Goal: Task Accomplishment & Management: Manage account settings

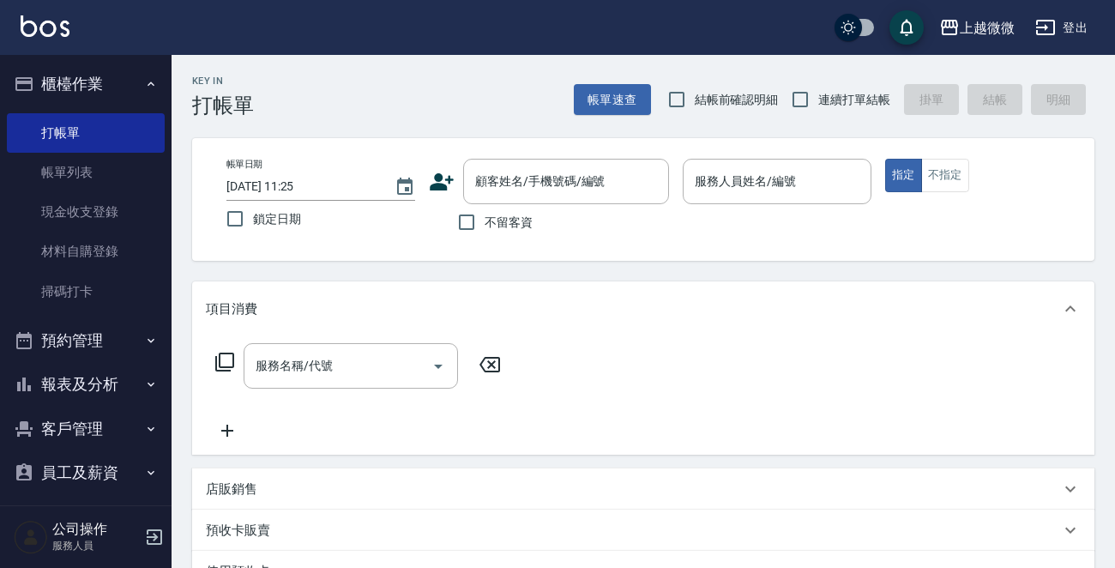
click at [105, 431] on button "客戶管理" at bounding box center [86, 428] width 158 height 45
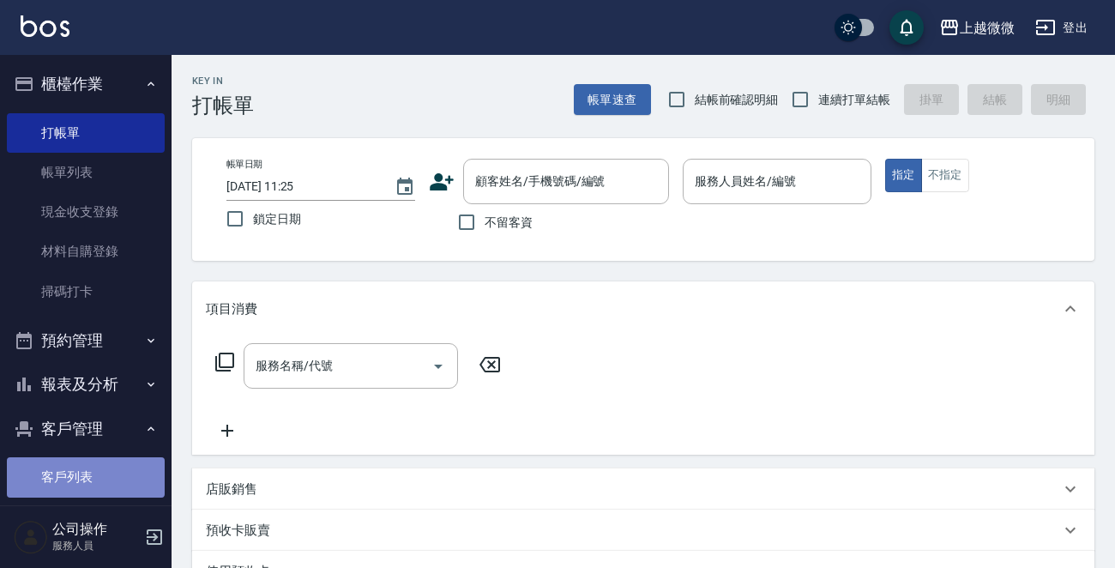
click at [85, 466] on link "客戶列表" at bounding box center [86, 476] width 158 height 39
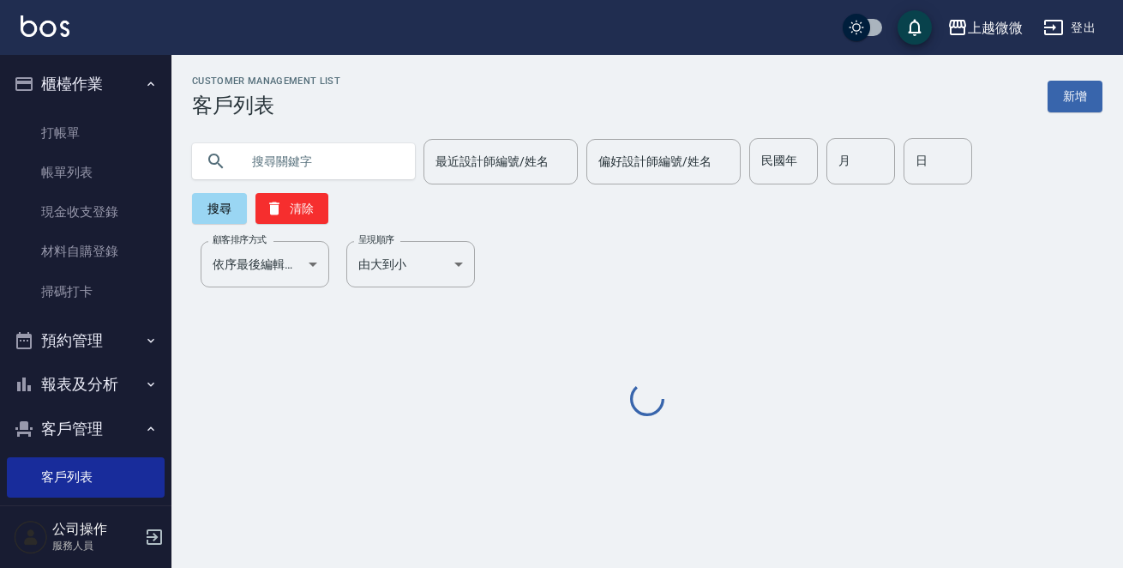
click at [291, 160] on input "text" at bounding box center [320, 161] width 161 height 46
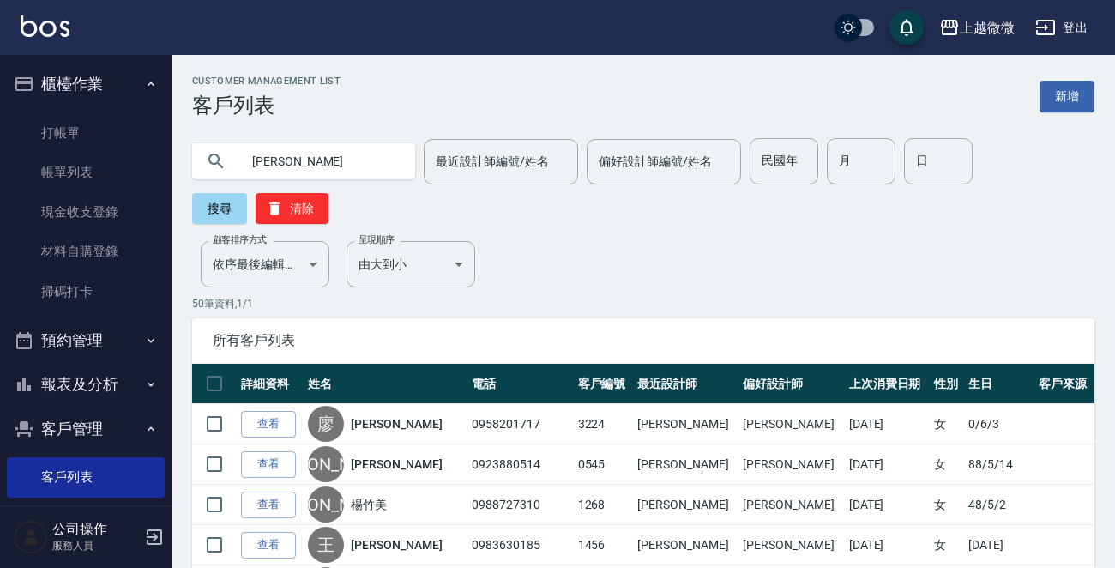
type input "[PERSON_NAME]"
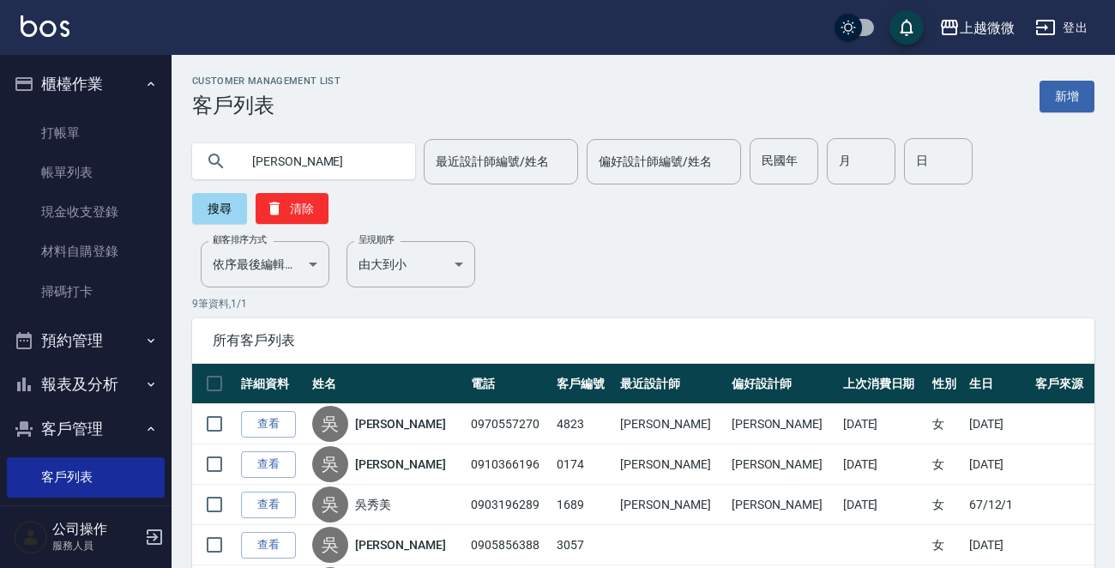
click at [42, 18] on img at bounding box center [45, 25] width 49 height 21
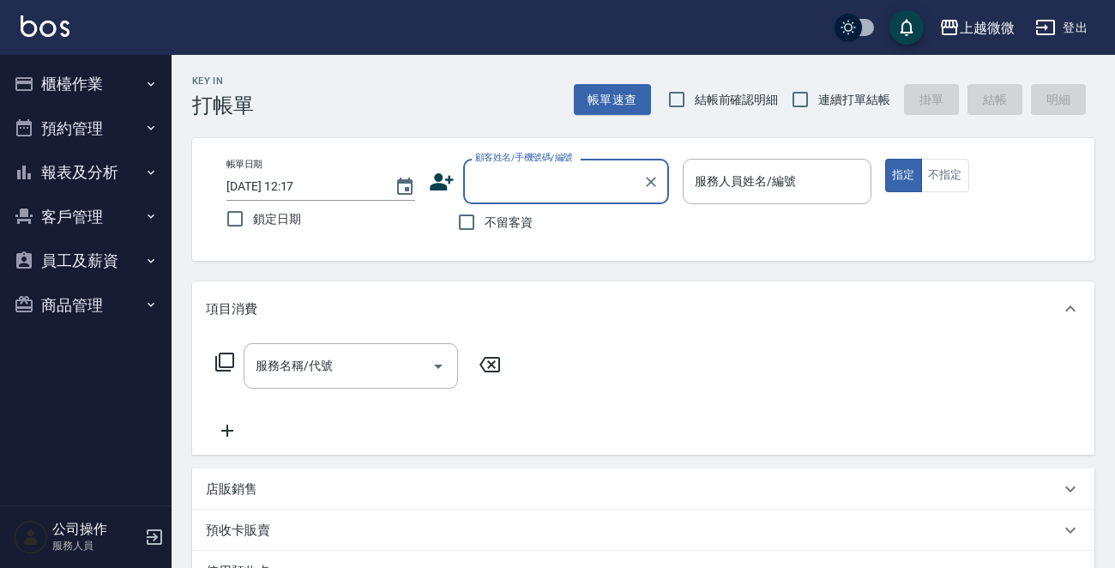
click at [150, 536] on icon "button" at bounding box center [154, 536] width 15 height 15
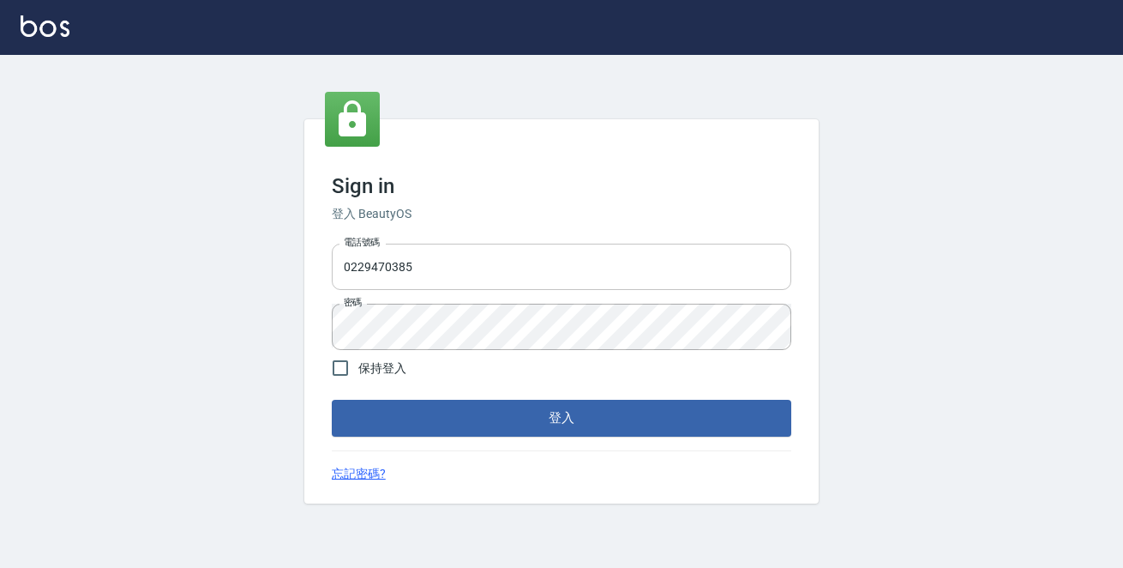
click at [467, 268] on input "0229470385" at bounding box center [562, 267] width 460 height 46
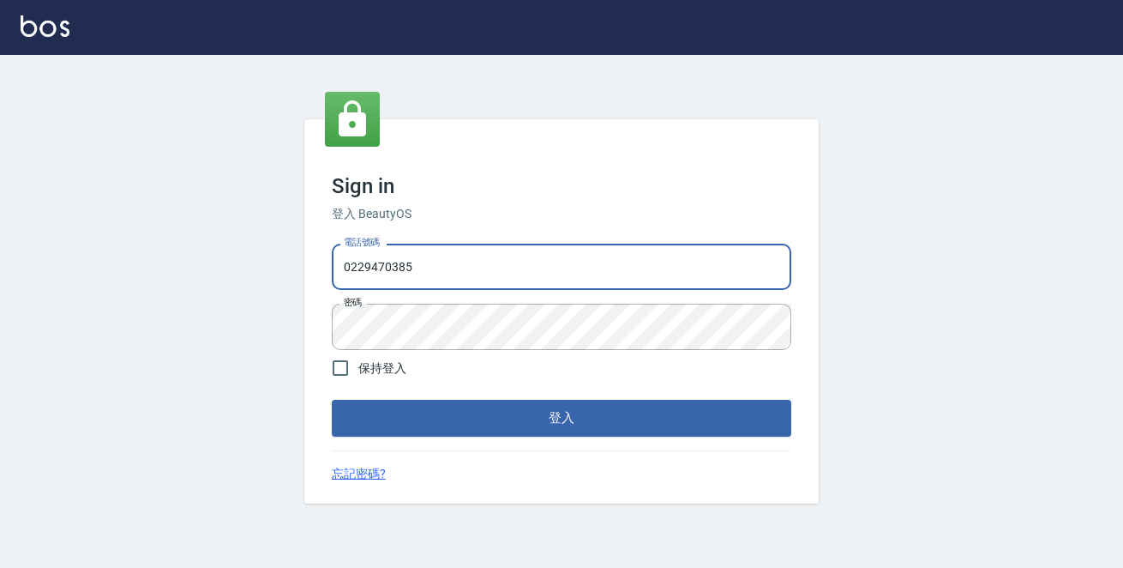
click at [467, 268] on input "0229470385" at bounding box center [562, 267] width 460 height 46
type input "0972809892"
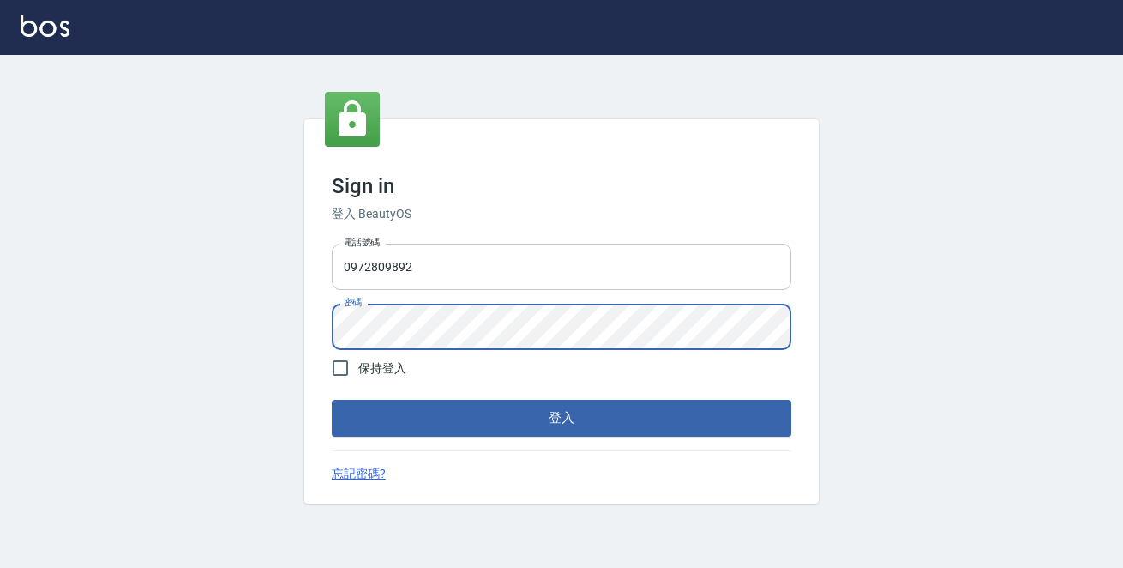
click at [332, 400] on button "登入" at bounding box center [562, 418] width 460 height 36
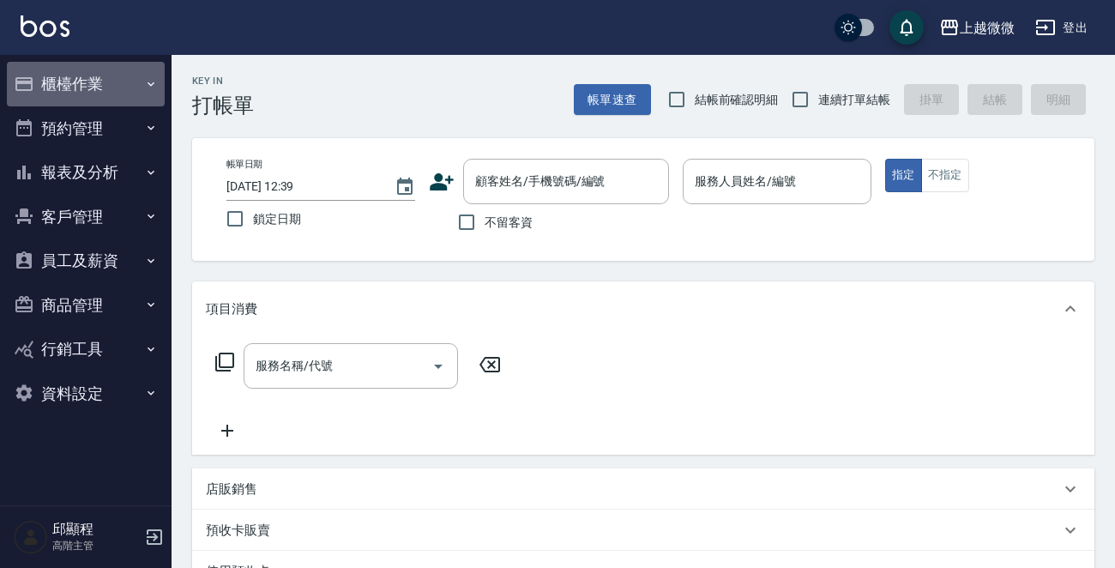
click at [108, 75] on button "櫃檯作業" at bounding box center [86, 84] width 158 height 45
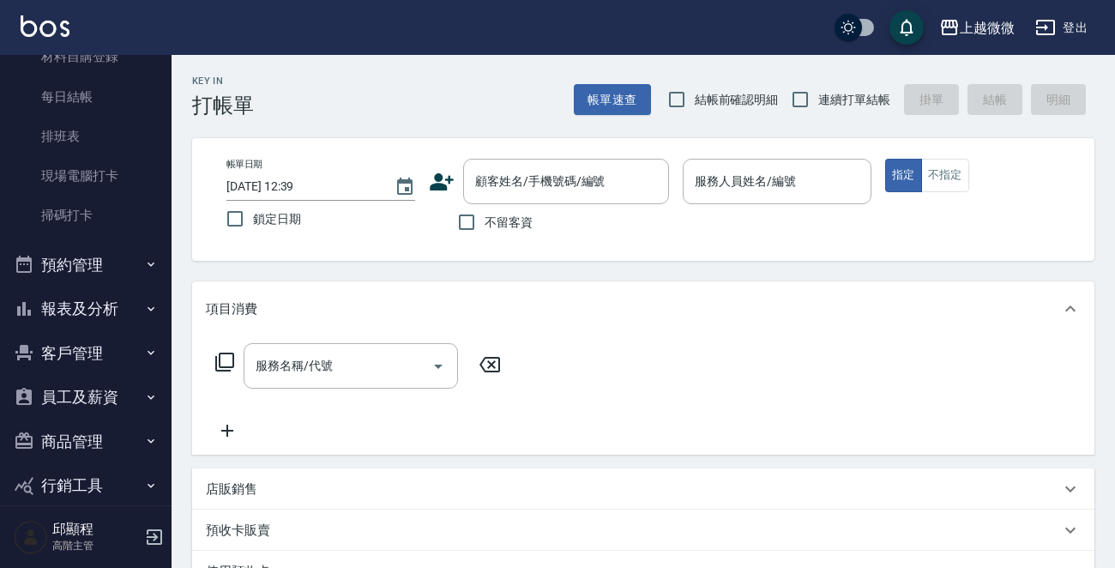
scroll to position [420, 0]
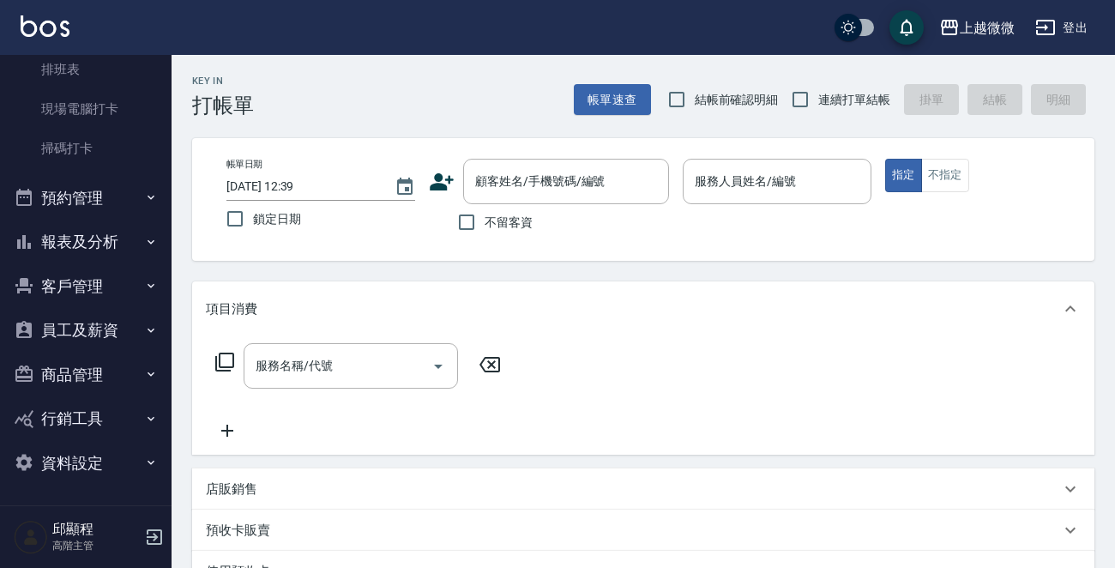
click at [128, 332] on button "員工及薪資" at bounding box center [86, 330] width 158 height 45
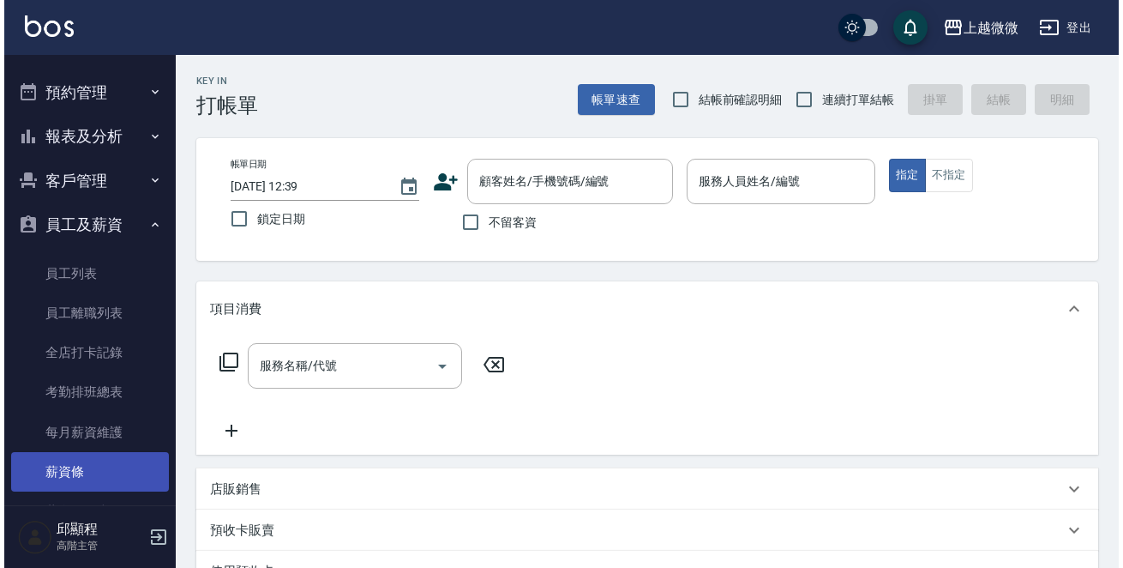
scroll to position [677, 0]
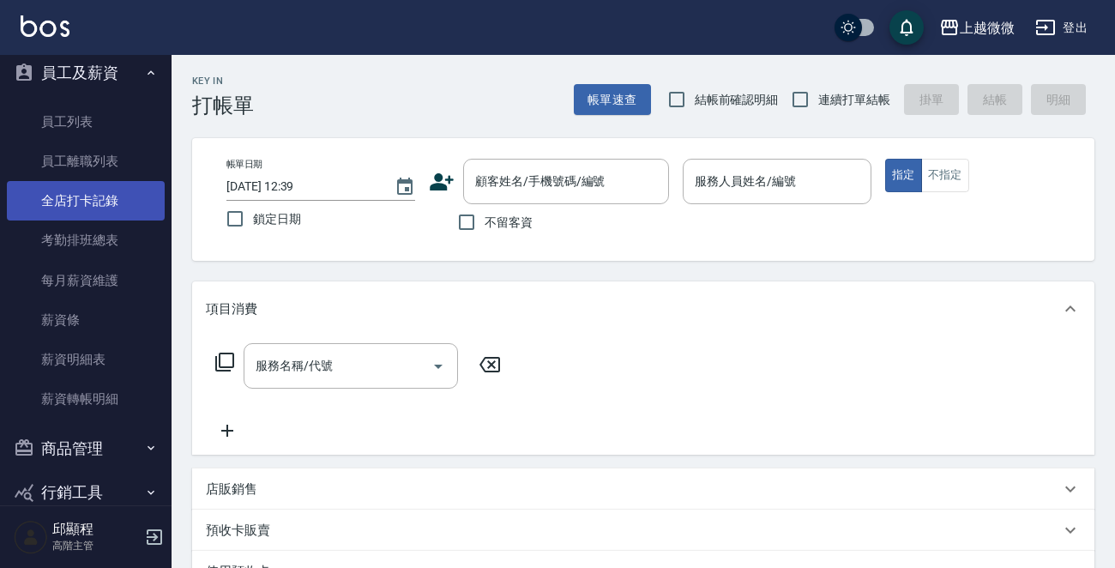
click at [115, 197] on link "全店打卡記錄" at bounding box center [86, 200] width 158 height 39
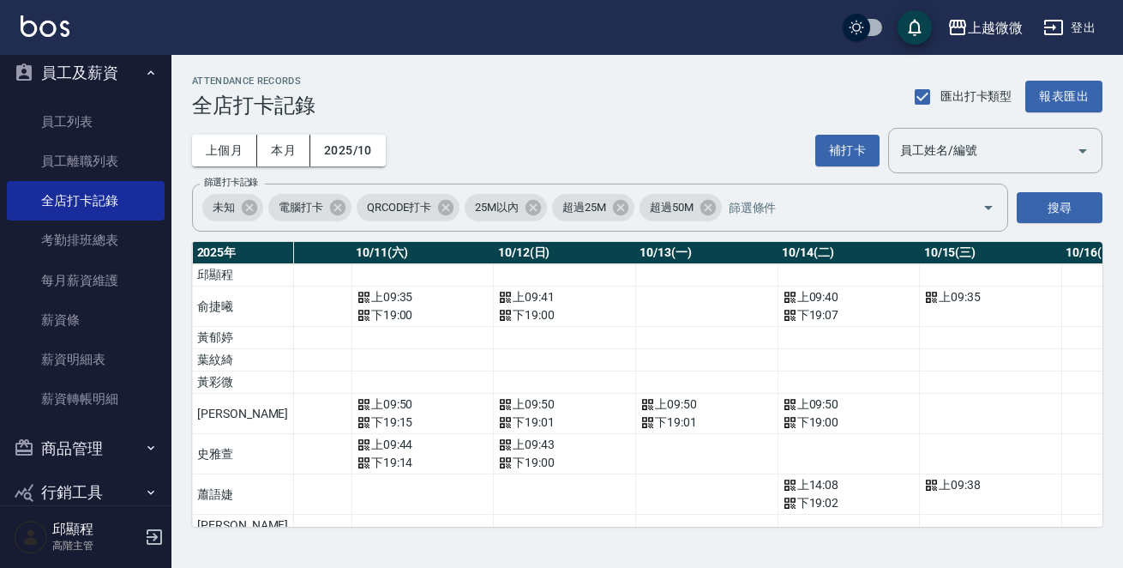
scroll to position [0, 1582]
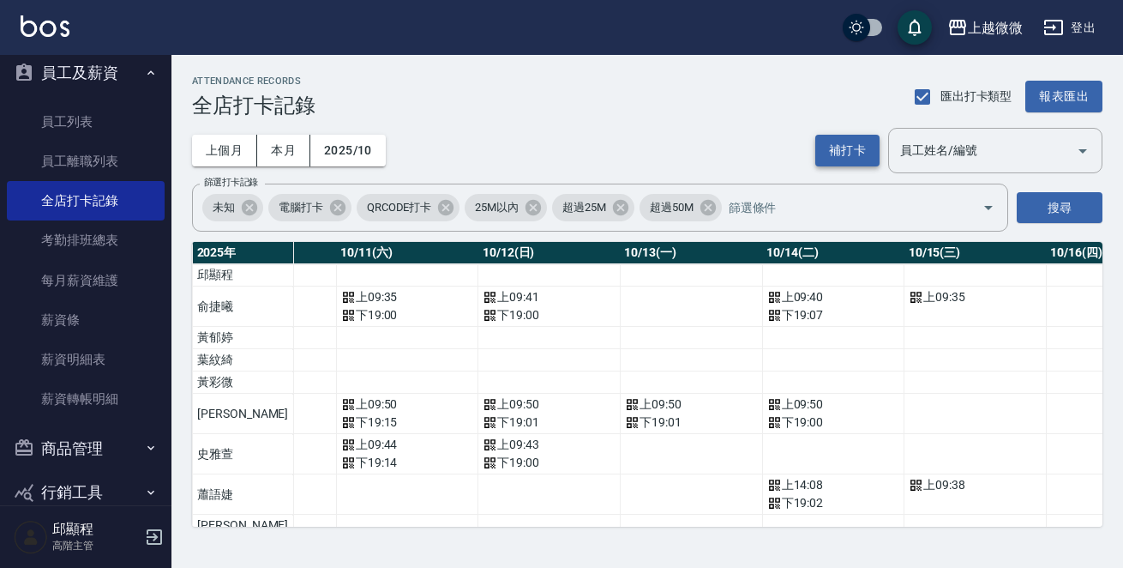
click at [854, 156] on button "補打卡" at bounding box center [848, 151] width 64 height 32
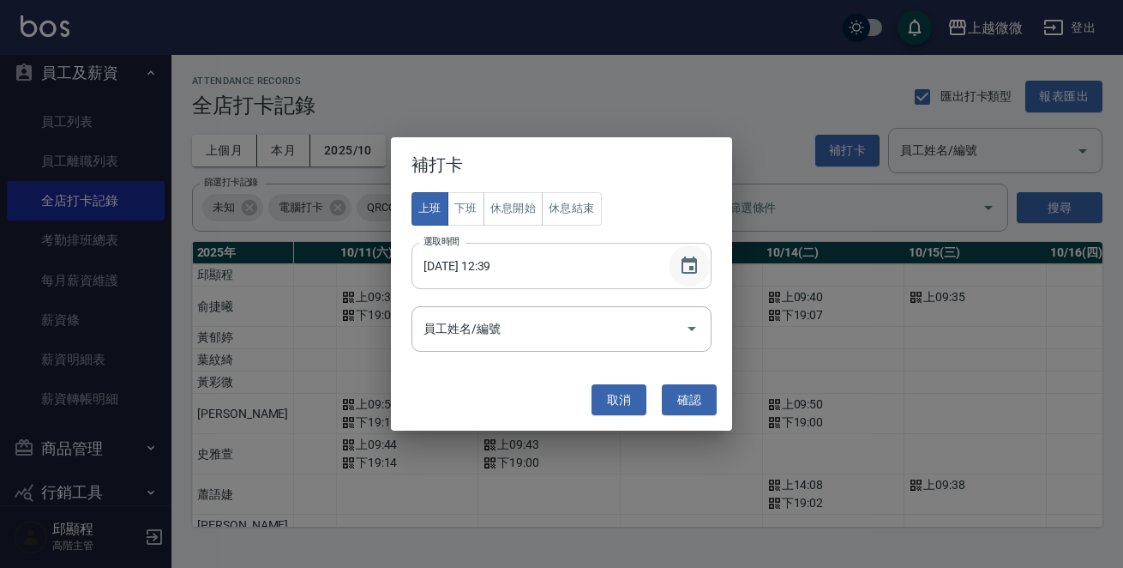
click at [692, 257] on icon "Choose date, selected date is 2025-10-15" at bounding box center [689, 264] width 15 height 17
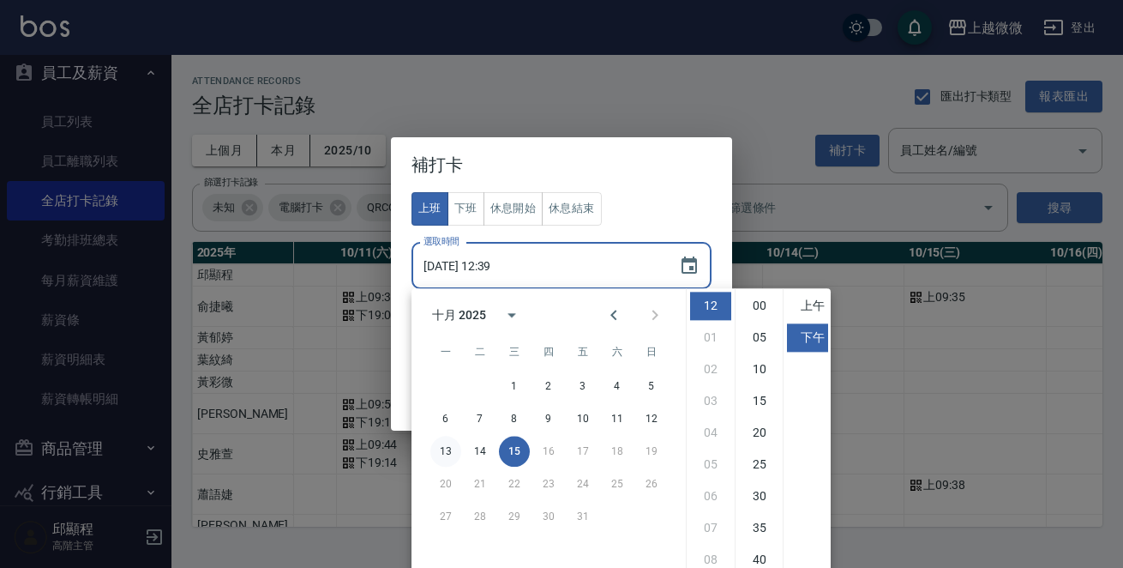
click at [450, 451] on button "13" at bounding box center [446, 451] width 31 height 31
click at [494, 264] on body "上越微微 登出 櫃檯作業 打帳單 帳單列表 掛單列表 座位開單 營業儀表板 現金收支登錄 高階收支登錄 材料自購登錄 每日結帳 排班表 現場電腦打卡 掃碼打卡…" at bounding box center [561, 284] width 1123 height 568
click at [494, 264] on input "2025/10/13 12:39" at bounding box center [537, 266] width 250 height 46
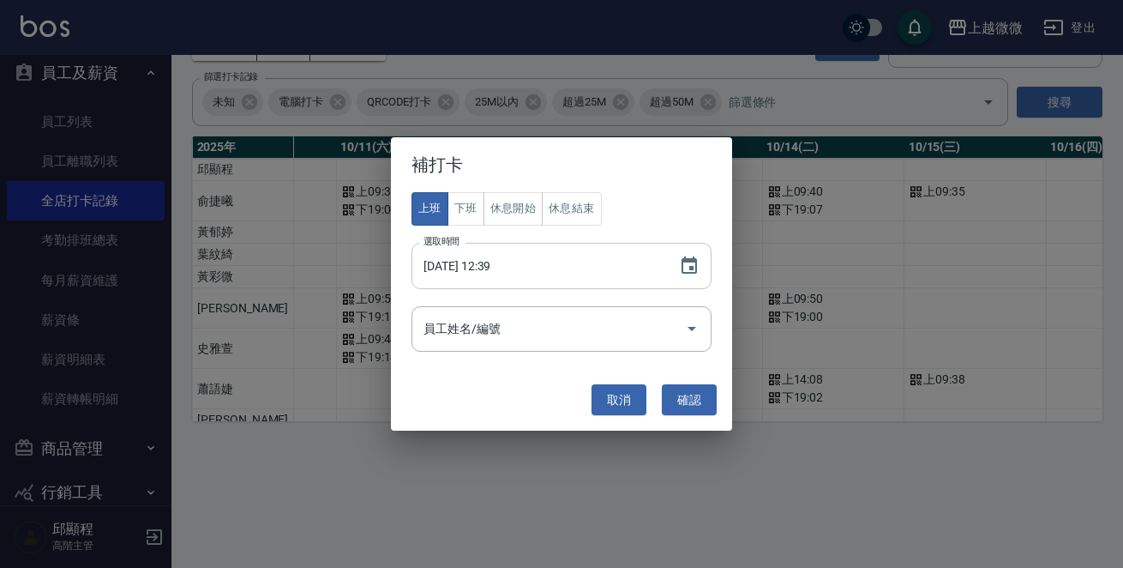
scroll to position [0, 0]
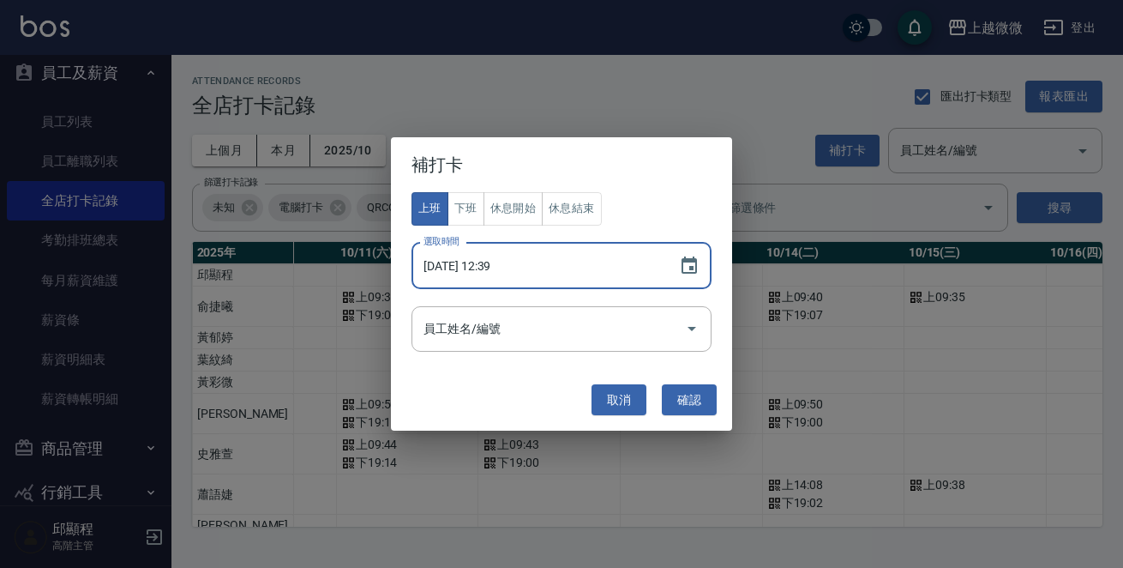
click at [498, 264] on input "2025/10/13 12:39" at bounding box center [537, 266] width 250 height 46
type input "2025/10/13 10:30"
click at [459, 346] on div "員工姓名/編號" at bounding box center [562, 328] width 300 height 45
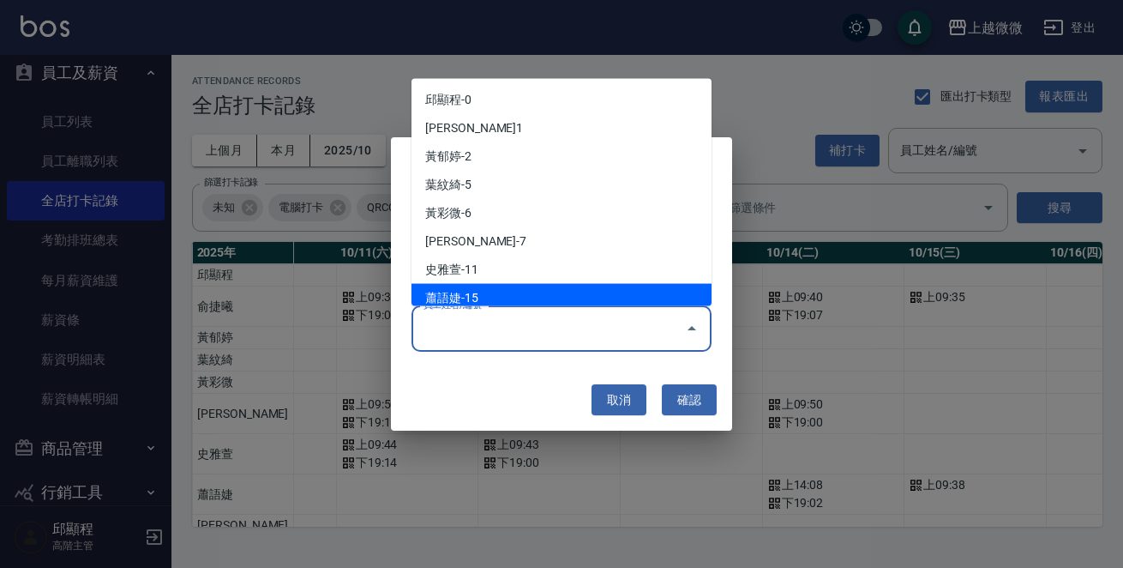
click at [492, 298] on li "蕭語婕-15" at bounding box center [562, 298] width 300 height 28
type input "蕭語婕"
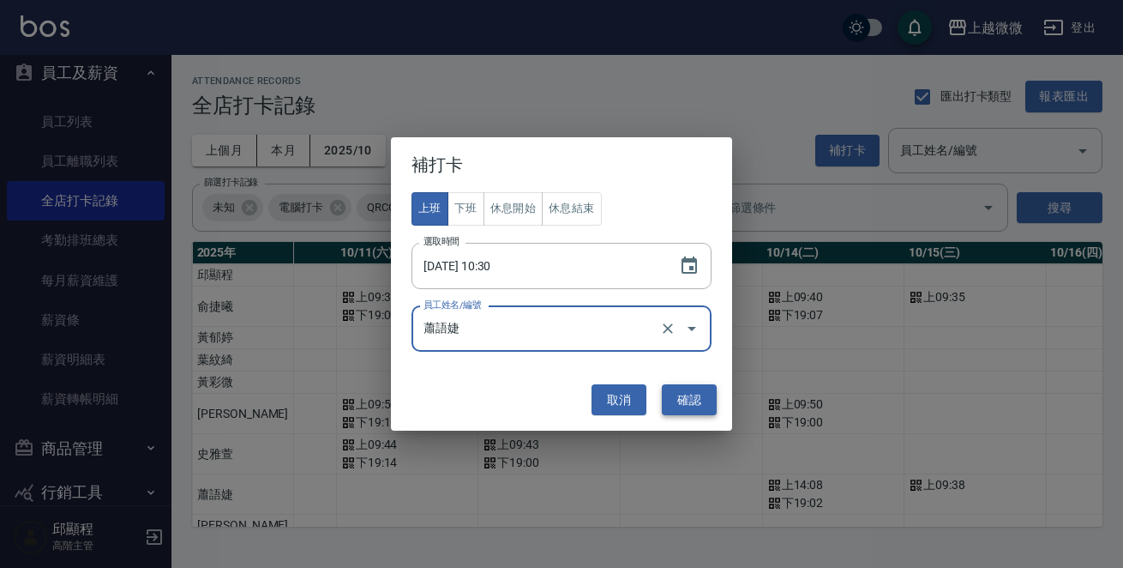
click at [695, 394] on button "確認" at bounding box center [689, 400] width 55 height 32
click at [695, 394] on div "取消 確認" at bounding box center [562, 399] width 324 height 45
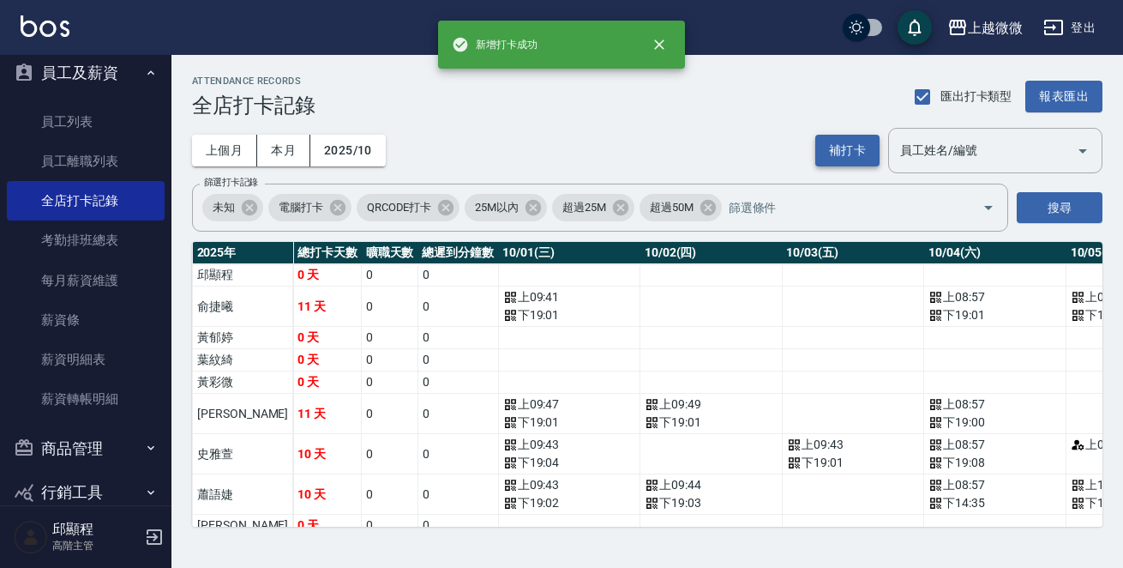
click at [850, 151] on button "補打卡" at bounding box center [848, 151] width 64 height 32
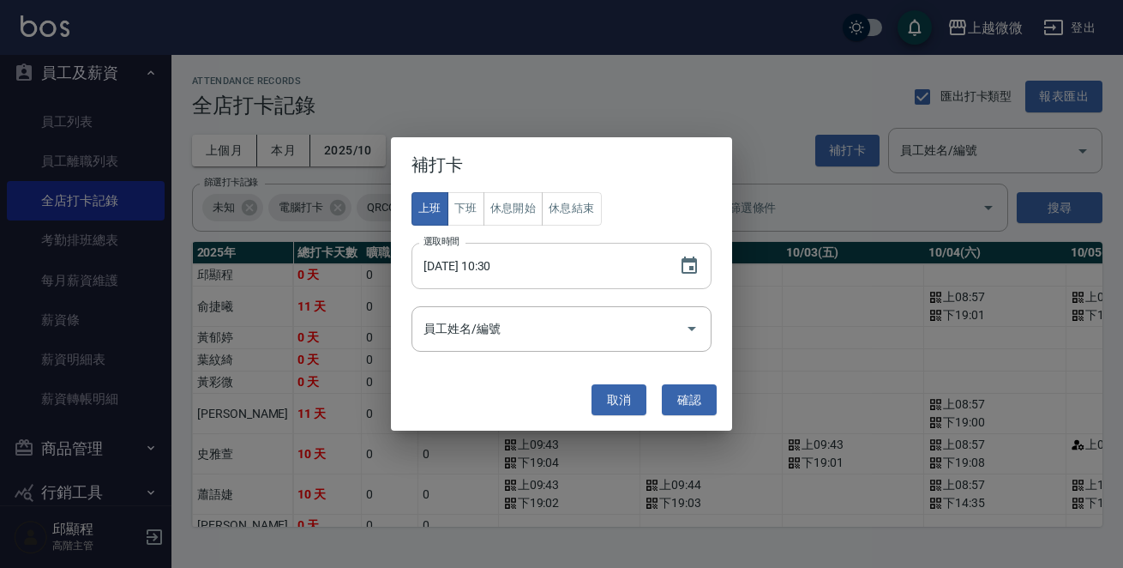
click at [510, 262] on input "2025/10/13 10:30" at bounding box center [537, 266] width 250 height 46
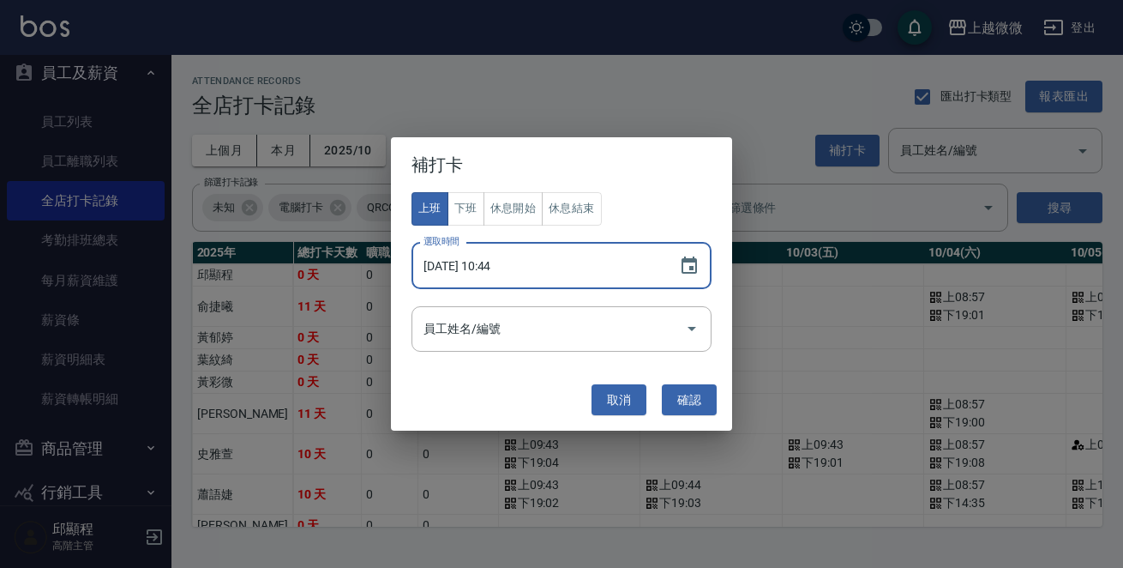
type input "2025/10/13 10:43"
click at [489, 323] on div "員工姓名/編號 員工姓名/編號" at bounding box center [562, 328] width 300 height 45
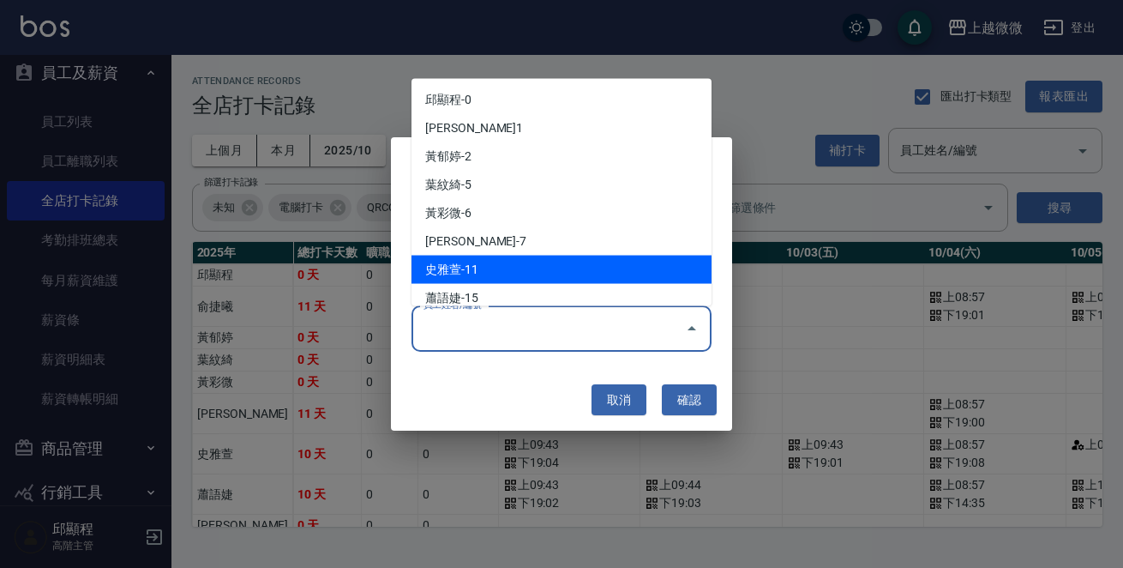
click at [489, 274] on li "史雅萱-11" at bounding box center [562, 270] width 300 height 28
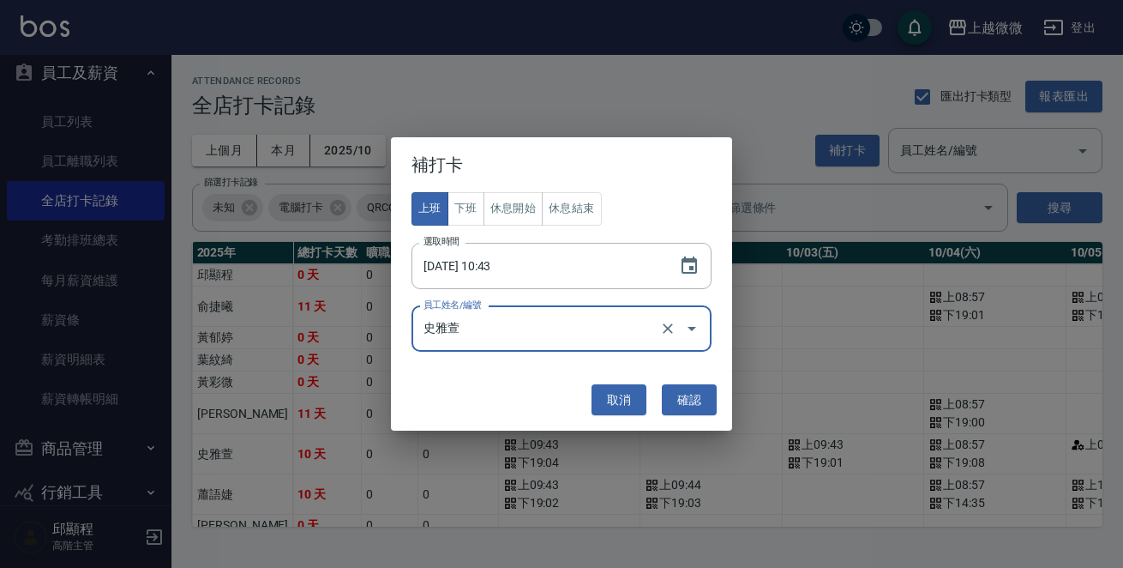
type input "史雅萱"
click at [698, 402] on button "確認" at bounding box center [689, 400] width 55 height 32
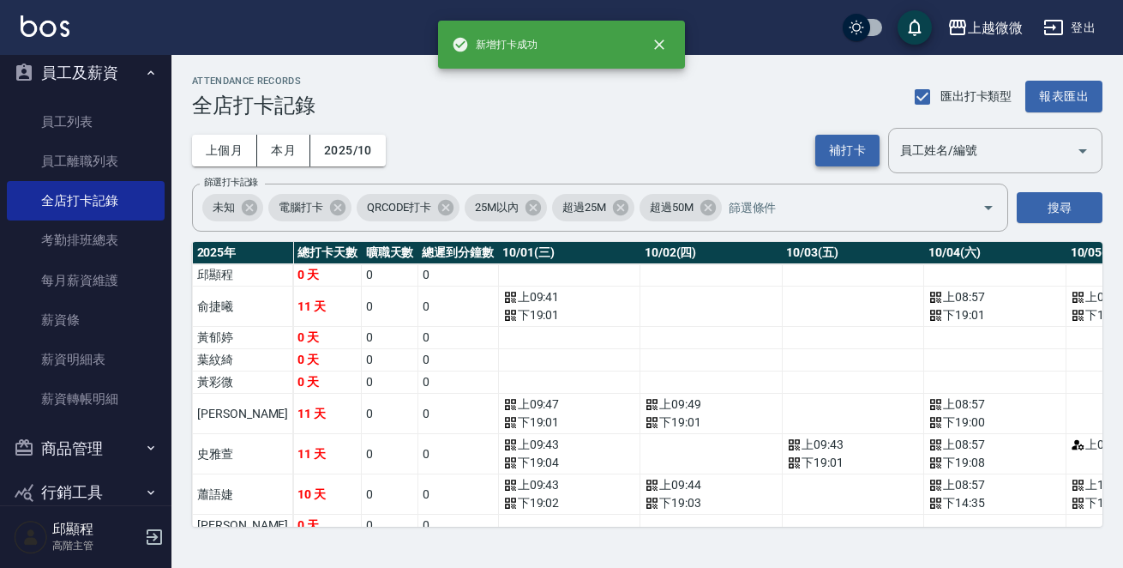
click at [857, 153] on button "補打卡" at bounding box center [848, 151] width 64 height 32
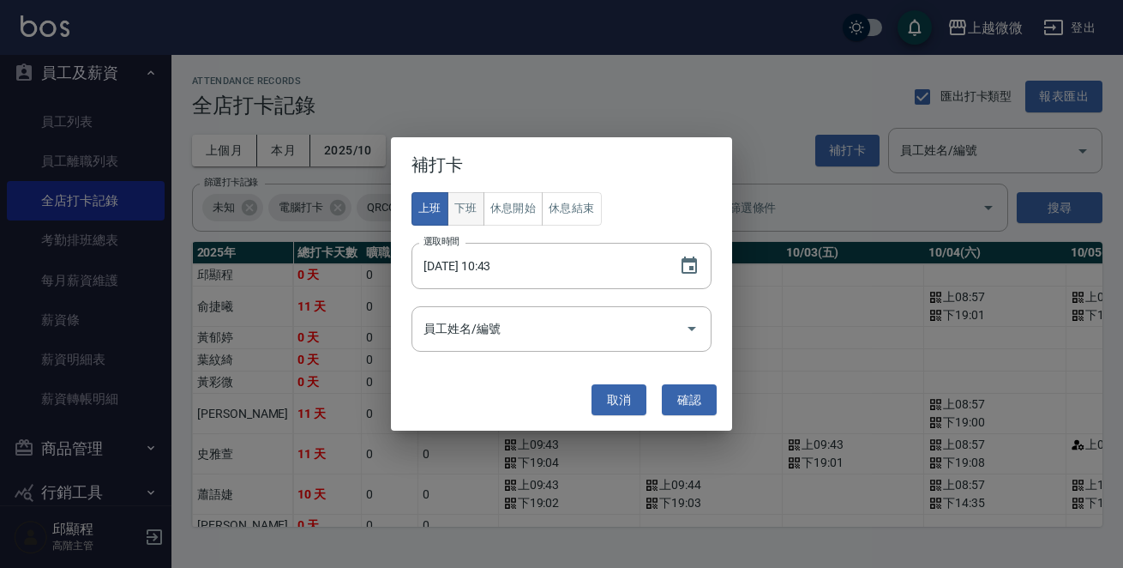
click at [458, 212] on button "下班" at bounding box center [466, 208] width 37 height 33
click at [552, 336] on input "員工姓名/編號" at bounding box center [548, 329] width 259 height 30
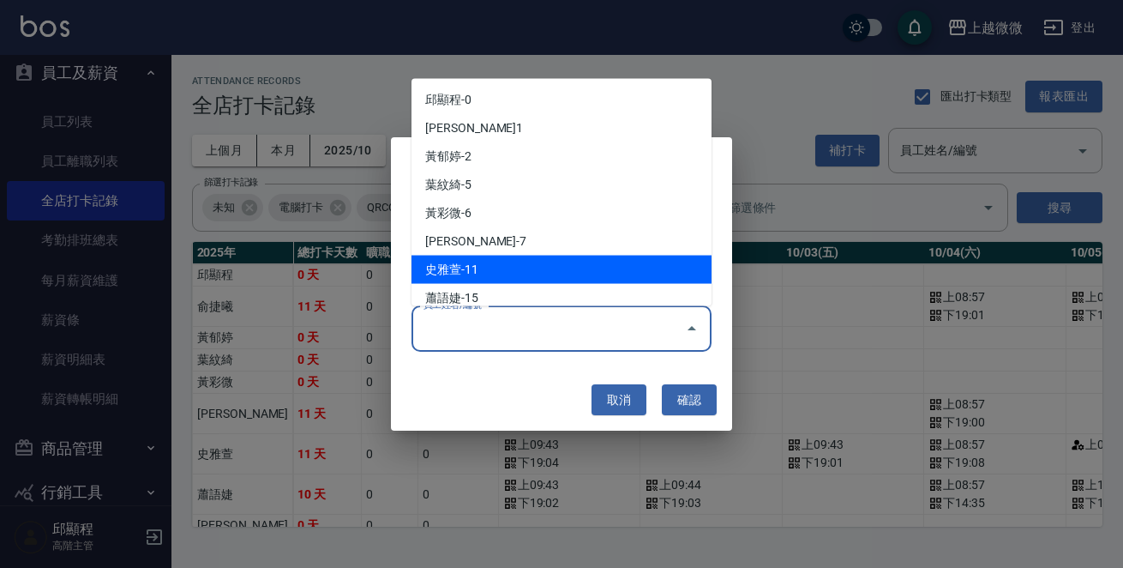
click at [532, 256] on li "史雅萱-11" at bounding box center [562, 270] width 300 height 28
type input "史雅萱"
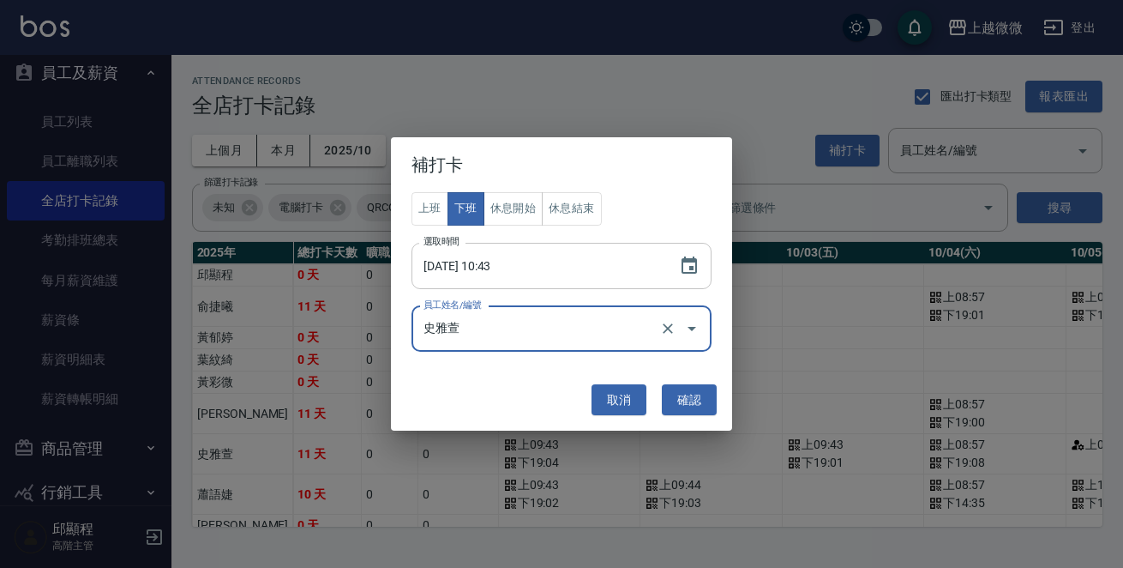
click at [495, 264] on input "2025/10/13 10:43" at bounding box center [537, 266] width 250 height 46
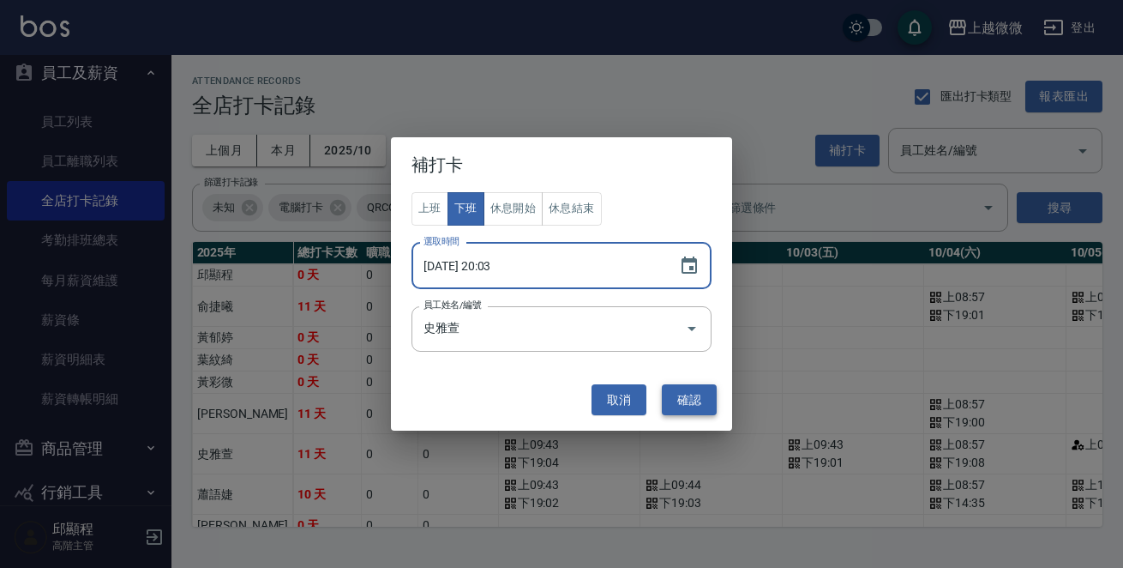
type input "2025/10/13 20:03"
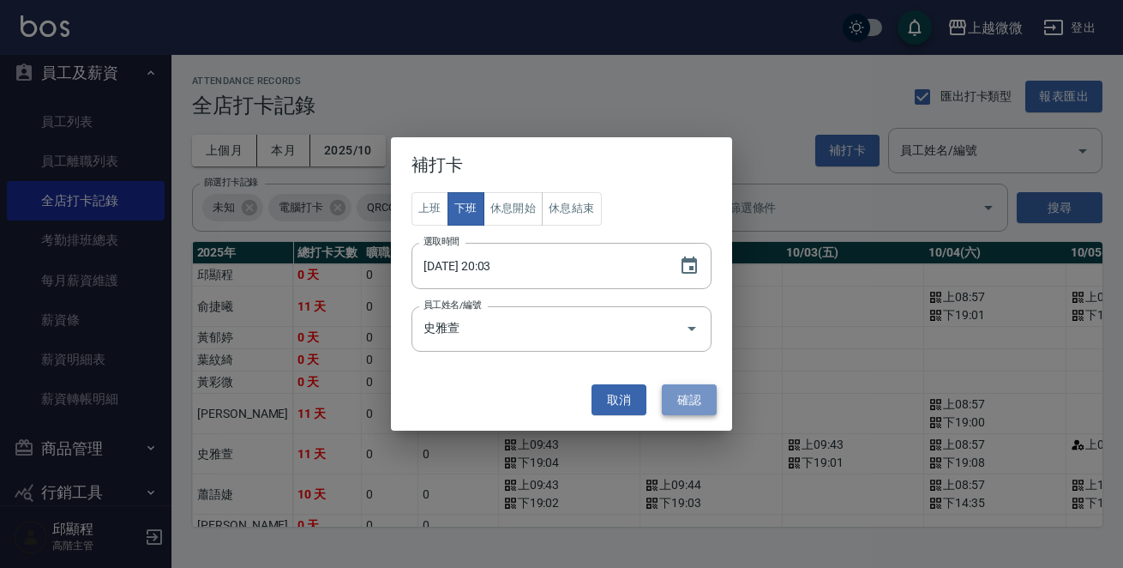
click at [676, 386] on button "確認" at bounding box center [689, 400] width 55 height 32
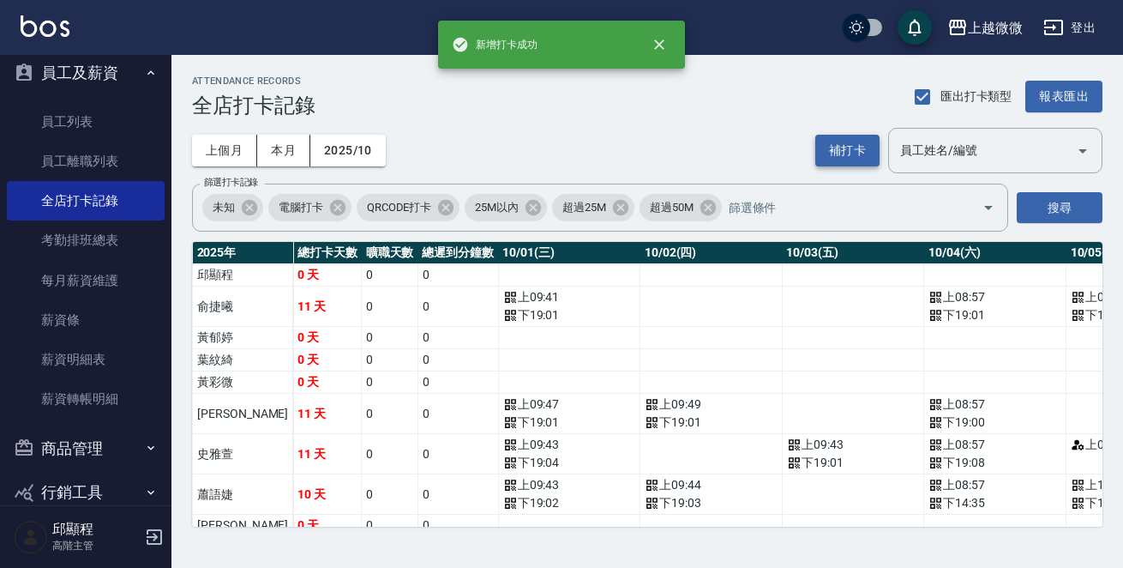
click at [855, 147] on button "補打卡" at bounding box center [848, 151] width 64 height 32
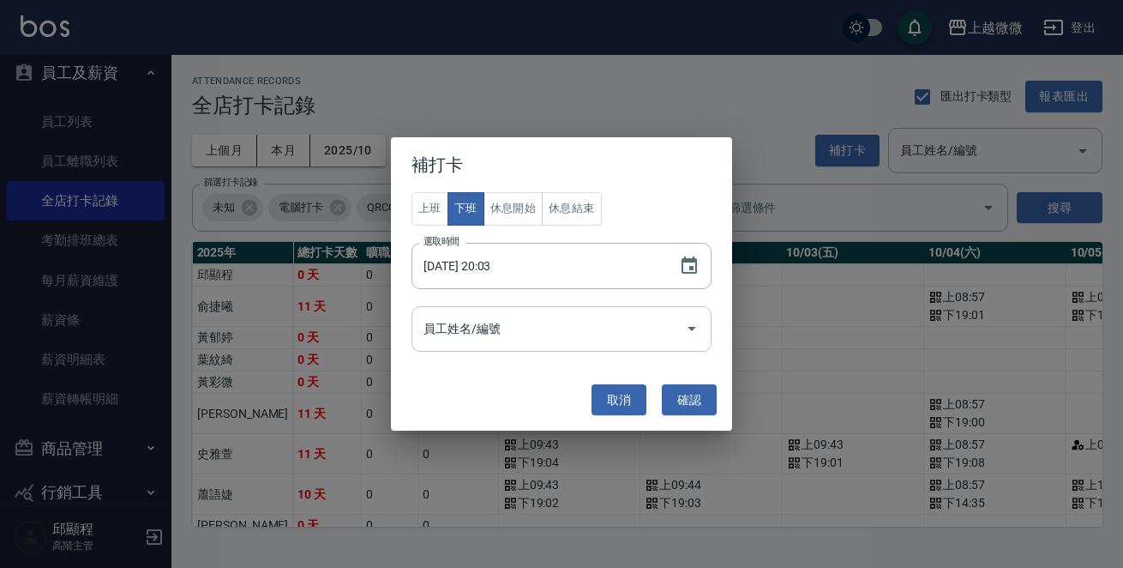
click at [472, 331] on input "員工姓名/編號" at bounding box center [548, 329] width 259 height 30
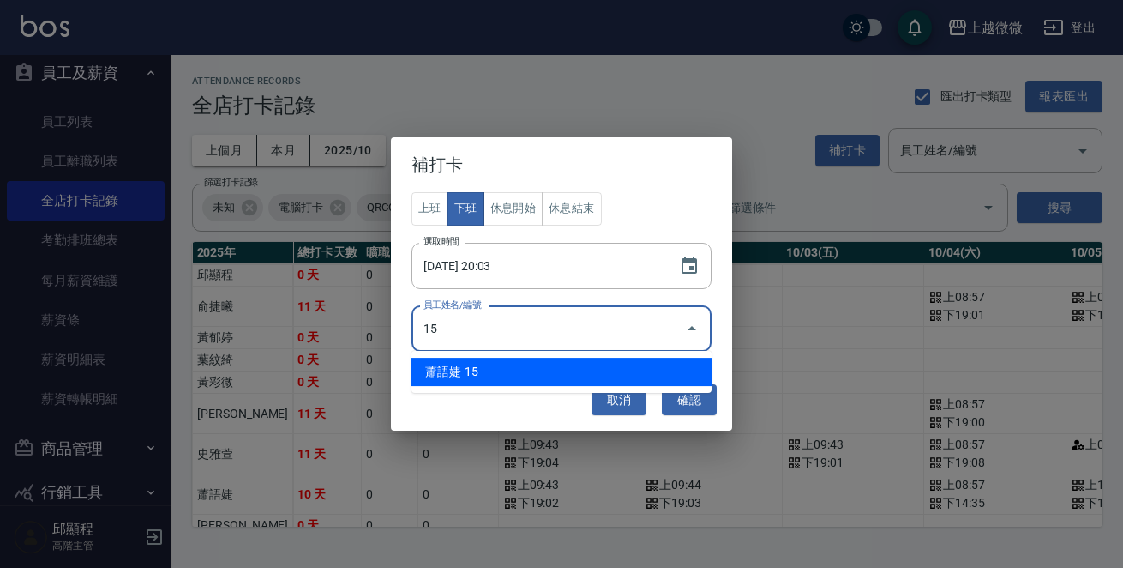
click at [471, 372] on li "蕭語婕-15" at bounding box center [562, 372] width 300 height 28
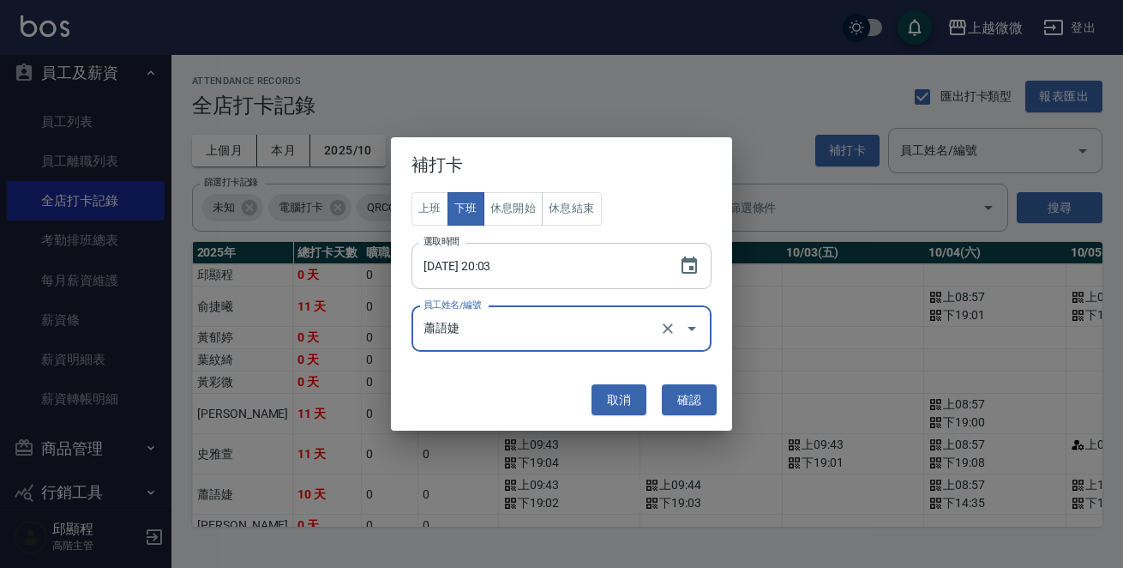
type input "蕭語婕"
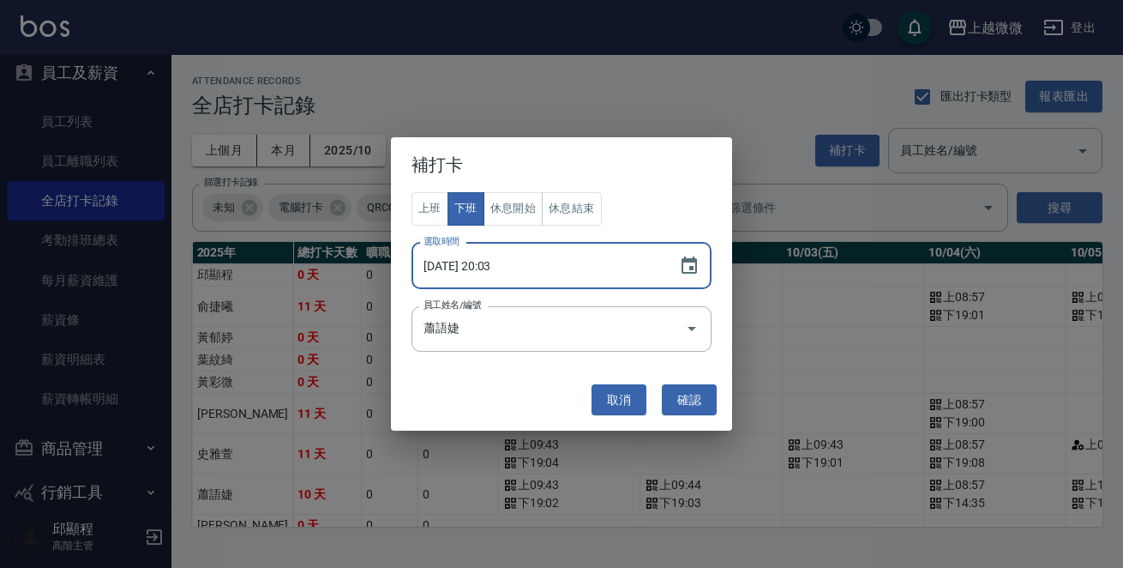
click at [506, 270] on input "2025/10/13 20:03" at bounding box center [537, 266] width 250 height 46
type input "2025/10/13 20:02"
click at [695, 399] on button "確認" at bounding box center [689, 400] width 55 height 32
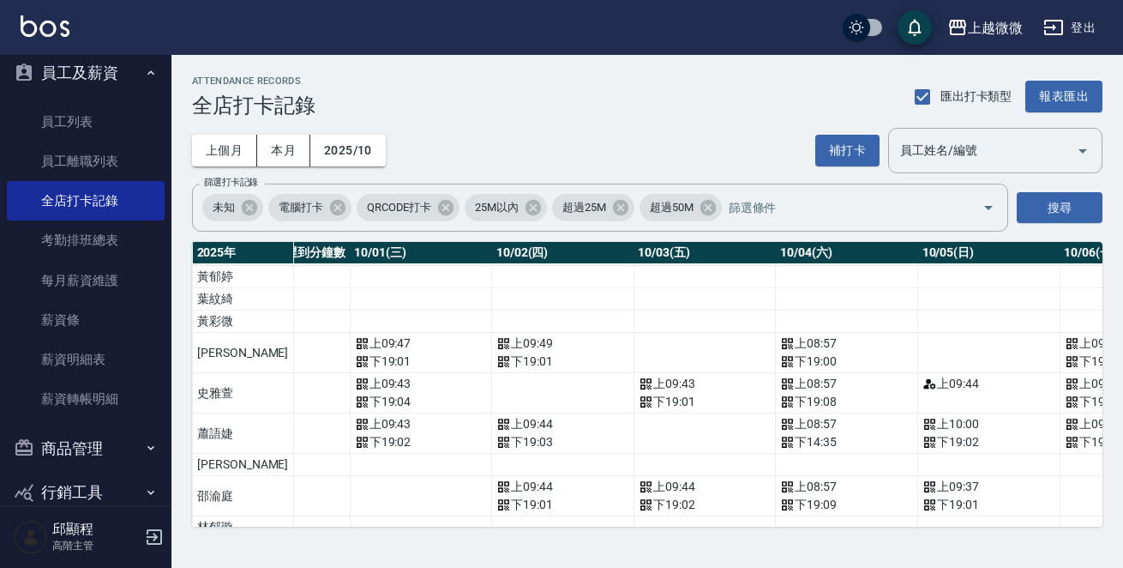
scroll to position [61, 0]
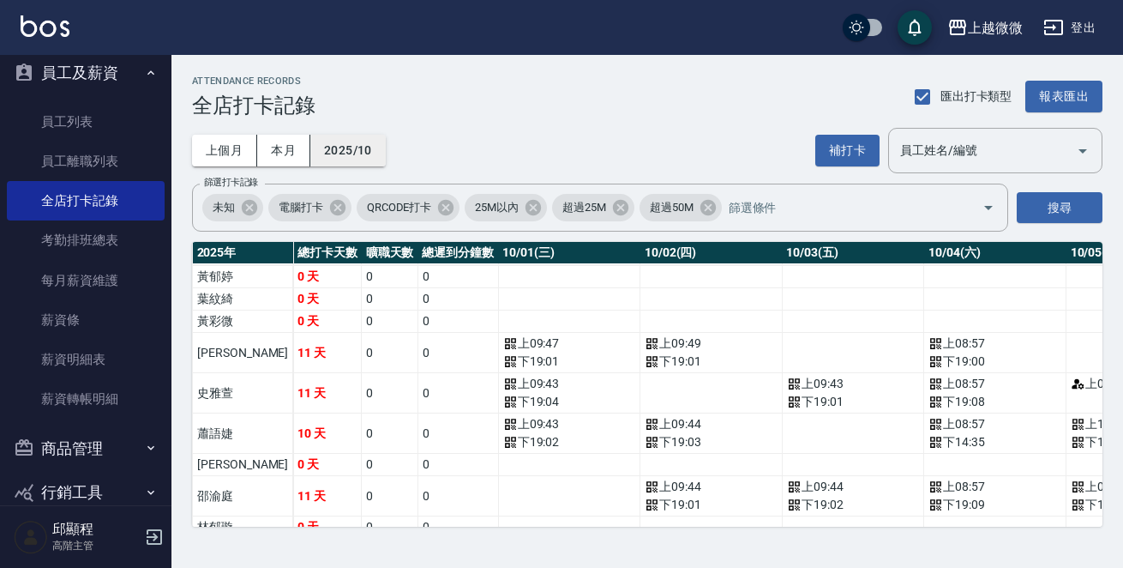
click at [355, 148] on button "2025/10" at bounding box center [347, 151] width 75 height 32
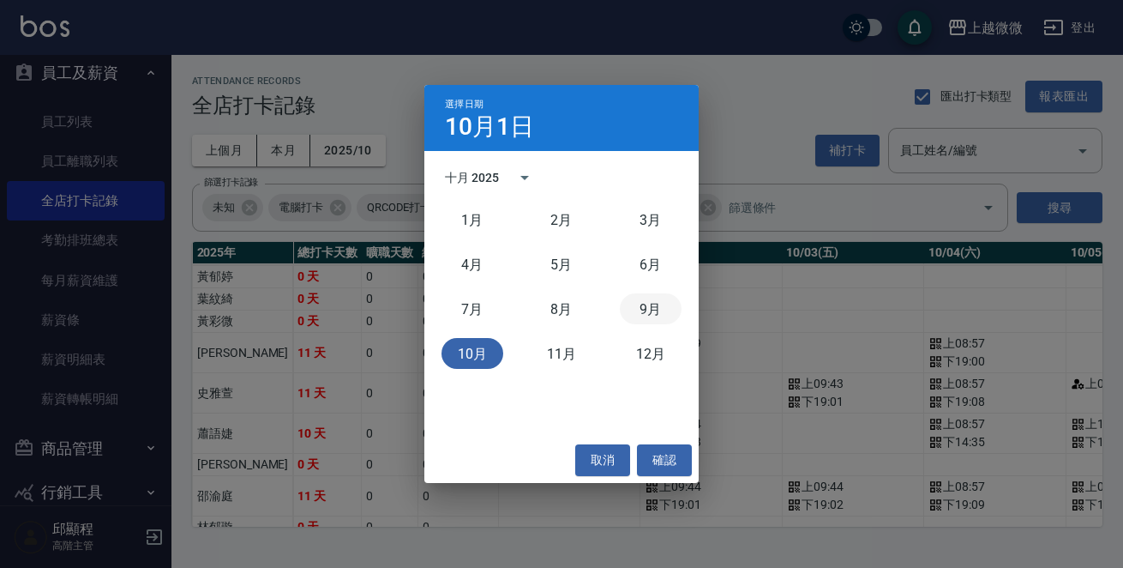
click at [645, 304] on button "9月" at bounding box center [651, 308] width 62 height 31
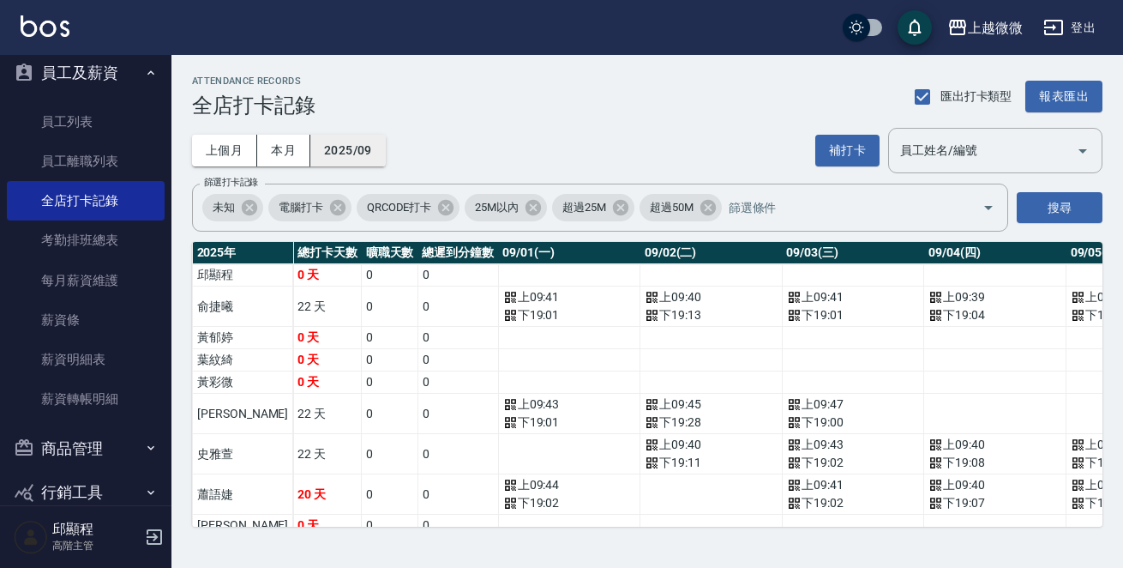
click at [363, 153] on button "2025/09" at bounding box center [347, 151] width 75 height 32
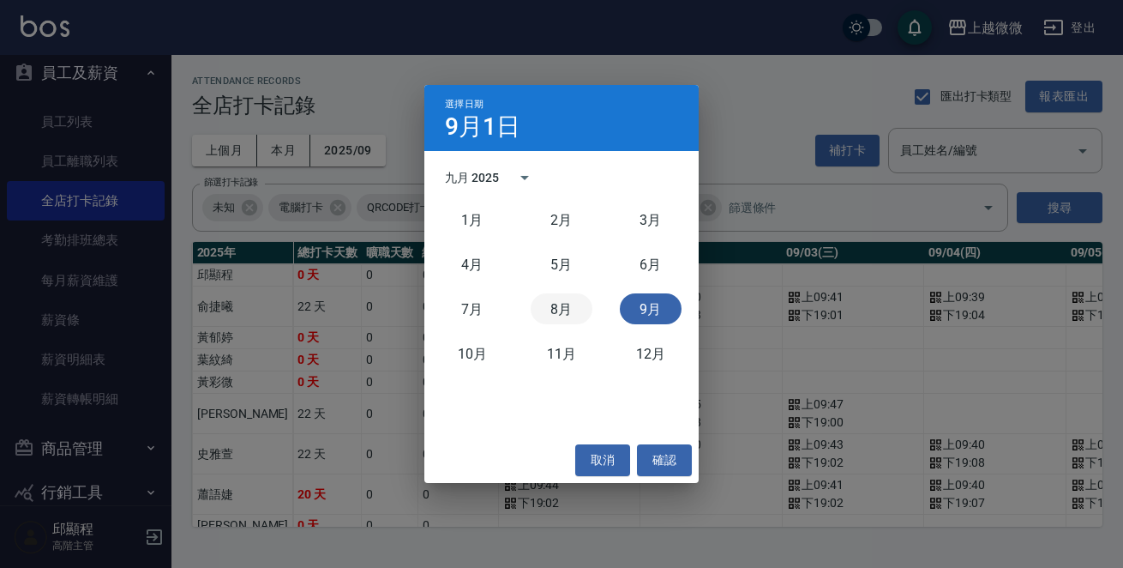
click at [550, 312] on button "8月" at bounding box center [562, 308] width 62 height 31
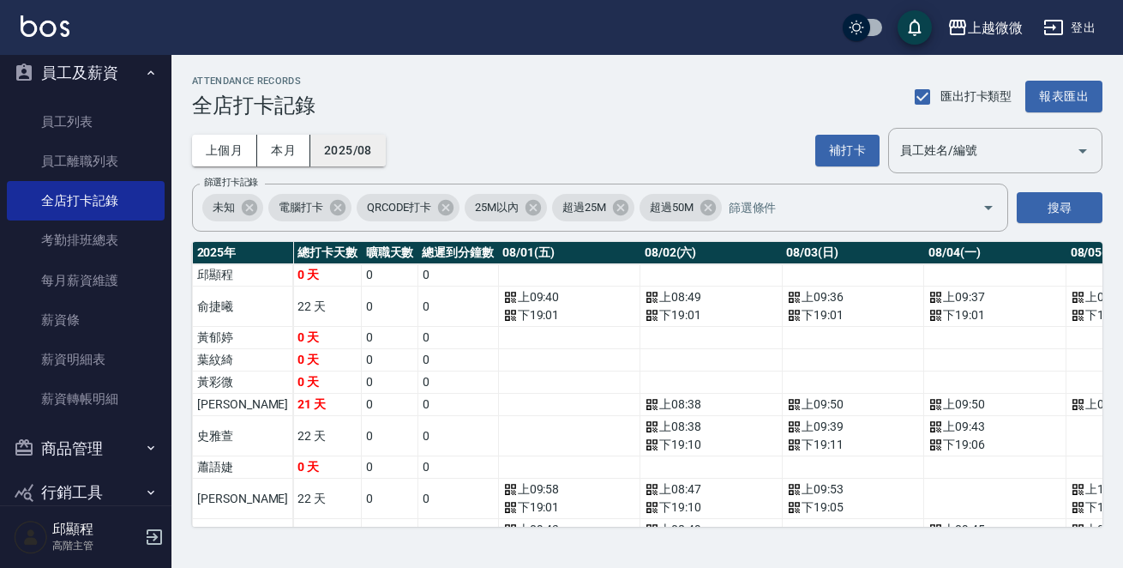
click at [351, 146] on button "2025/08" at bounding box center [347, 151] width 75 height 32
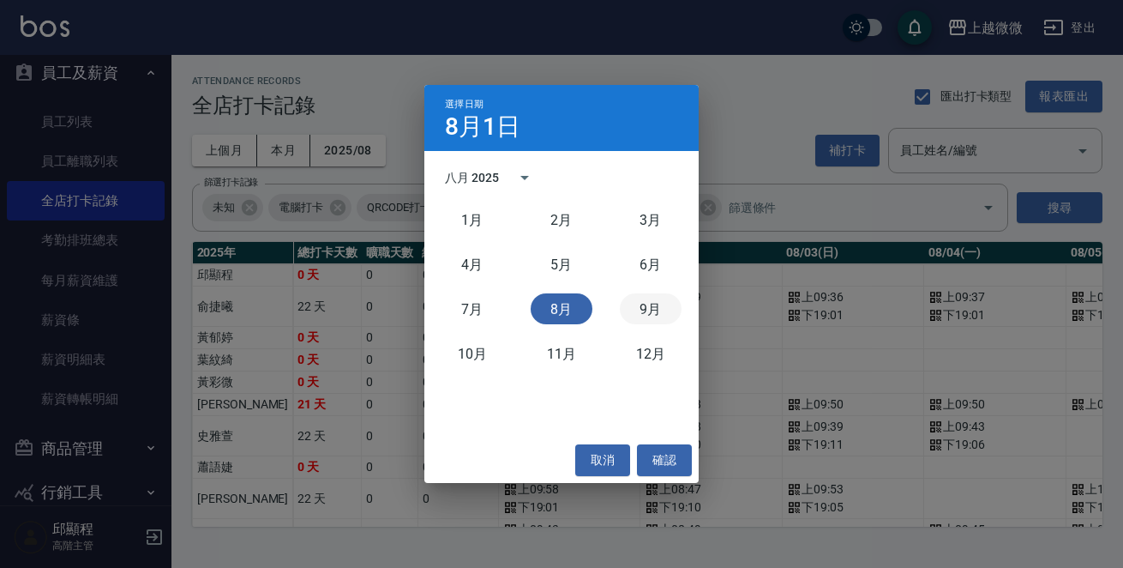
click at [639, 313] on button "9月" at bounding box center [651, 308] width 62 height 31
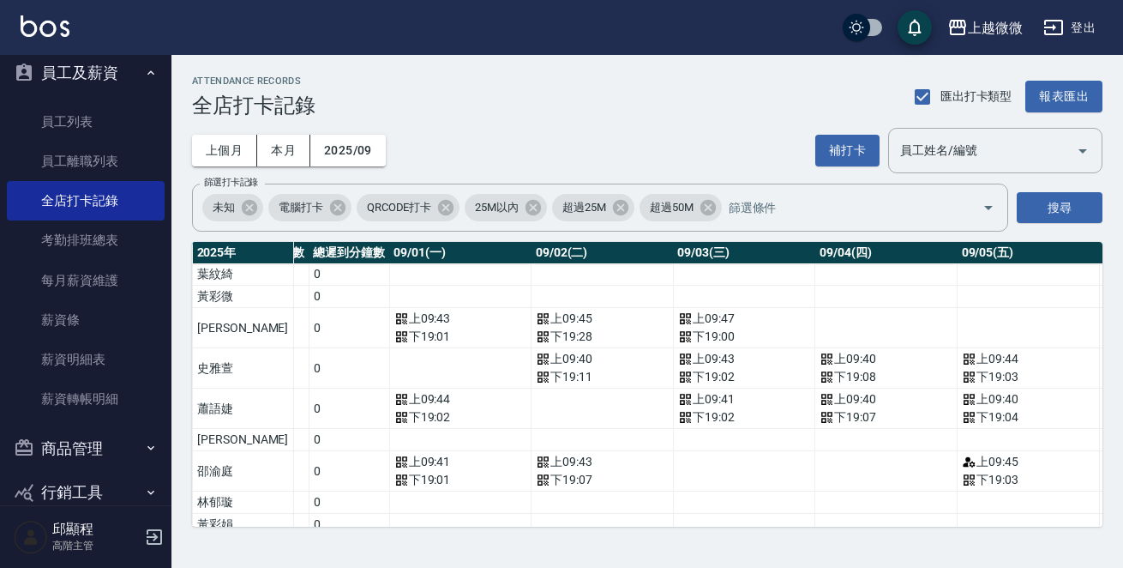
scroll to position [86, 123]
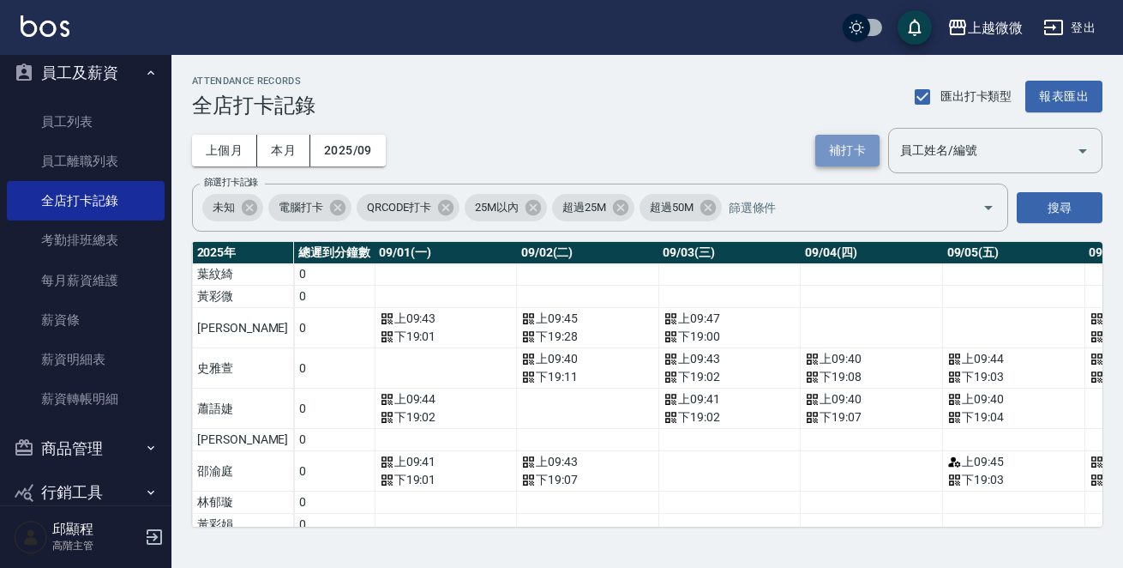
click at [858, 154] on button "補打卡" at bounding box center [848, 151] width 64 height 32
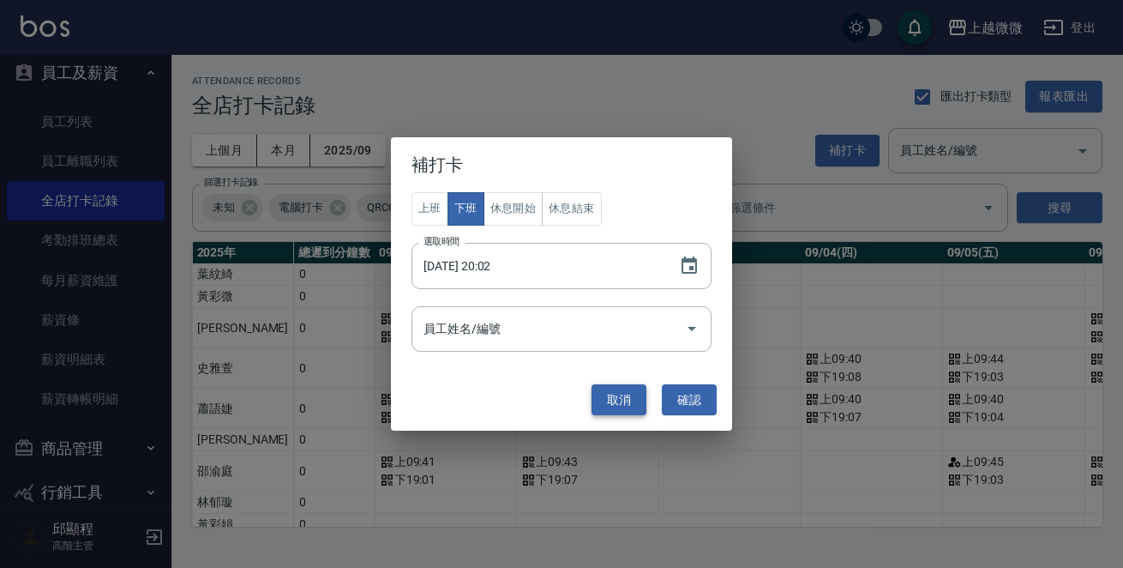
click at [611, 389] on button "取消" at bounding box center [619, 400] width 55 height 32
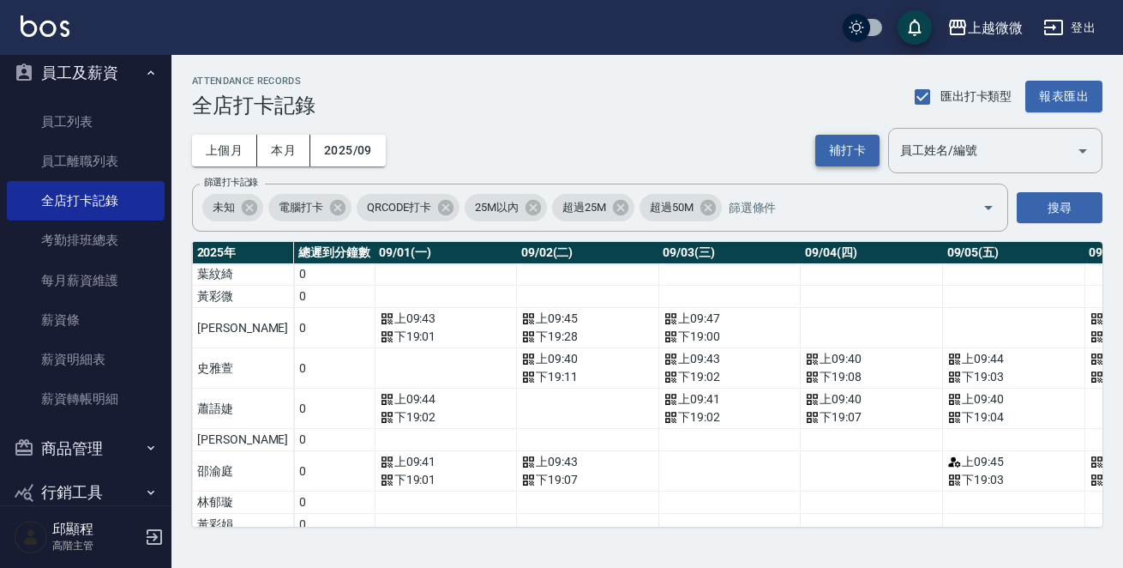
click at [841, 140] on button "補打卡" at bounding box center [848, 151] width 64 height 32
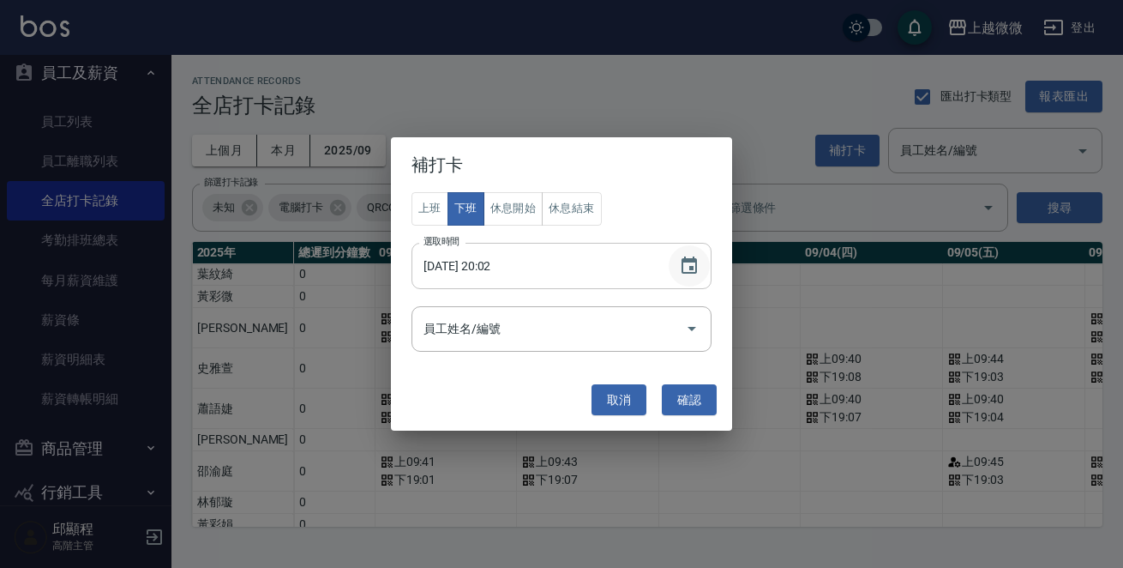
click at [696, 262] on icon "Choose date, selected date is 2025-10-13" at bounding box center [689, 264] width 15 height 17
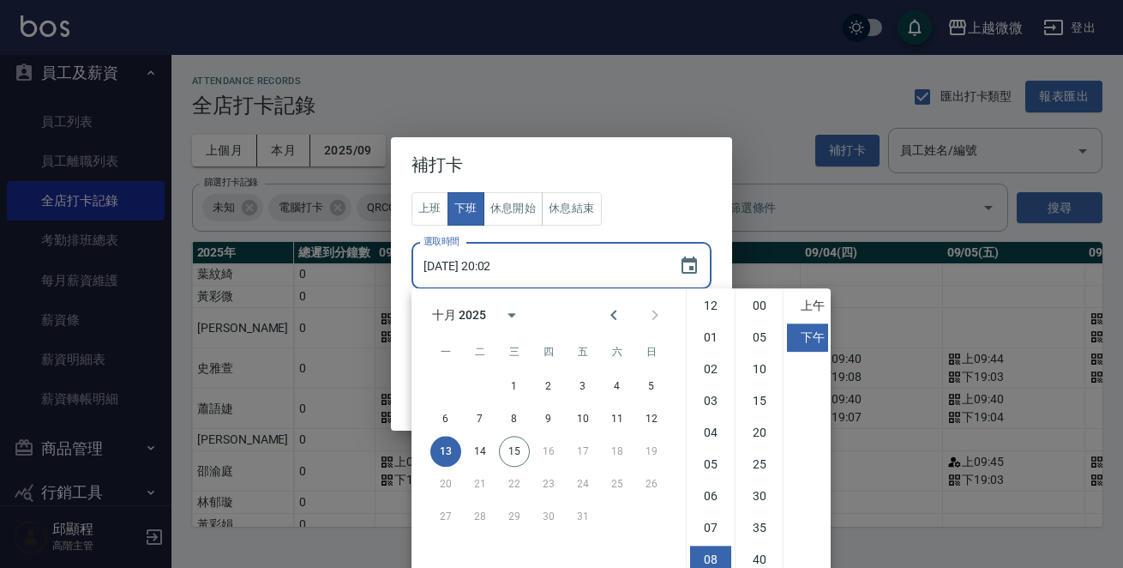
scroll to position [95, 0]
click at [513, 311] on icon "calendar view is open, switch to year view" at bounding box center [512, 314] width 21 height 21
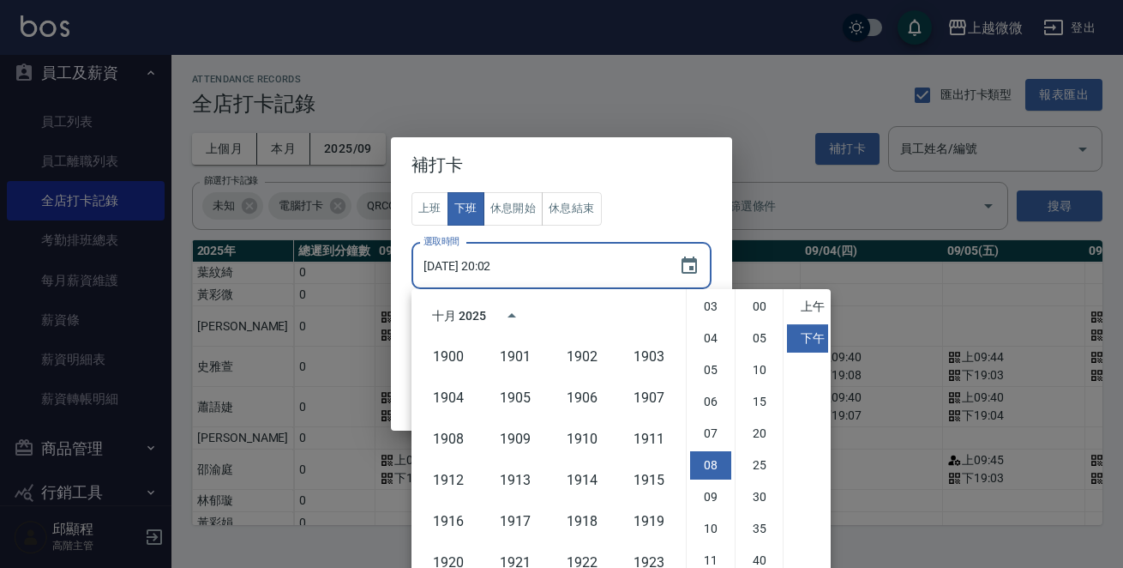
scroll to position [1076, 0]
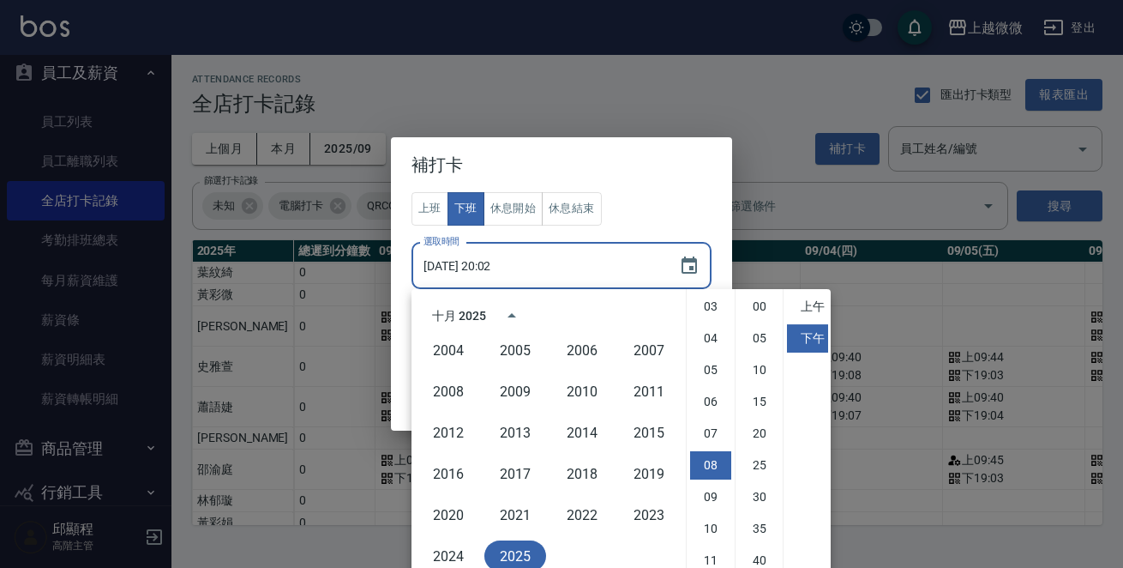
click at [501, 547] on button "2025" at bounding box center [516, 555] width 62 height 31
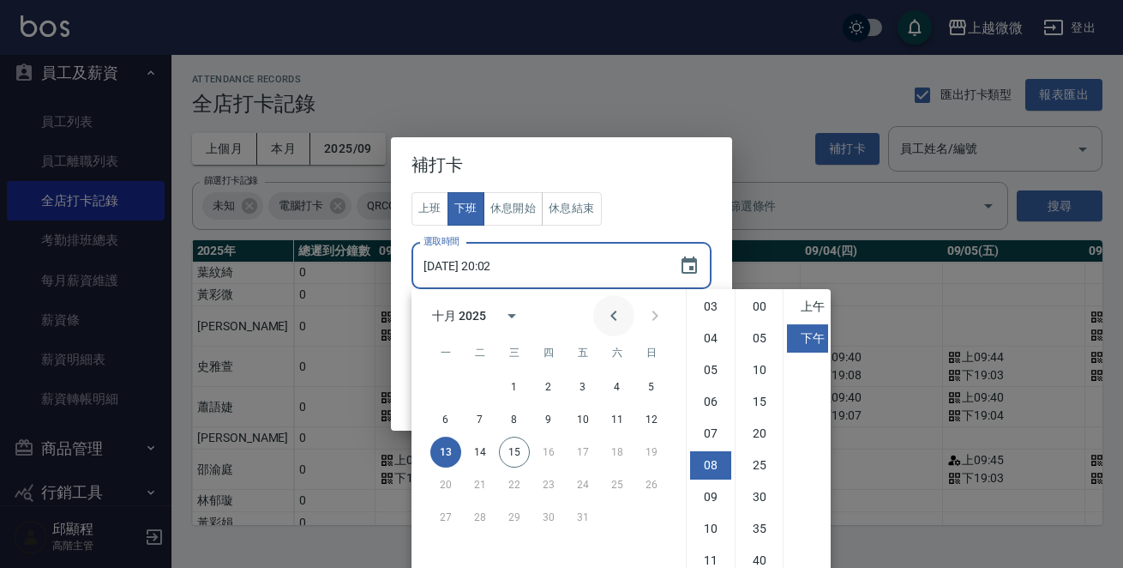
click at [605, 314] on icon "Previous month" at bounding box center [614, 315] width 21 height 21
click at [445, 383] on button "1" at bounding box center [446, 386] width 31 height 31
type input "2025/09/01 20:02"
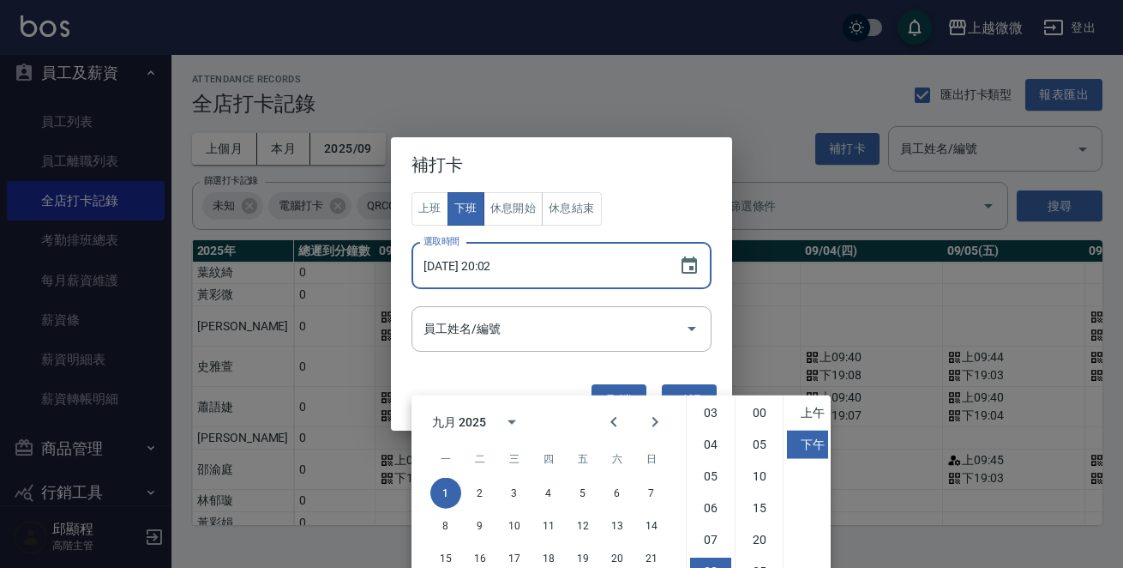
click at [574, 264] on input "2025/09/01 20:02" at bounding box center [537, 266] width 250 height 46
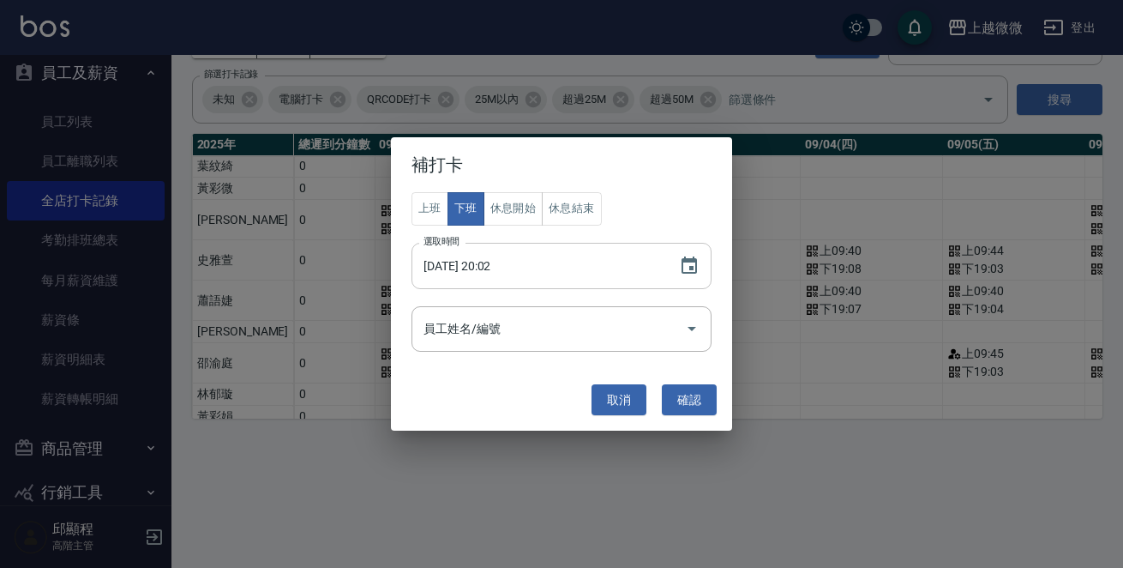
scroll to position [0, 0]
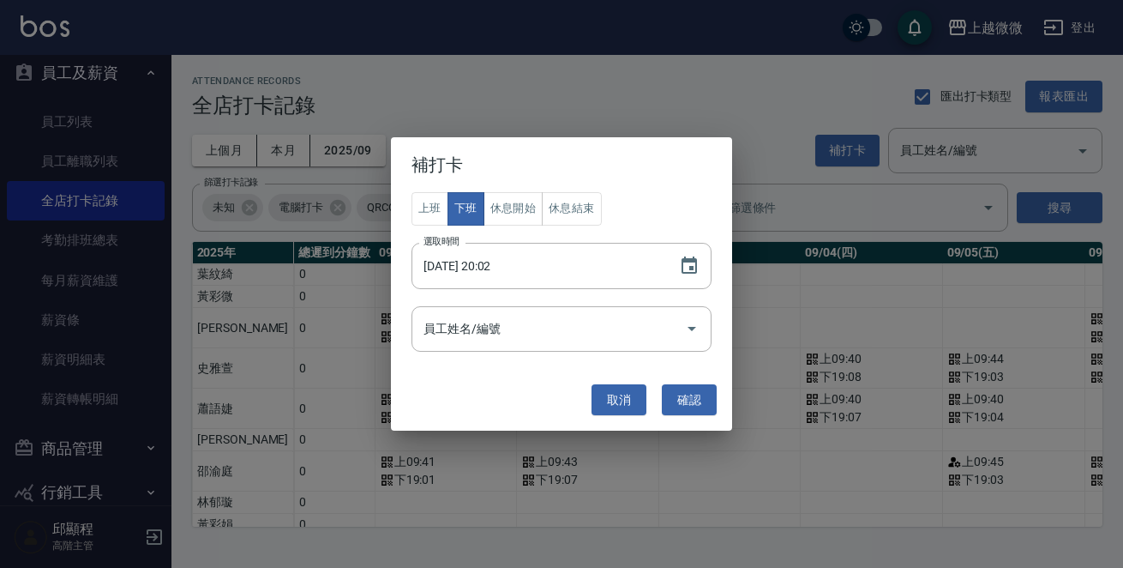
click at [478, 371] on div "補打卡 上班 下班 休息開始 休息結束 選取時間 2025/09/01 20:02 選取時間 員工姓名/編號 員工姓名/編號 取消 確認" at bounding box center [561, 284] width 341 height 294
click at [512, 207] on button "休息開始" at bounding box center [514, 208] width 60 height 33
click at [485, 325] on input "員工姓名/編號" at bounding box center [548, 329] width 259 height 30
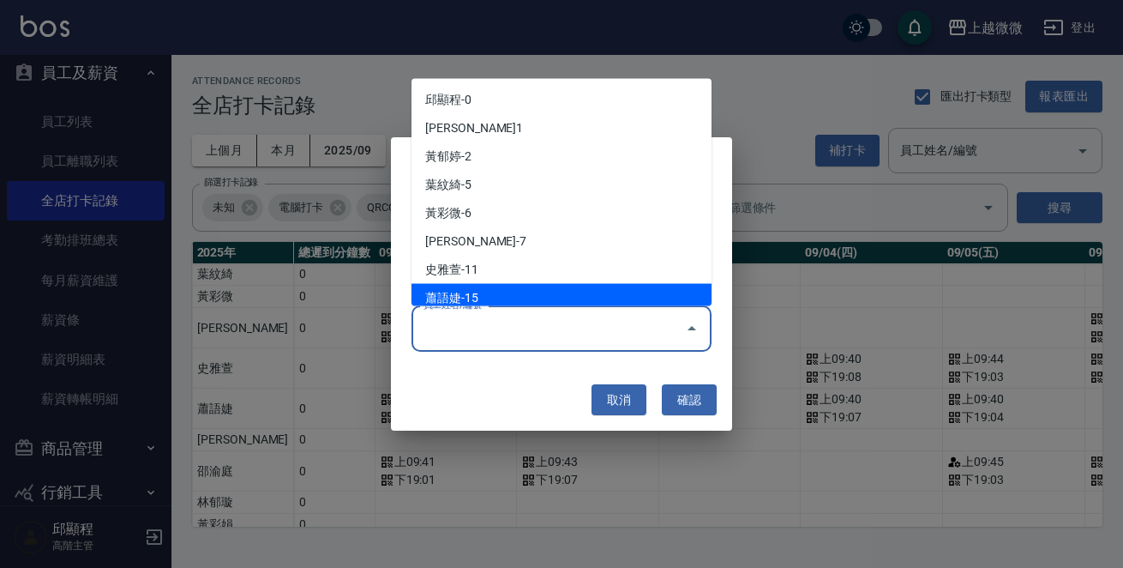
click at [507, 290] on li "蕭語婕-15" at bounding box center [562, 298] width 300 height 28
type input "蕭語婕"
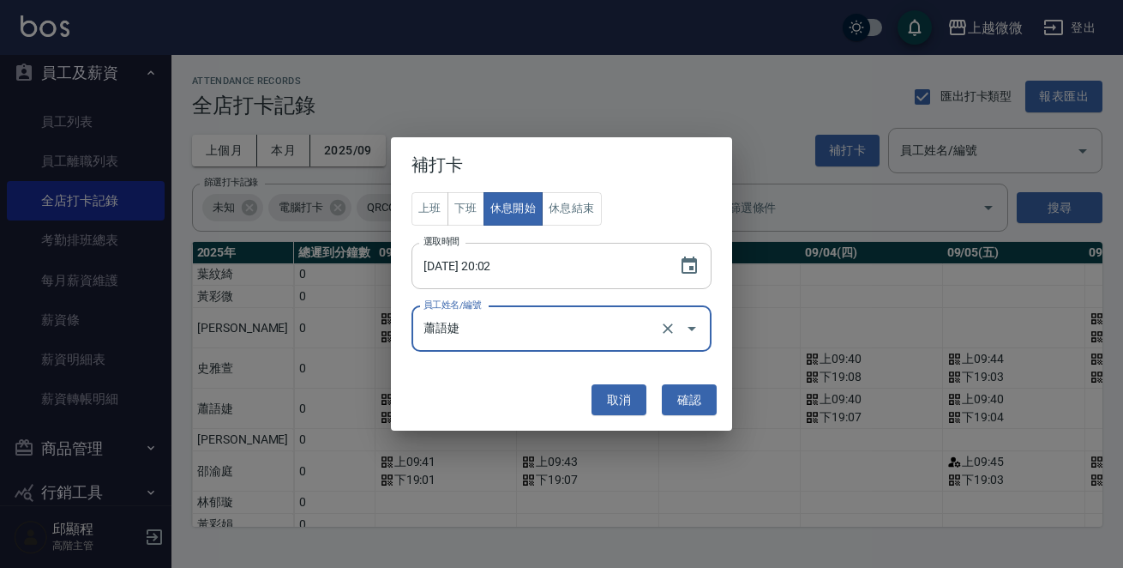
click at [489, 264] on input "2025/09/01 20:02" at bounding box center [537, 266] width 250 height 46
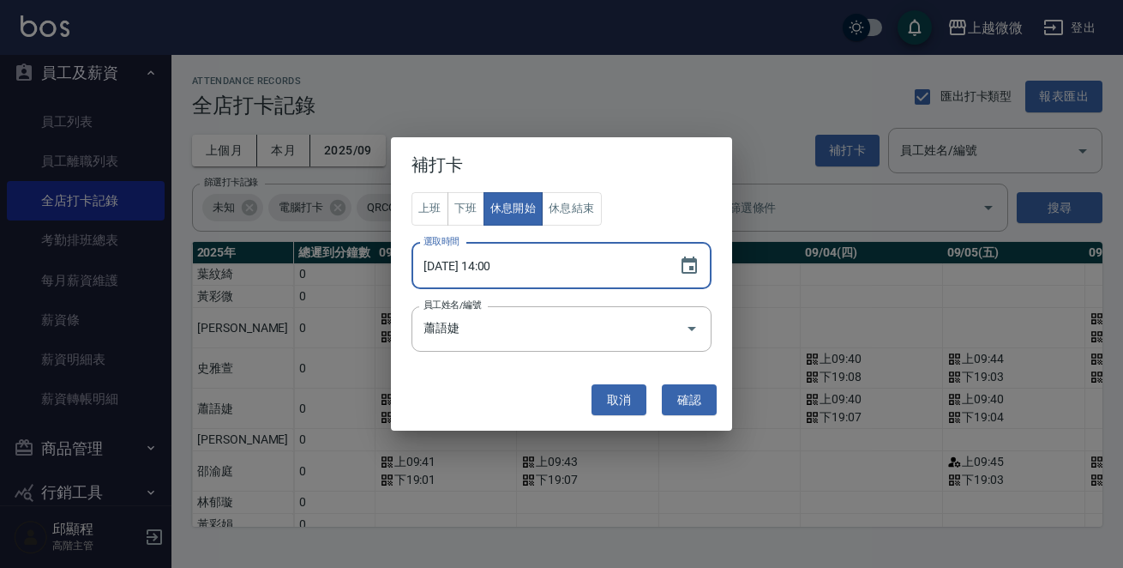
click at [491, 260] on input "2025/09/01 14:00" at bounding box center [537, 266] width 250 height 46
type input "2025/09/01 13:58"
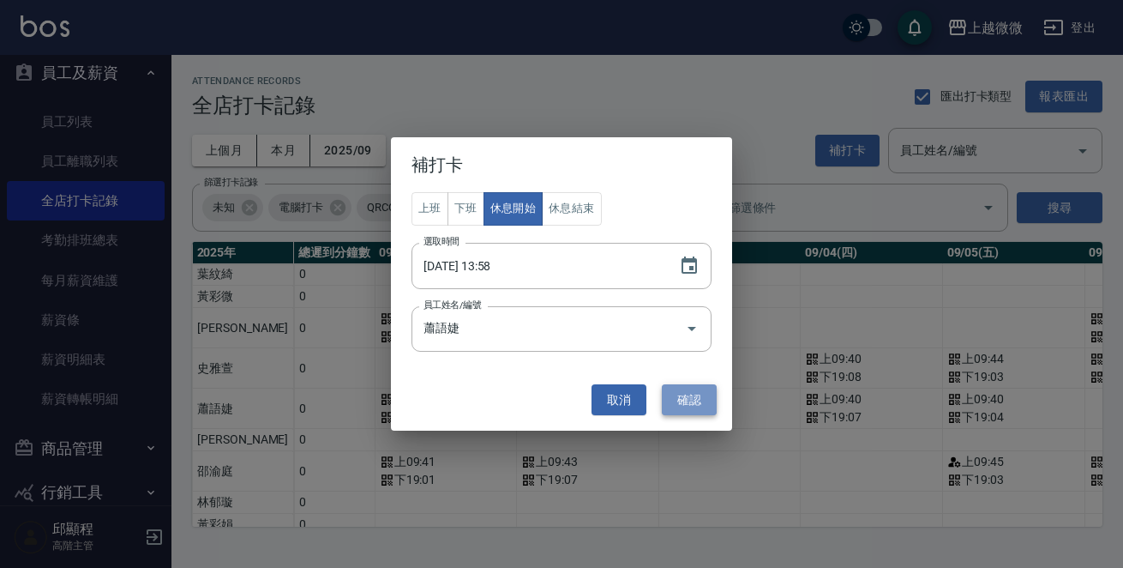
click at [689, 402] on button "確認" at bounding box center [689, 400] width 55 height 32
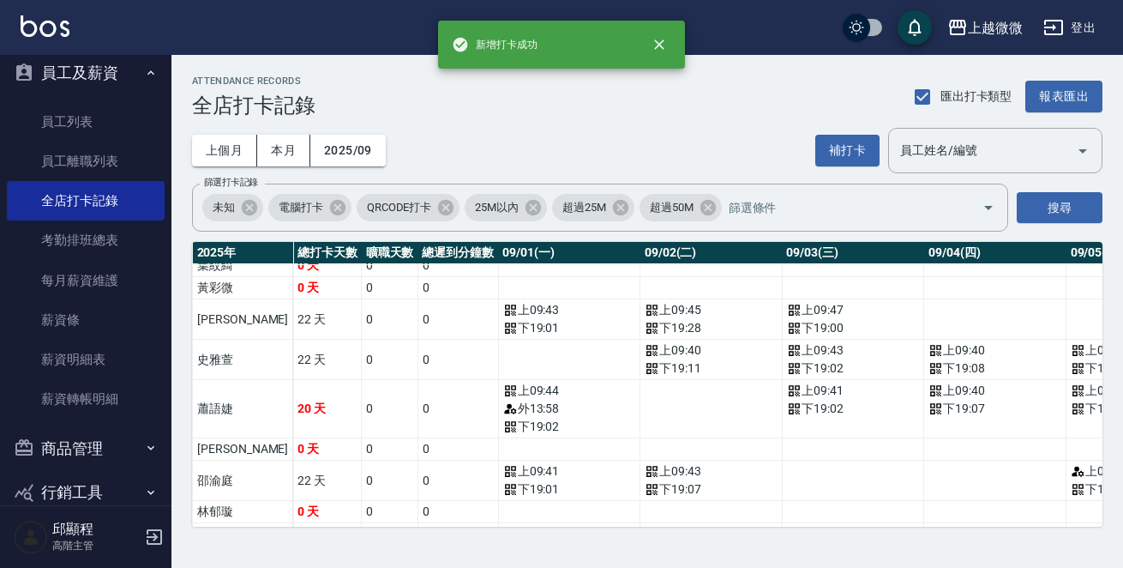
scroll to position [165, 0]
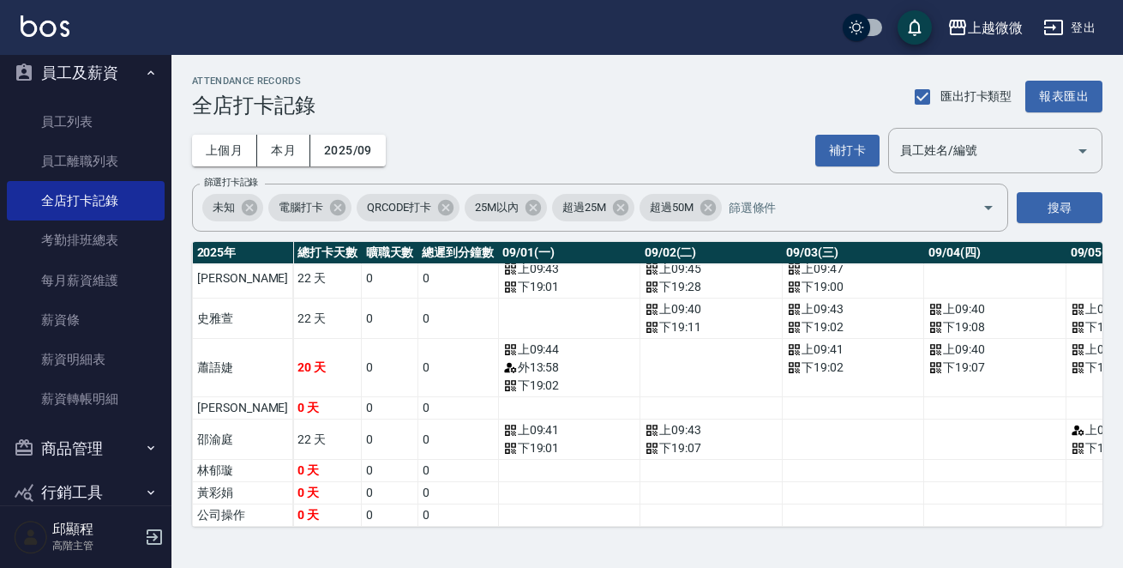
click at [527, 114] on div "ATTENDANCE RECORDS 全店打卡記錄 匯出打卡類型 報表匯出" at bounding box center [647, 96] width 911 height 42
click at [864, 141] on button "補打卡" at bounding box center [848, 151] width 64 height 32
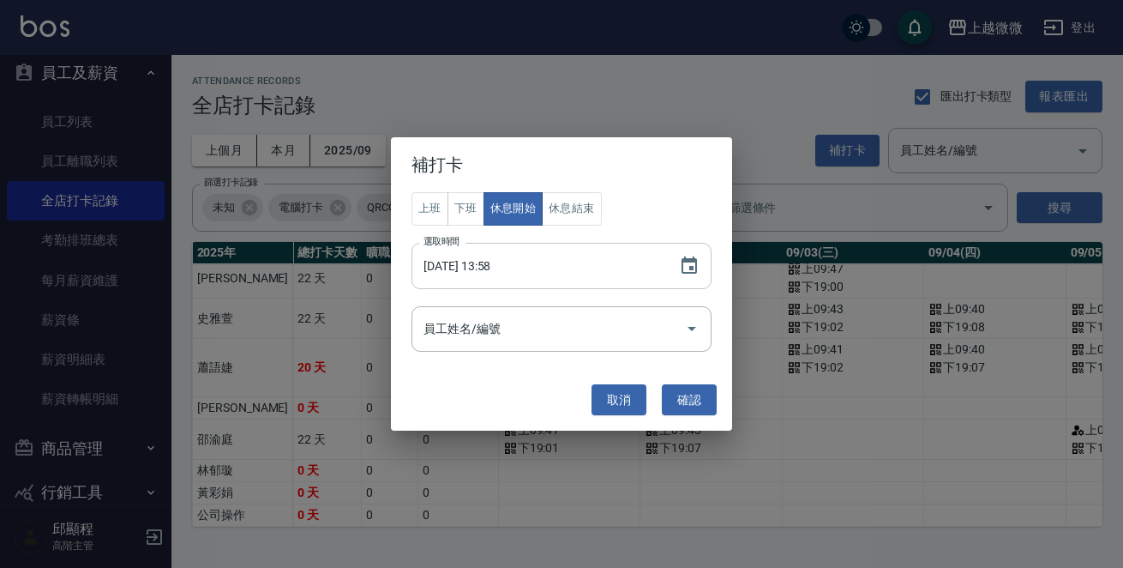
click at [496, 260] on input "2025/09/01 13:58" at bounding box center [537, 266] width 250 height 46
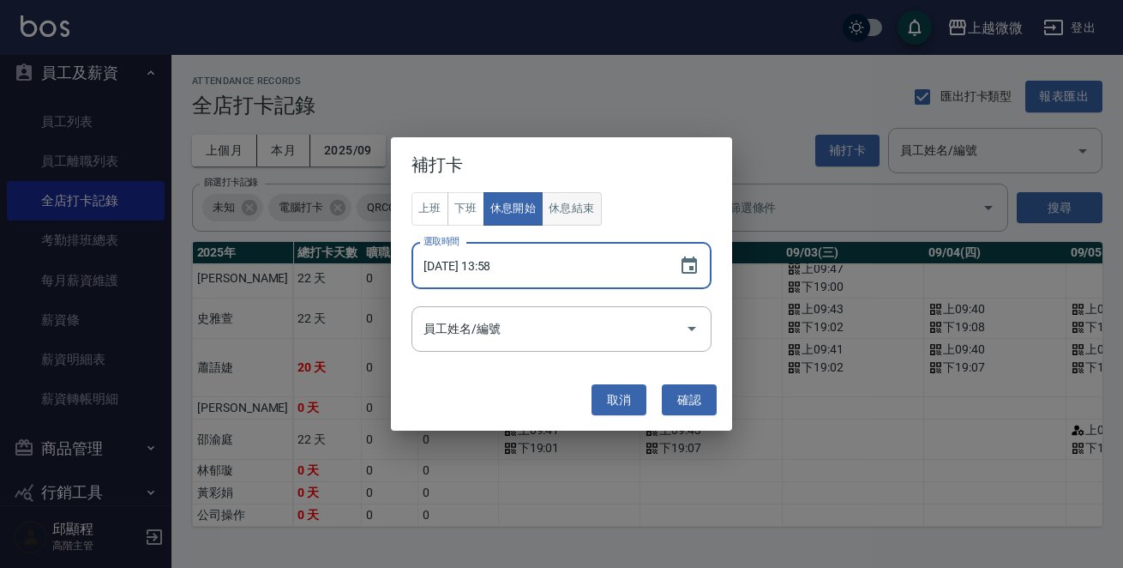
click at [566, 212] on button "休息結束" at bounding box center [572, 208] width 60 height 33
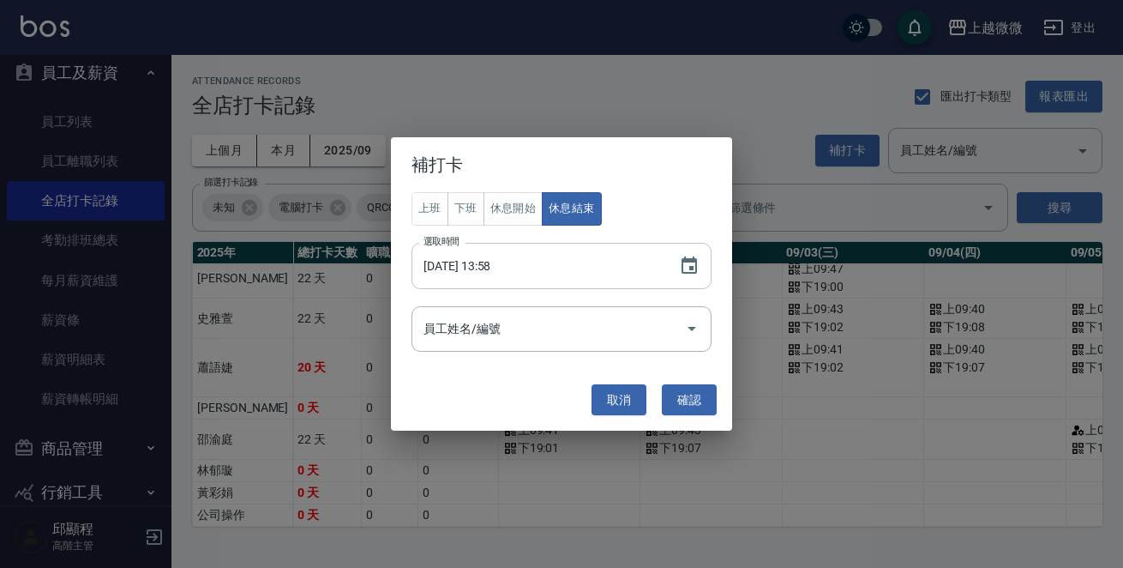
click at [493, 260] on input "2025/09/01 13:58" at bounding box center [537, 266] width 250 height 46
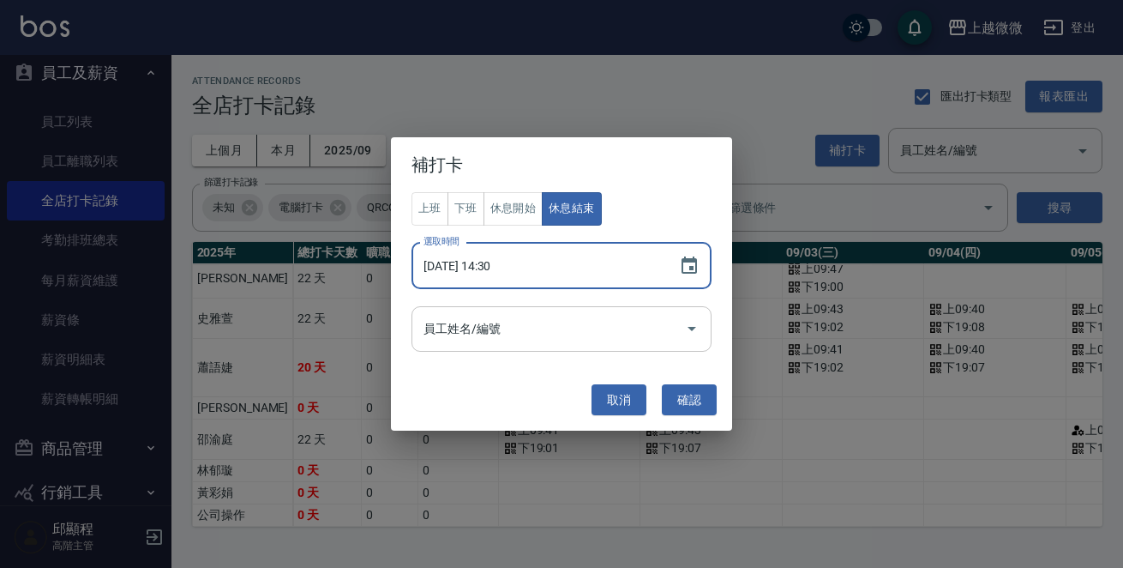
type input "2025/09/01 14:30"
click at [593, 322] on input "員工姓名/編號" at bounding box center [548, 329] width 259 height 30
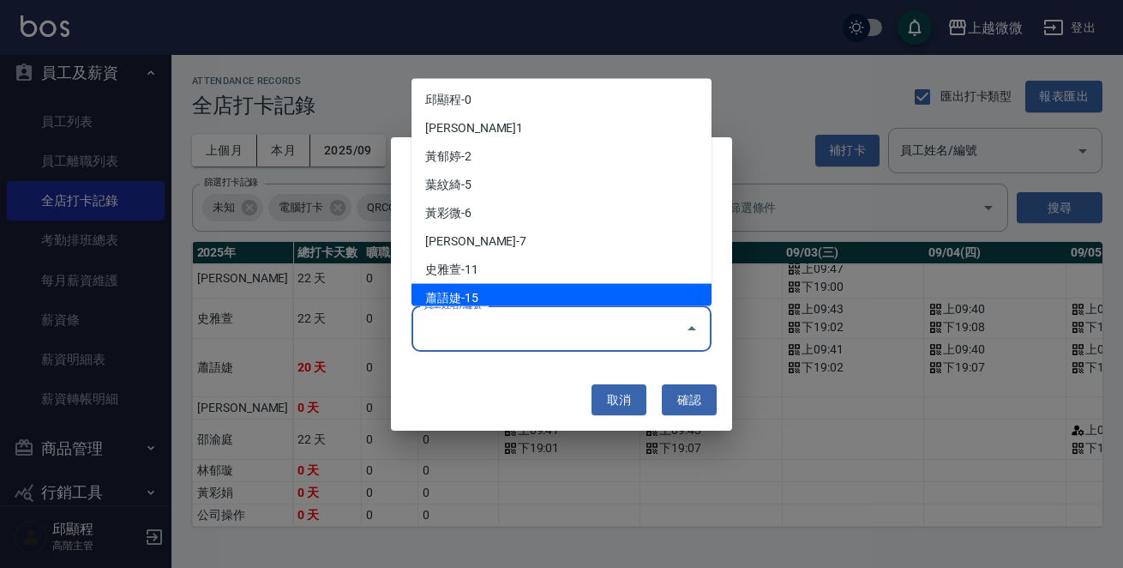
click at [540, 290] on li "蕭語婕-15" at bounding box center [562, 298] width 300 height 28
type input "蕭語婕"
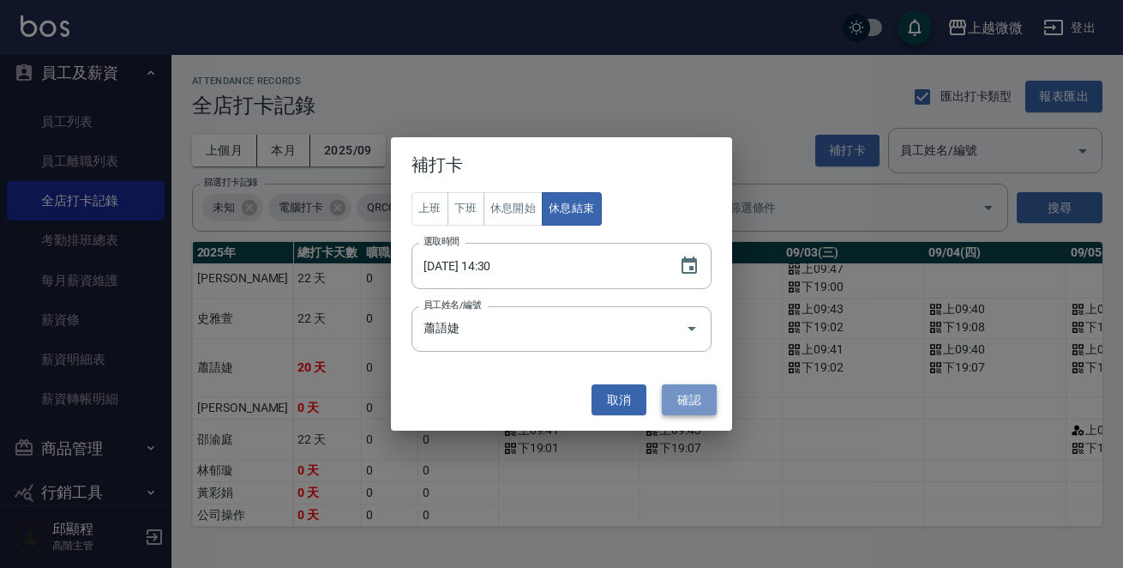
click at [690, 400] on button "確認" at bounding box center [689, 400] width 55 height 32
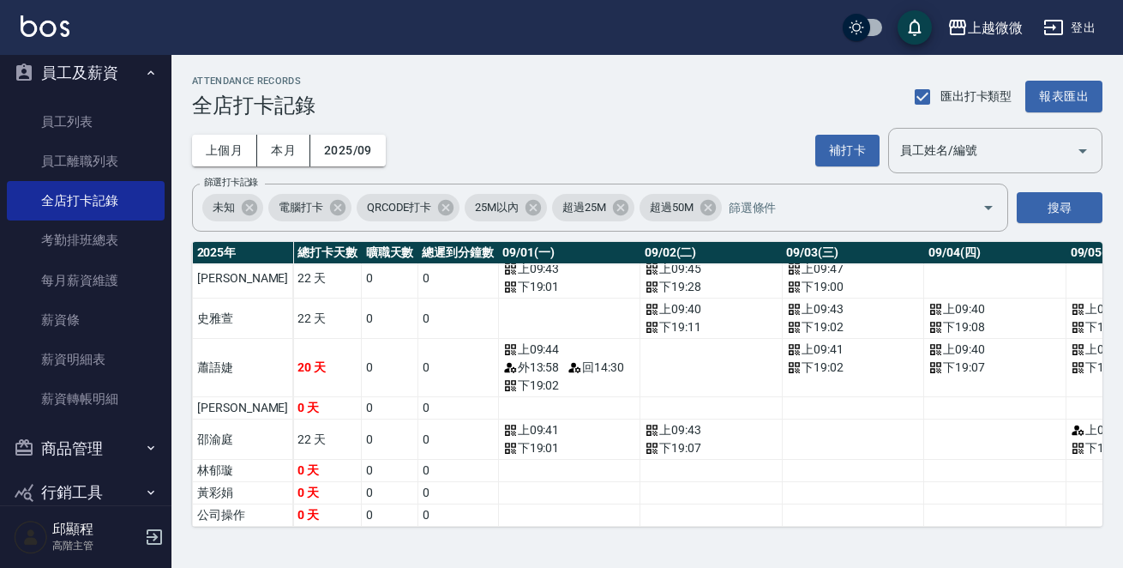
click at [555, 306] on td "a dense table" at bounding box center [569, 318] width 142 height 40
click at [835, 154] on button "補打卡" at bounding box center [848, 151] width 64 height 32
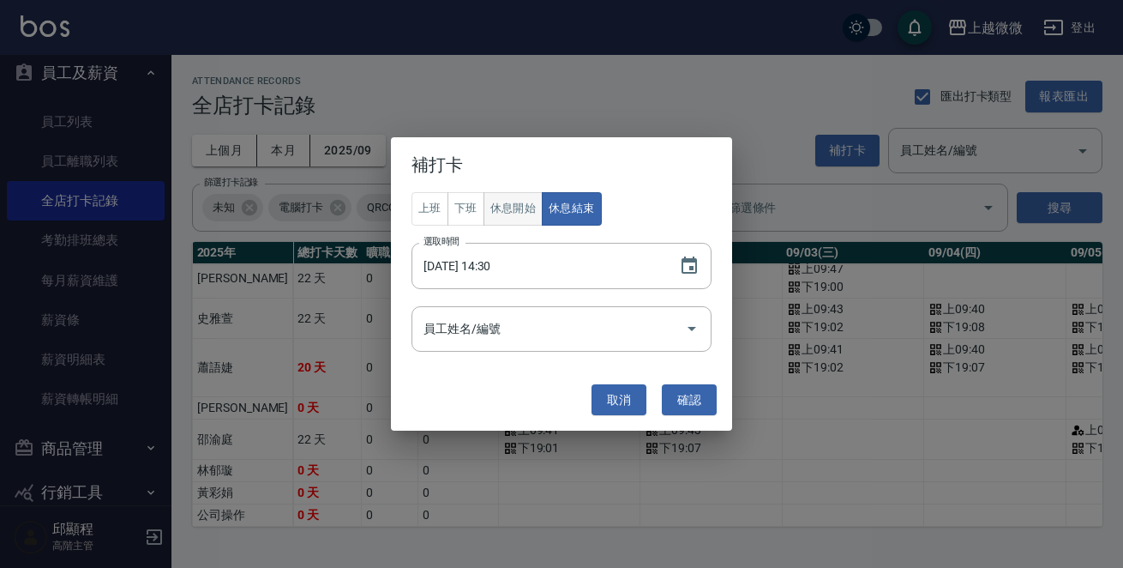
click at [506, 202] on button "休息開始" at bounding box center [514, 208] width 60 height 33
click at [492, 267] on input "2025/09/01 14:30" at bounding box center [537, 266] width 250 height 46
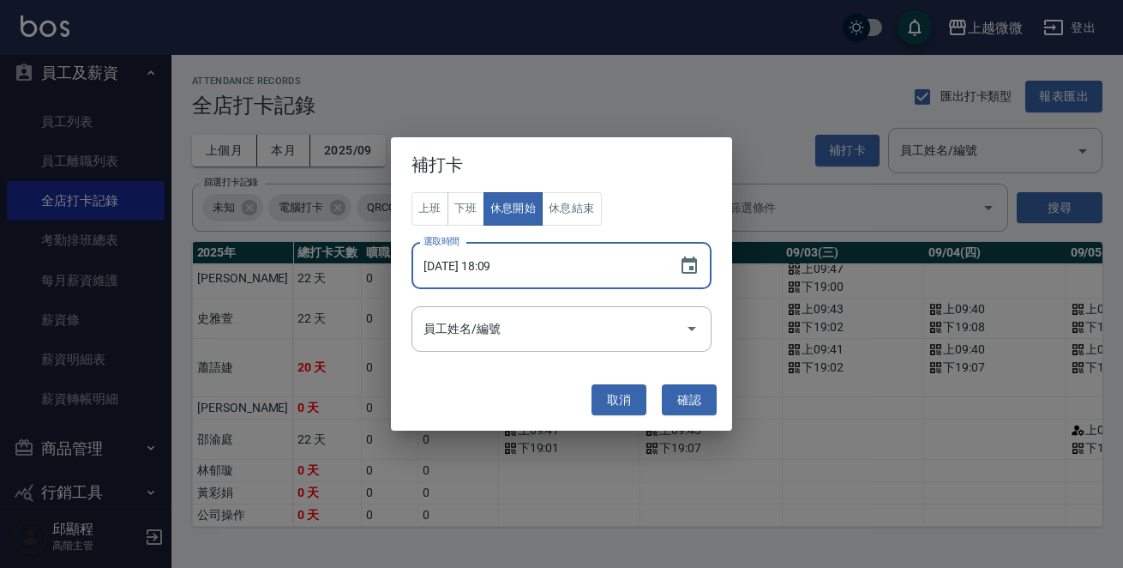
type input "2025/09/01 18:10"
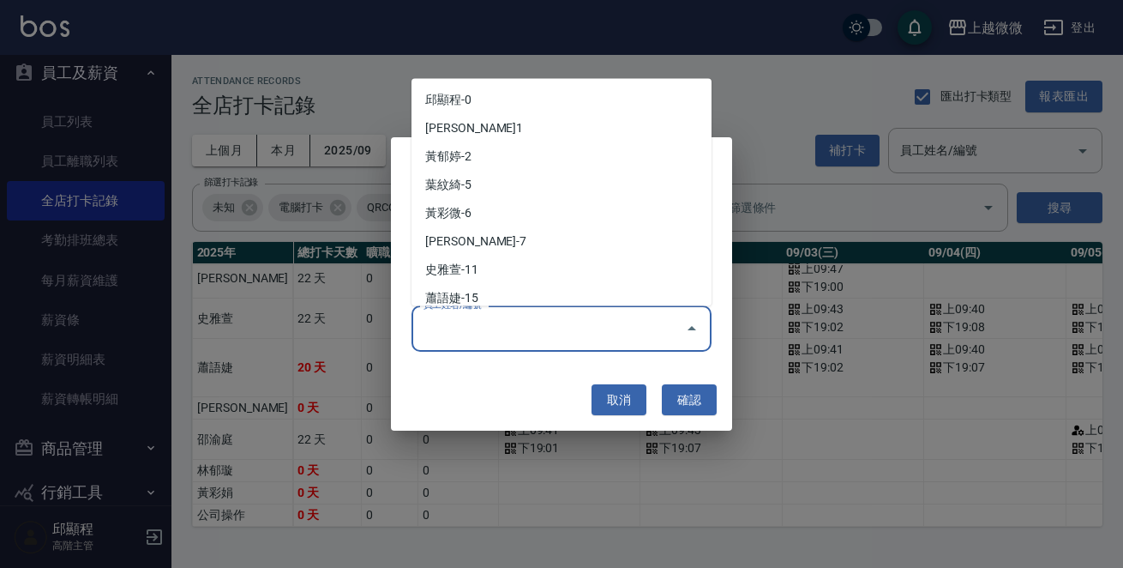
click at [551, 341] on input "員工姓名/編號" at bounding box center [548, 329] width 259 height 30
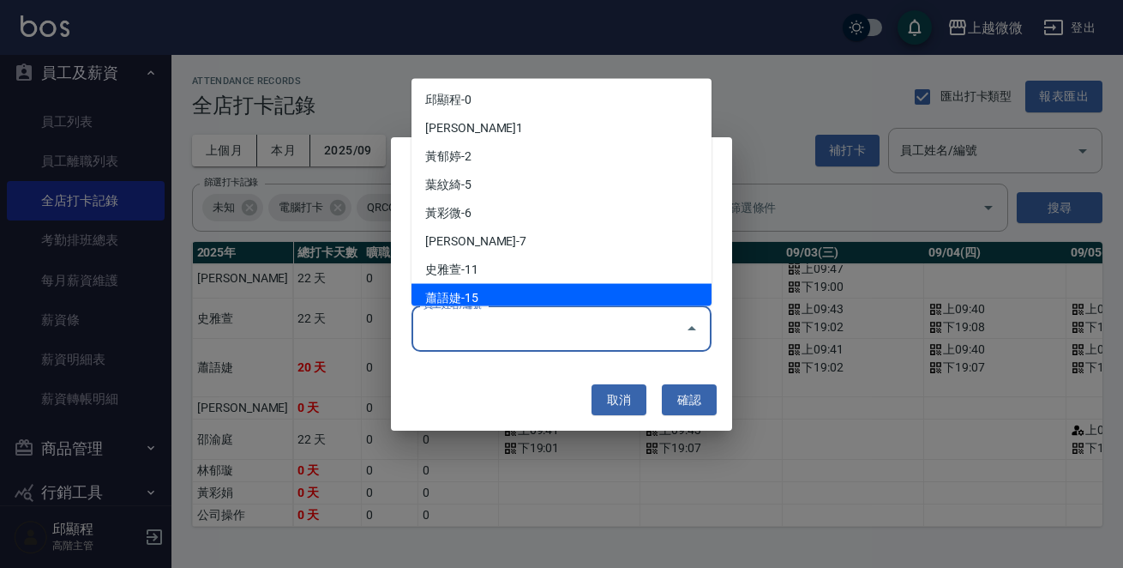
click at [504, 300] on li "蕭語婕-15" at bounding box center [562, 298] width 300 height 28
type input "蕭語婕"
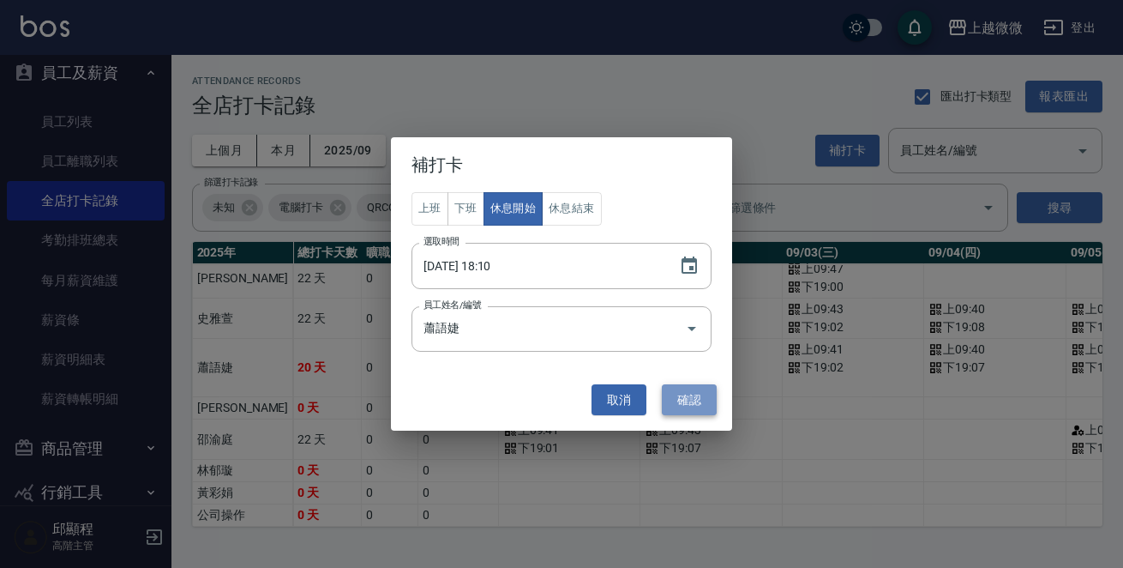
click at [695, 397] on button "確認" at bounding box center [689, 400] width 55 height 32
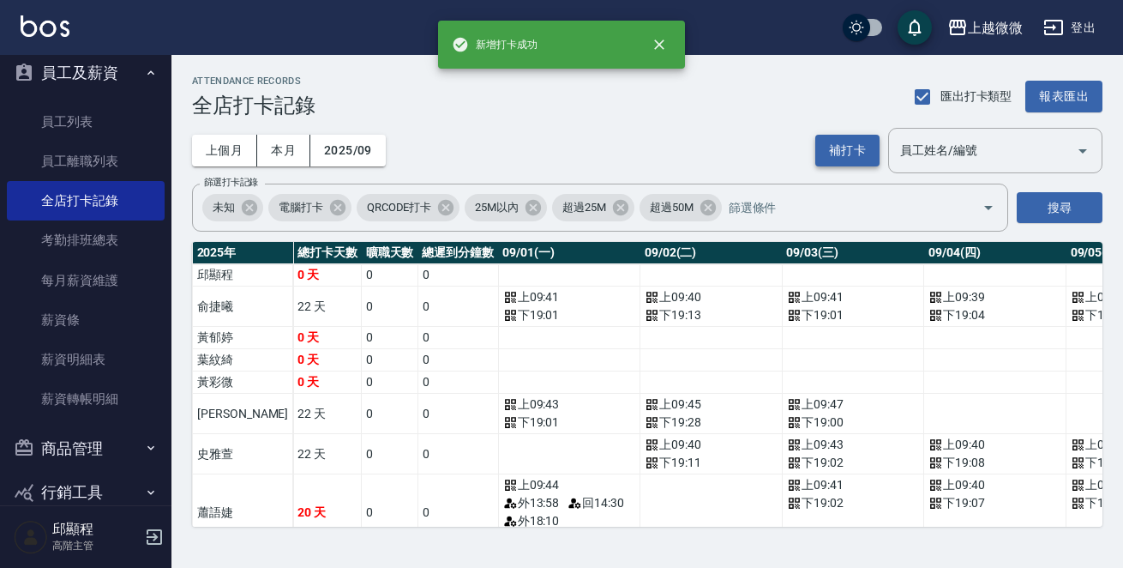
click at [858, 154] on button "補打卡" at bounding box center [848, 151] width 64 height 32
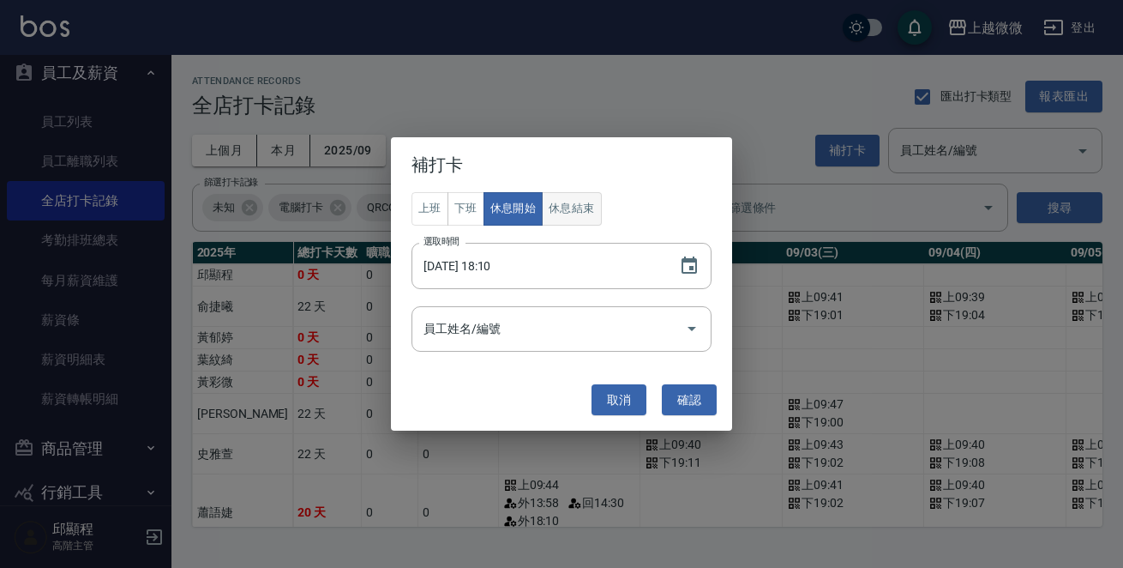
click at [579, 204] on button "休息結束" at bounding box center [572, 208] width 60 height 33
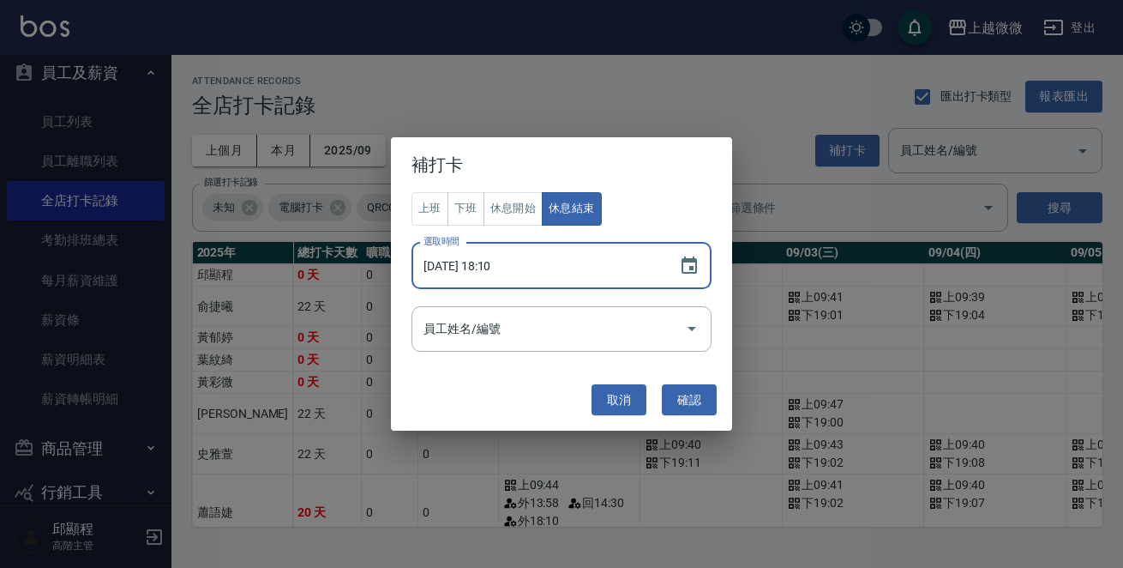
click at [496, 264] on input "2025/09/01 18:10" at bounding box center [537, 266] width 250 height 46
click at [506, 265] on input "2025/09/01 18:10" at bounding box center [537, 266] width 250 height 46
type input "2025/09/01 18:40"
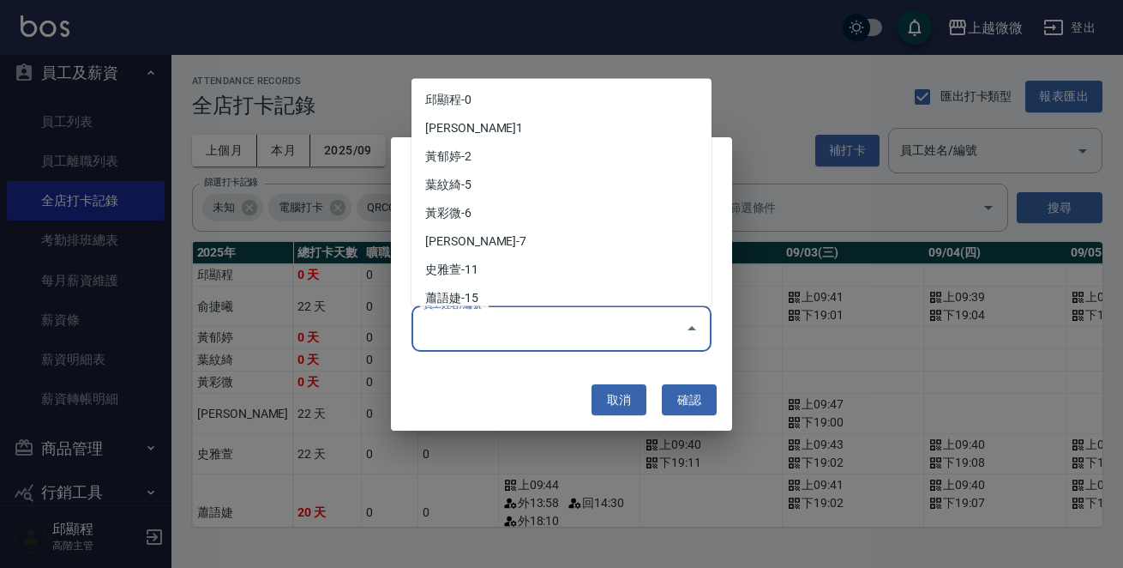
click at [535, 334] on input "員工姓名/編號" at bounding box center [548, 329] width 259 height 30
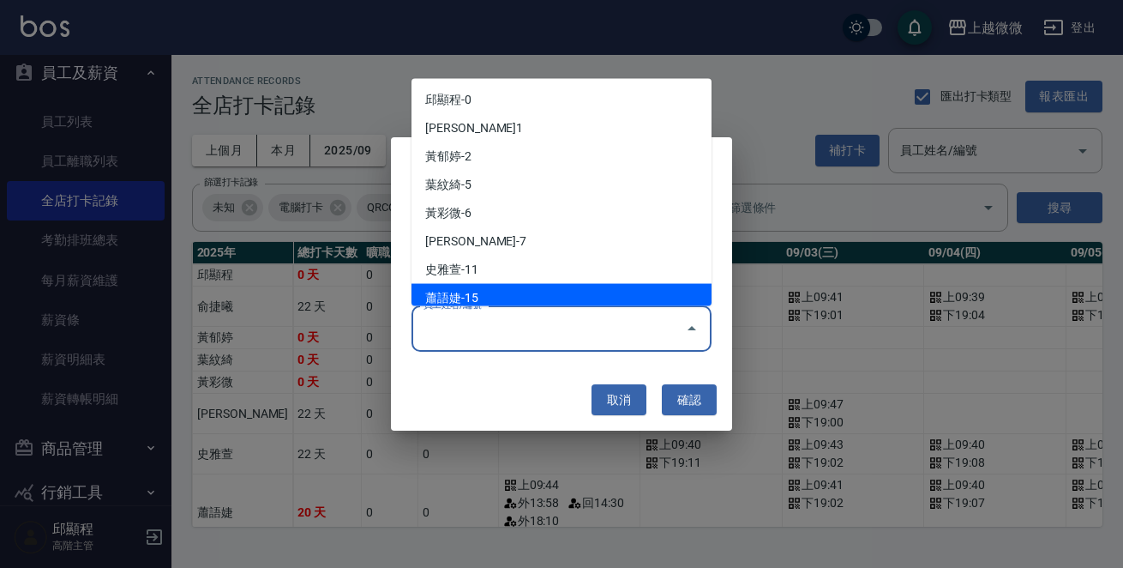
click at [509, 297] on li "蕭語婕-15" at bounding box center [562, 298] width 300 height 28
type input "蕭語婕"
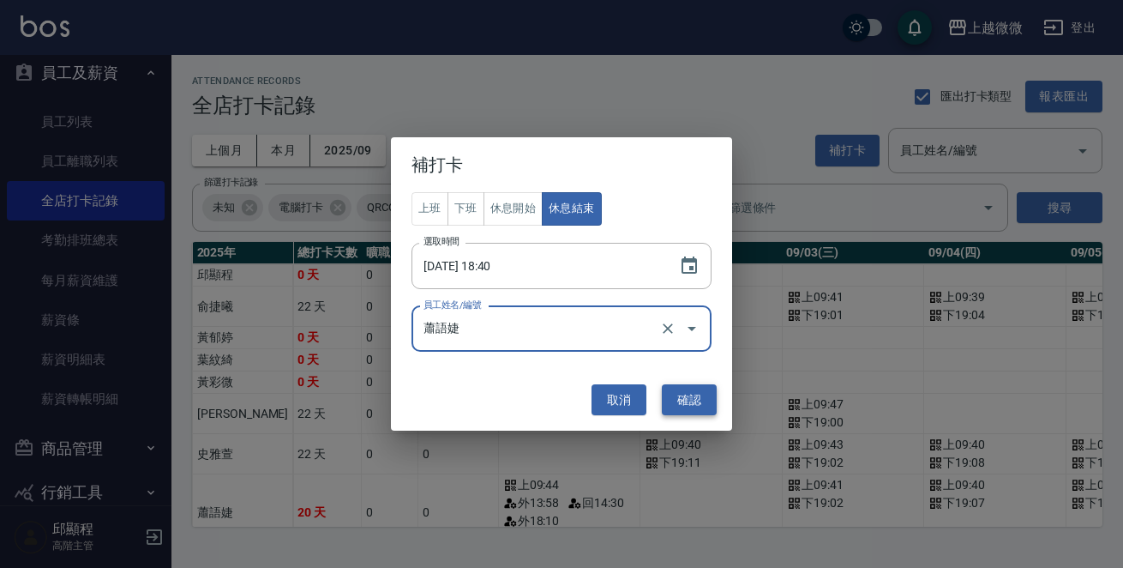
click at [708, 398] on button "確認" at bounding box center [689, 400] width 55 height 32
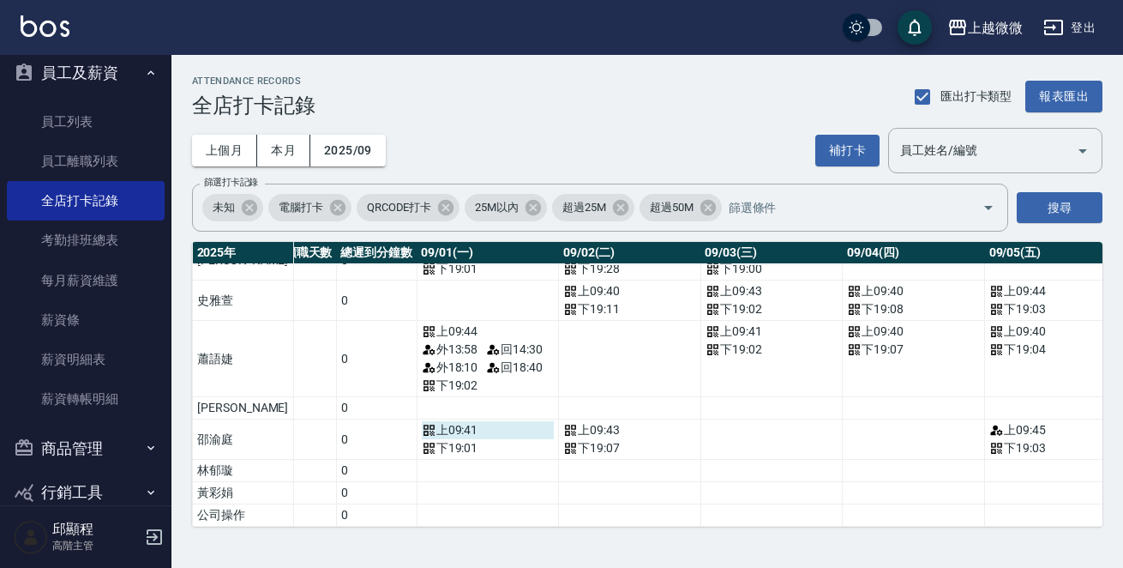
scroll to position [97, 81]
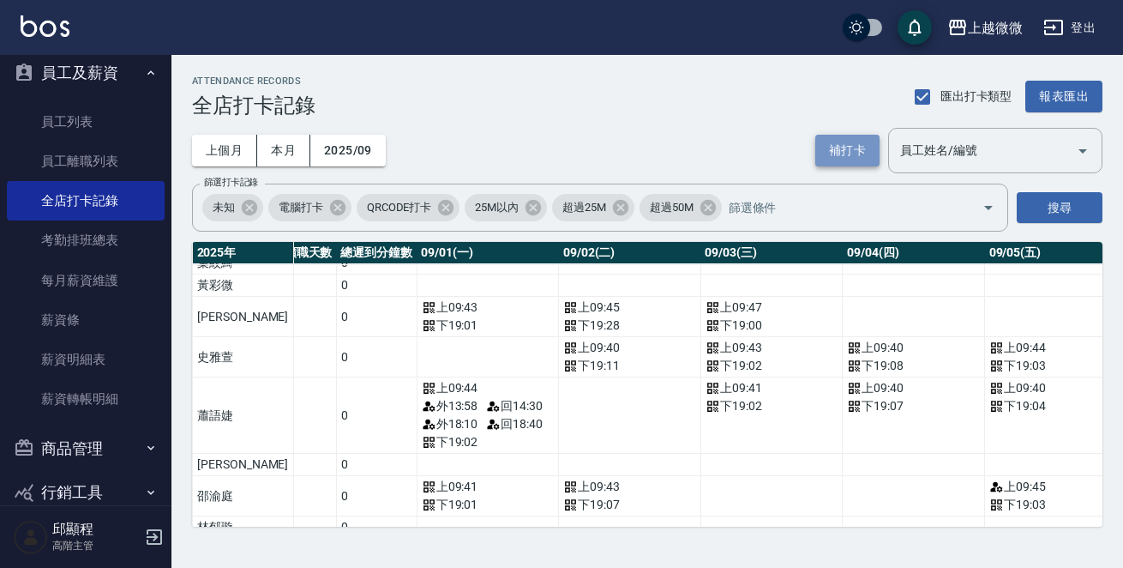
click at [857, 157] on button "補打卡" at bounding box center [848, 151] width 64 height 32
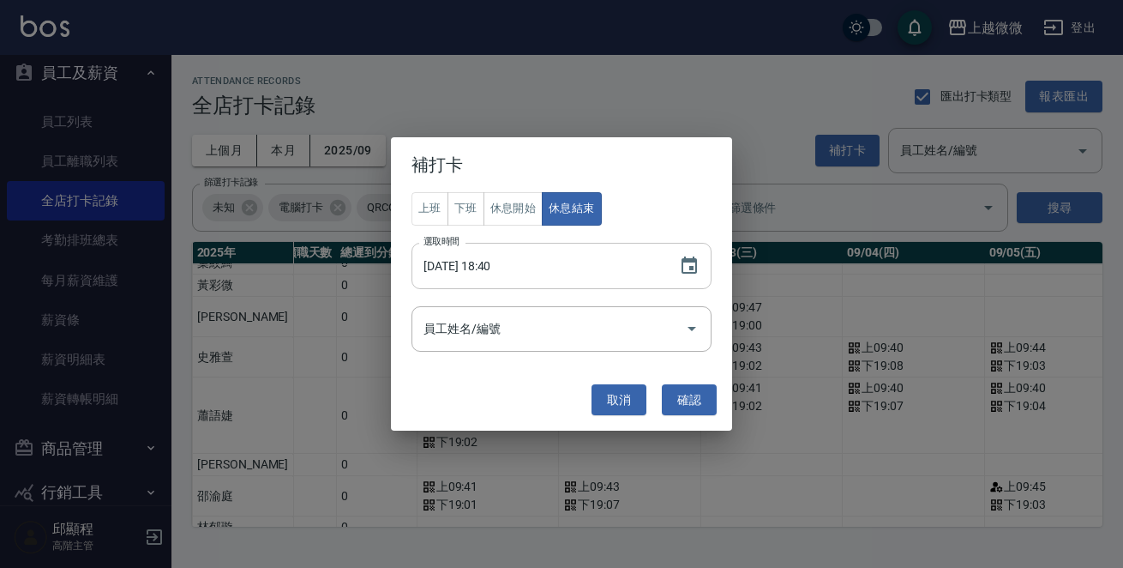
click at [482, 262] on input "2025/09/01 18:40" at bounding box center [537, 266] width 250 height 46
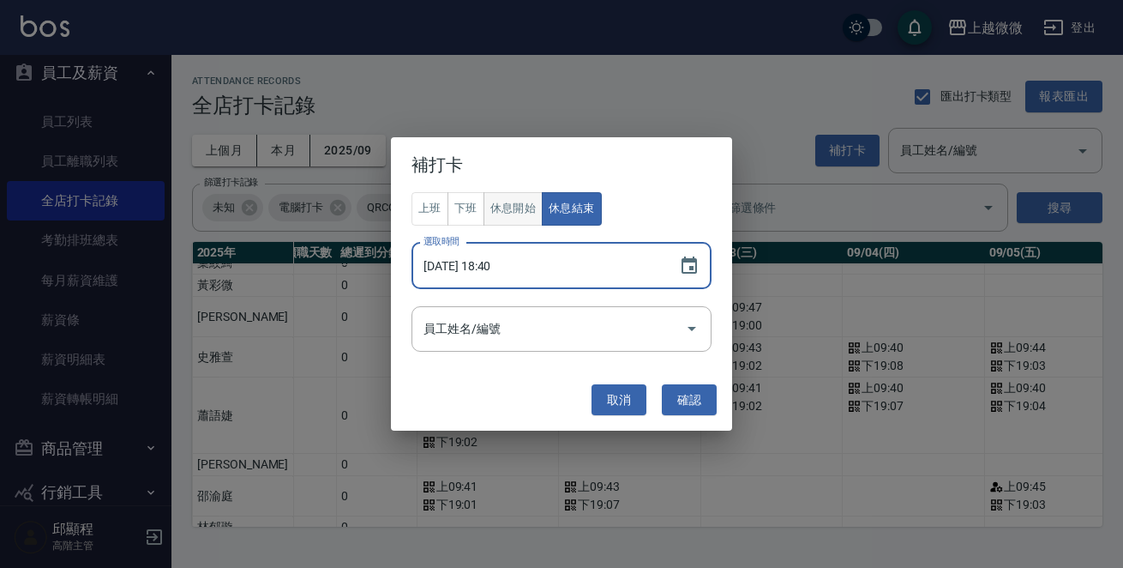
click at [512, 216] on button "休息開始" at bounding box center [514, 208] width 60 height 33
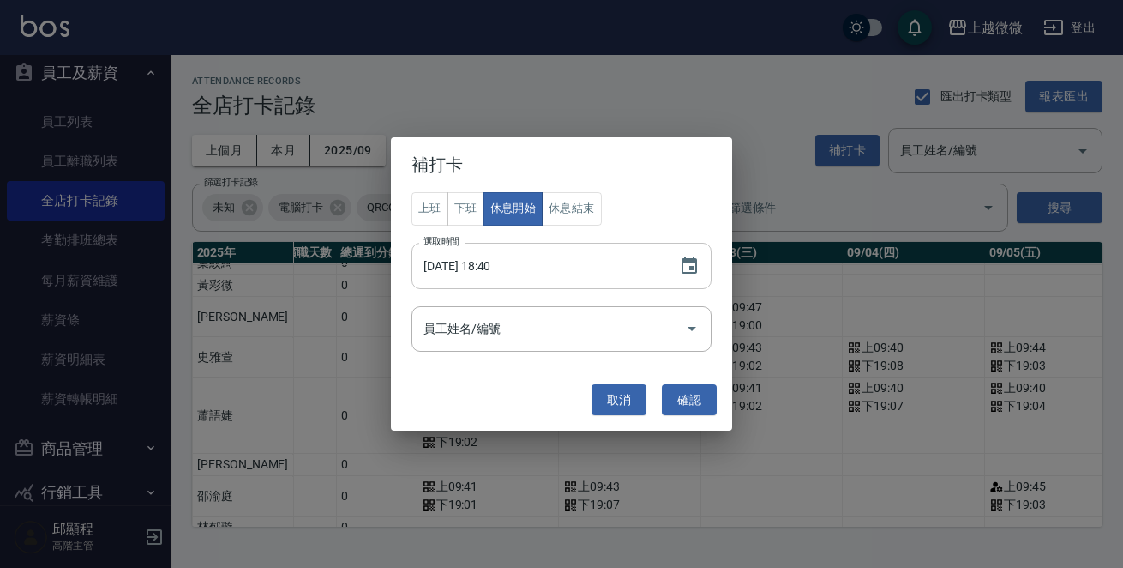
click at [492, 263] on input "2025/09/03 18:40" at bounding box center [537, 266] width 250 height 46
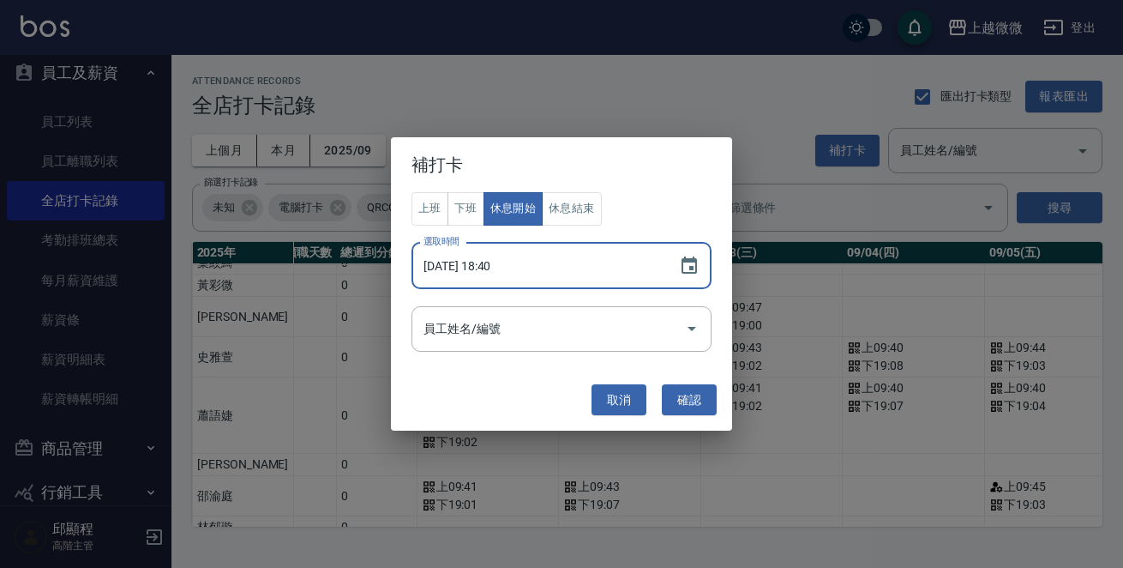
click at [510, 263] on input "2025/09/03 18:40" at bounding box center [537, 266] width 250 height 46
click at [506, 264] on input "2025/09/03 18:40" at bounding box center [537, 266] width 250 height 46
type input "2025/09/03 18:00"
click at [504, 337] on input "員工姓名/編號" at bounding box center [548, 329] width 259 height 30
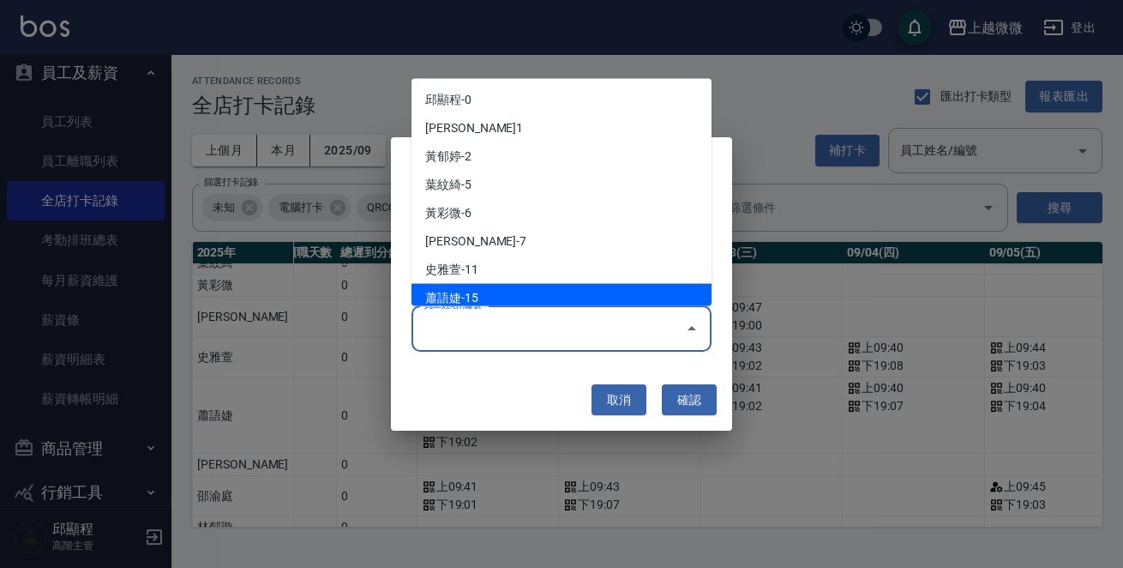
click at [518, 299] on li "蕭語婕-15" at bounding box center [562, 298] width 300 height 28
type input "蕭語婕"
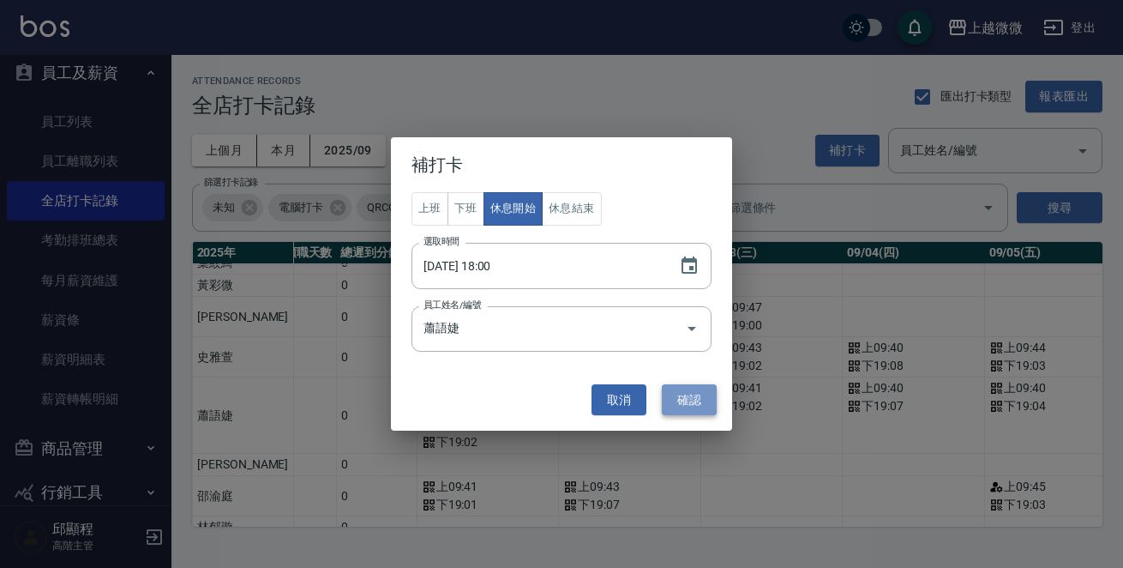
click at [674, 402] on button "確認" at bounding box center [689, 400] width 55 height 32
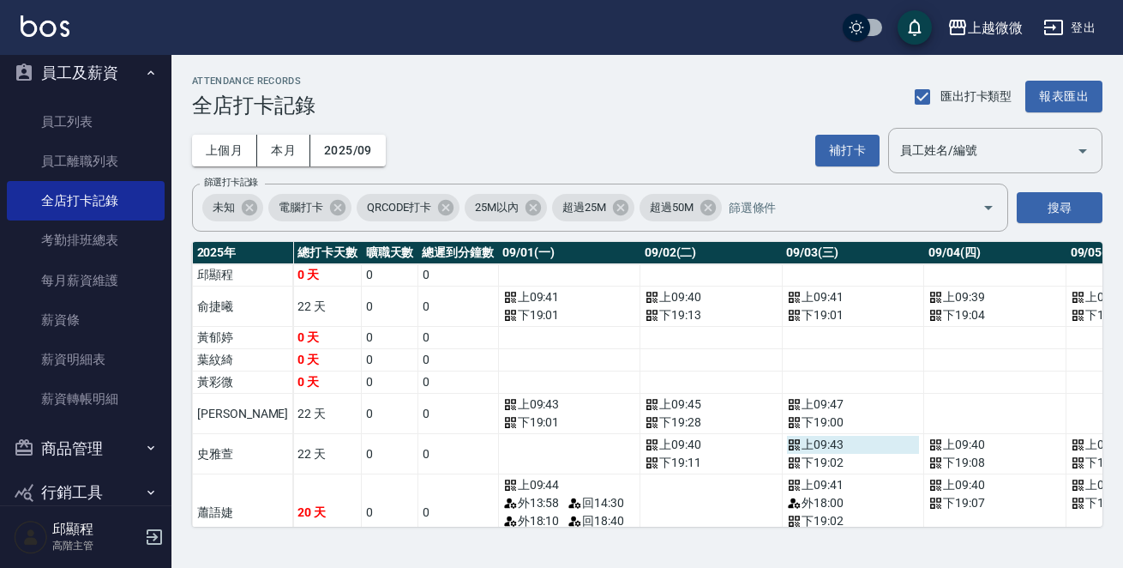
scroll to position [172, 0]
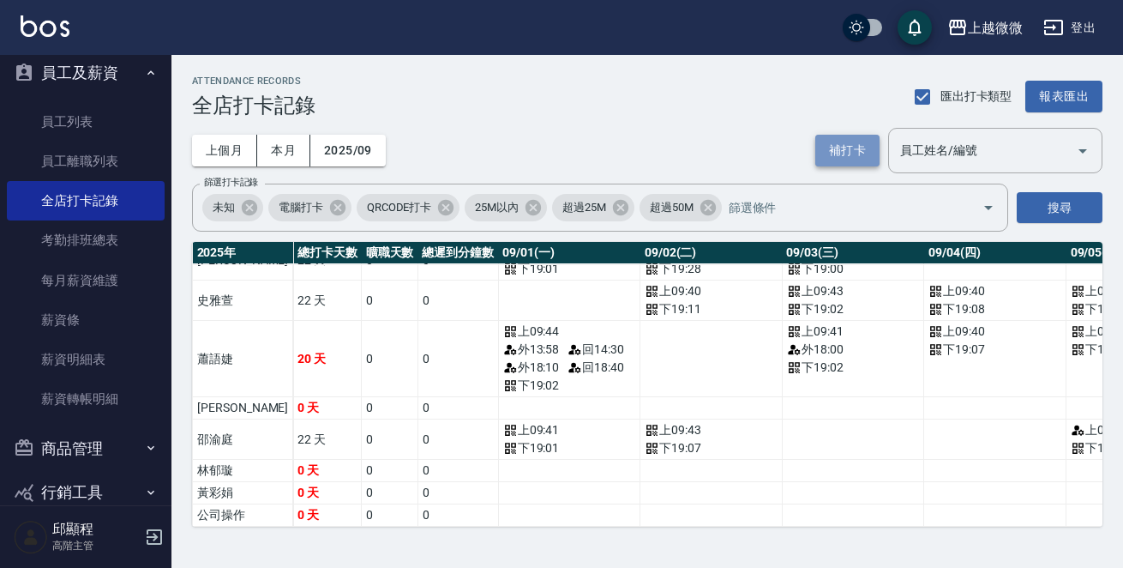
click at [845, 158] on button "補打卡" at bounding box center [848, 151] width 64 height 32
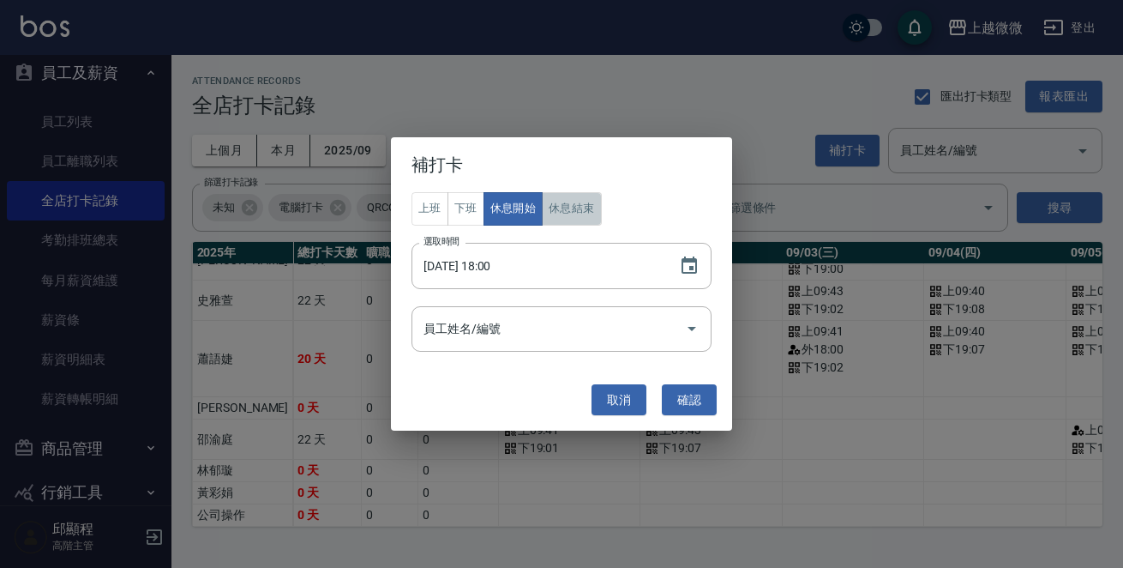
click at [563, 208] on button "休息結束" at bounding box center [572, 208] width 60 height 33
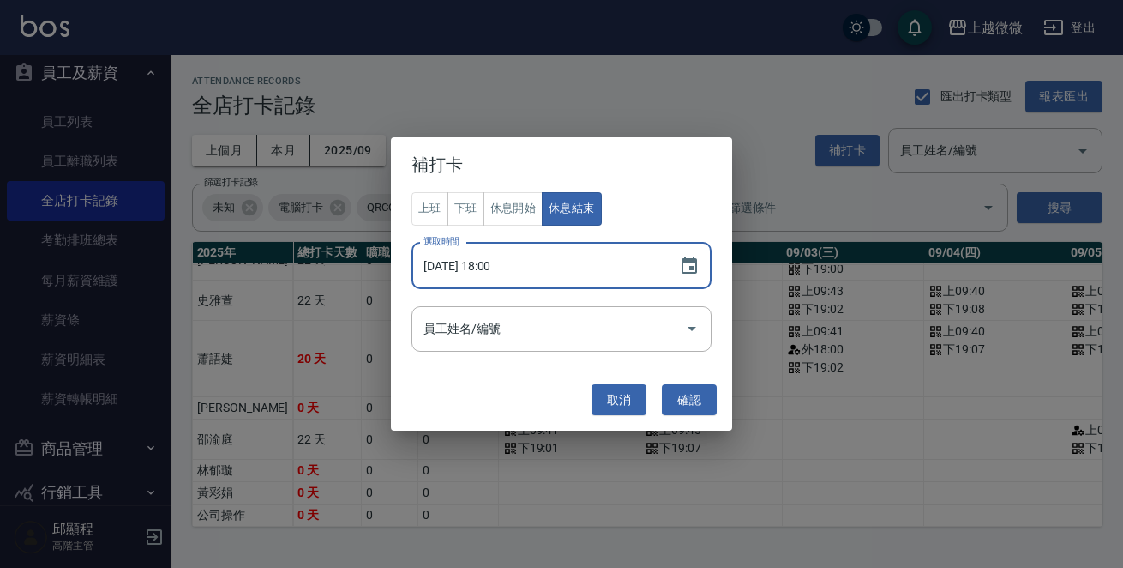
click at [498, 264] on input "2025/09/03 18:00" at bounding box center [537, 266] width 250 height 46
click at [513, 265] on input "2025/09/03 18:00" at bounding box center [537, 266] width 250 height 46
click at [502, 262] on input "2025/09/03 18:00" at bounding box center [537, 266] width 250 height 46
type input "2025/09/03 18:30"
click at [617, 329] on input "員工姓名/編號" at bounding box center [548, 329] width 259 height 30
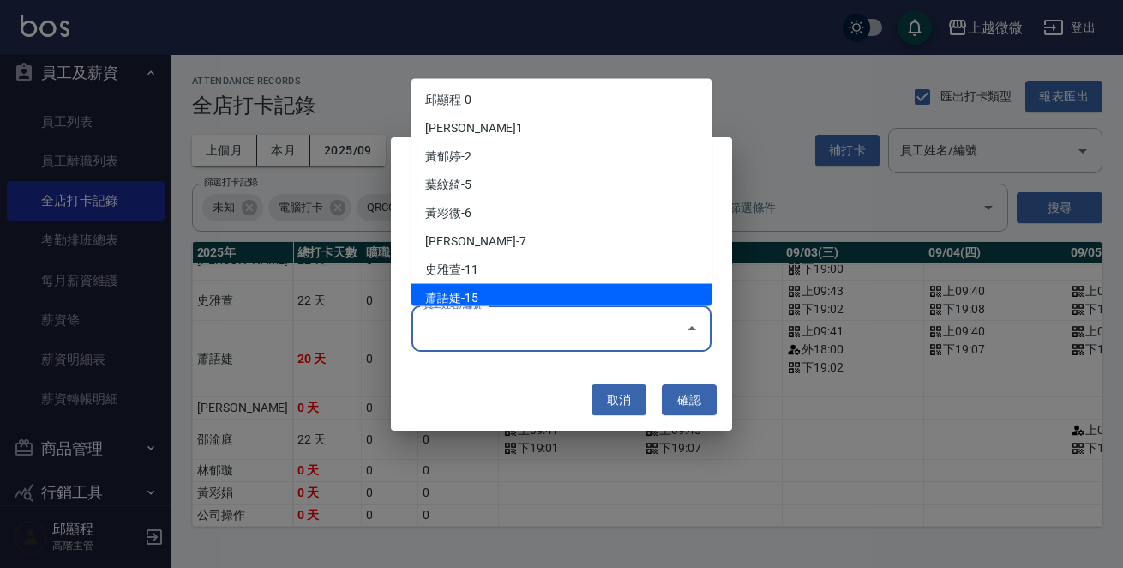
click at [520, 285] on li "蕭語婕-15" at bounding box center [562, 298] width 300 height 28
type input "蕭語婕"
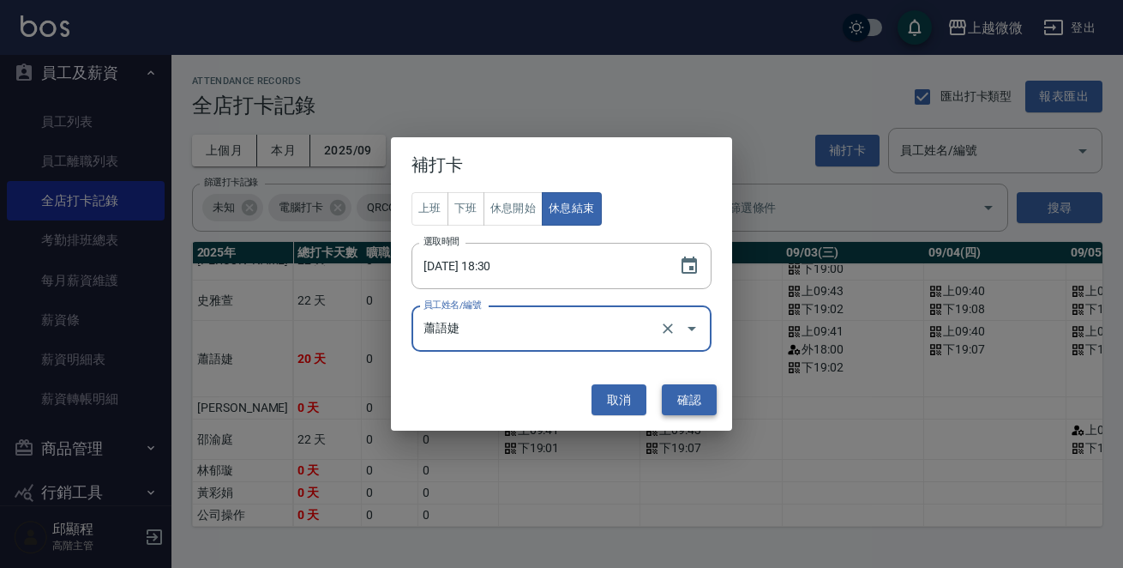
click at [685, 390] on button "確認" at bounding box center [689, 400] width 55 height 32
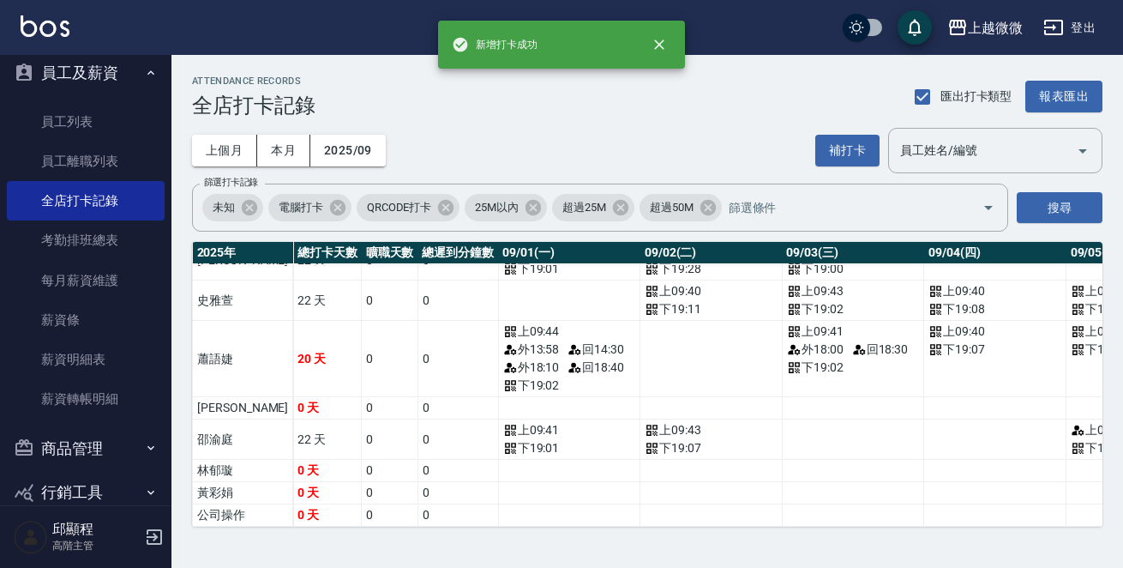
scroll to position [183, 0]
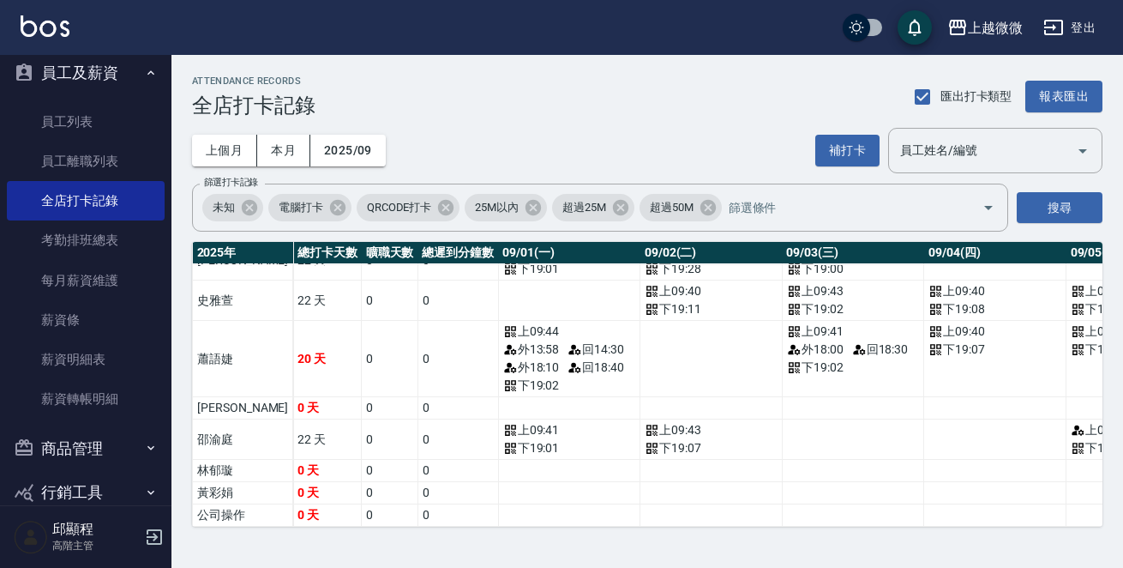
click at [156, 531] on icon "button" at bounding box center [154, 537] width 21 height 21
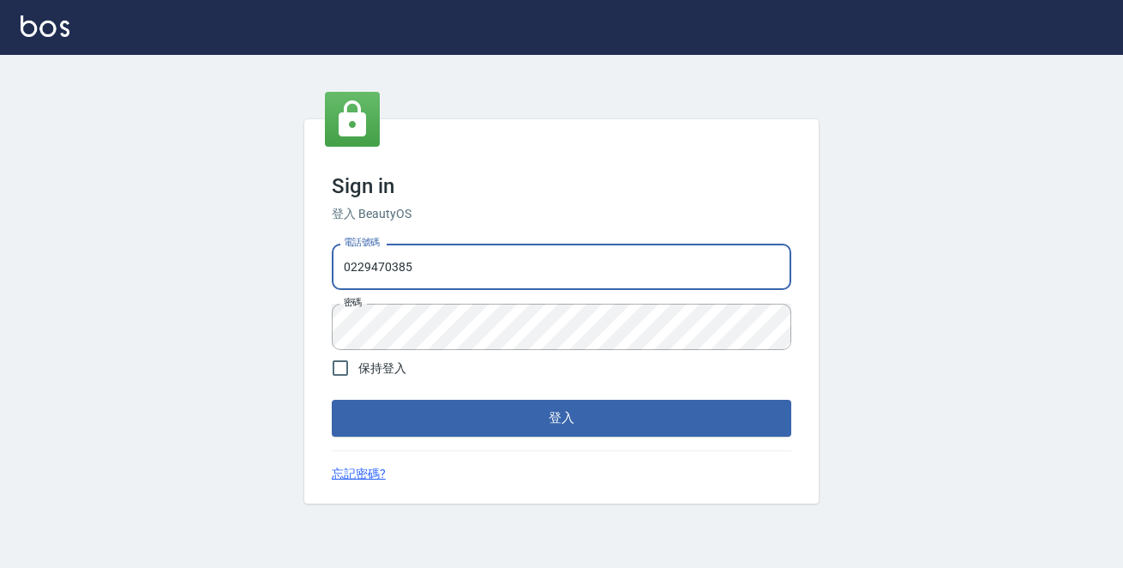
drag, startPoint x: 490, startPoint y: 257, endPoint x: 0, endPoint y: 253, distance: 489.7
click at [0, 254] on div "Sign in 登入 BeautyOS 電話號碼 0229470385 電話號碼 密碼 密碼 保持登入 登入 忘記密碼?" at bounding box center [561, 311] width 1123 height 513
type input "0972809892"
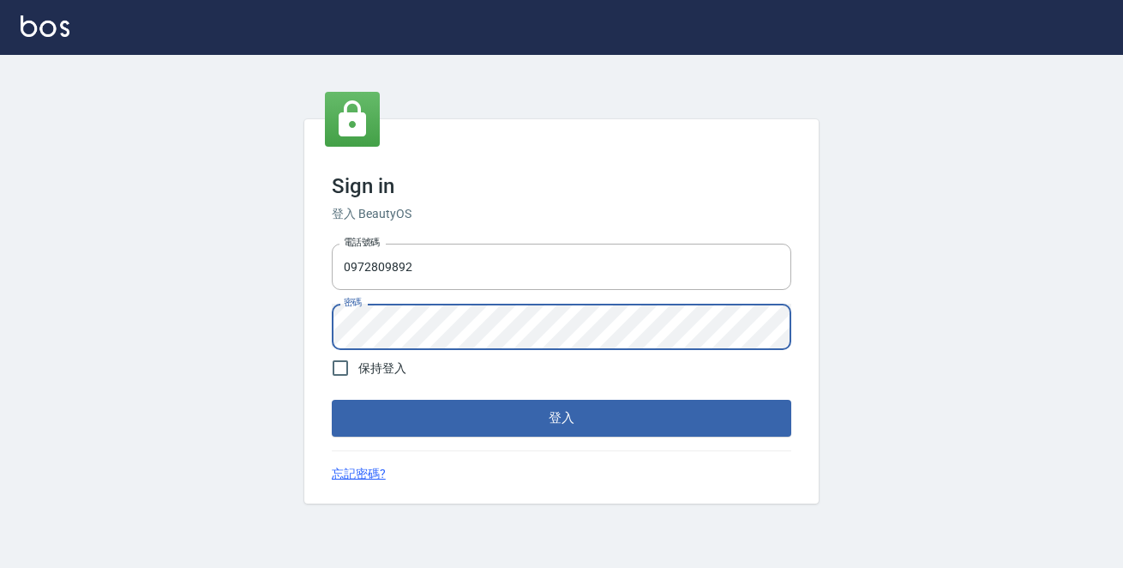
click at [332, 400] on button "登入" at bounding box center [562, 418] width 460 height 36
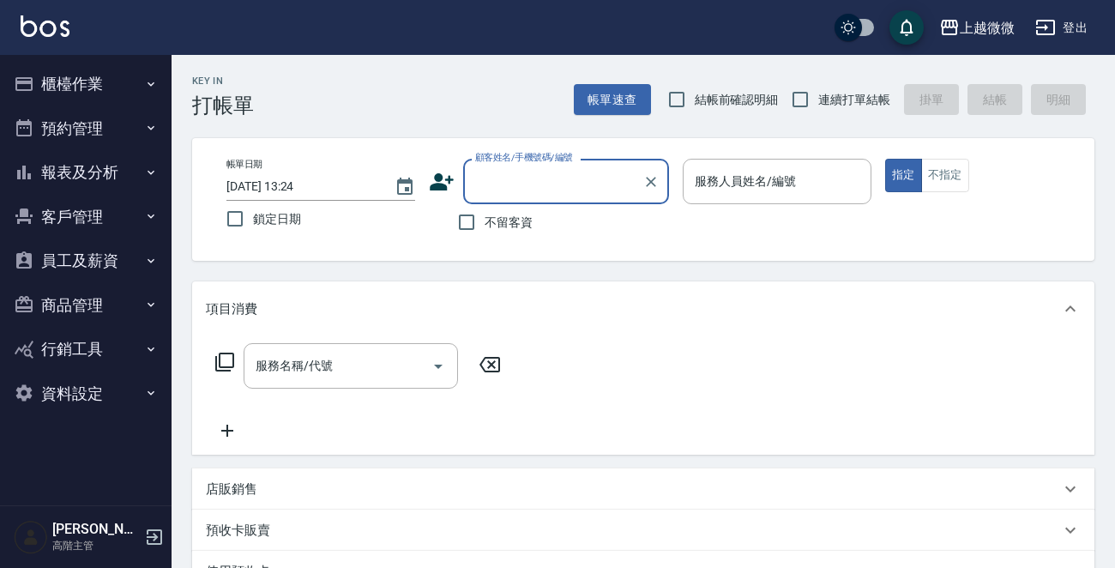
click at [98, 260] on button "員工及薪資" at bounding box center [86, 260] width 158 height 45
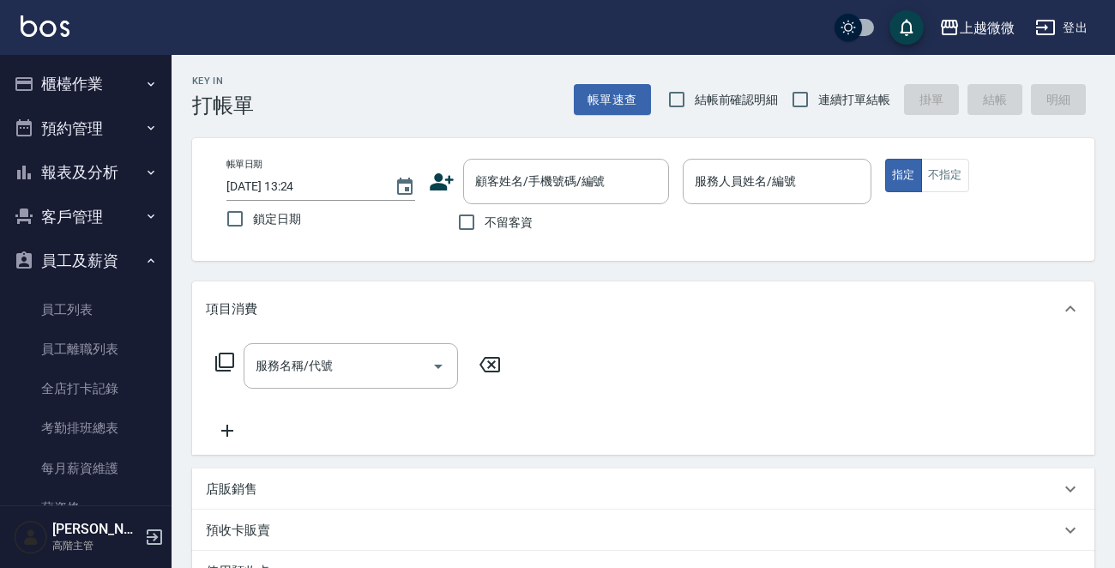
click at [98, 260] on button "員工及薪資" at bounding box center [86, 260] width 158 height 45
click at [314, 358] on div "服務名稱/代號 服務名稱/代號" at bounding box center [351, 365] width 214 height 45
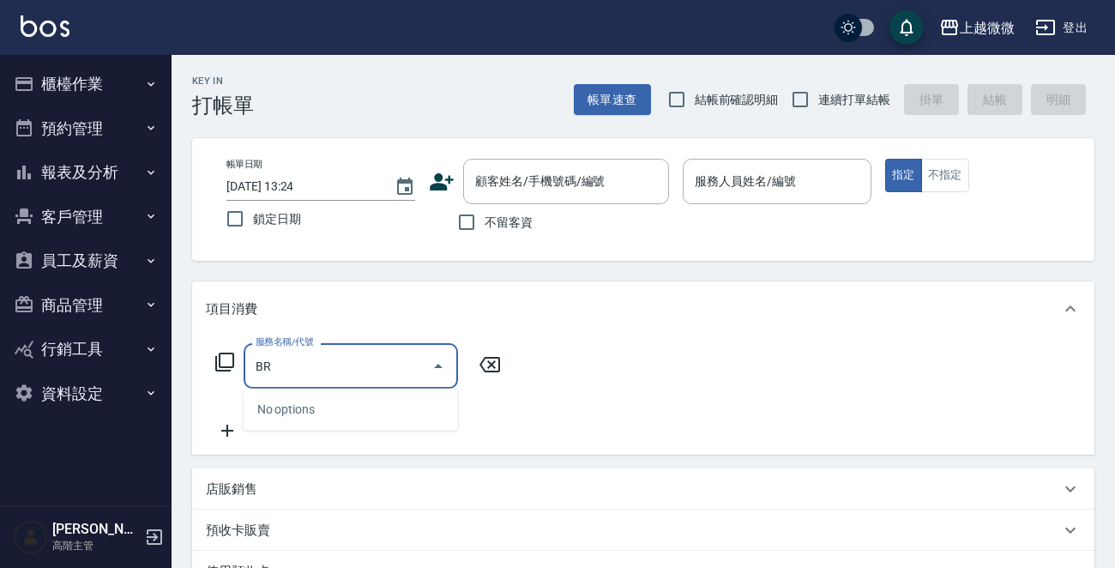
type input "B"
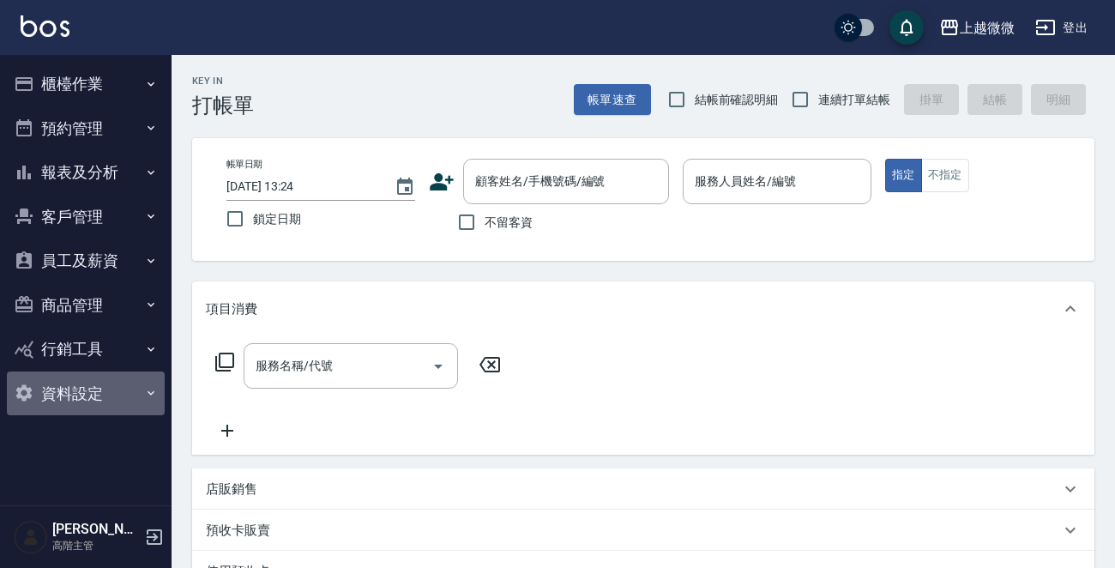
click at [93, 389] on button "資料設定" at bounding box center [86, 393] width 158 height 45
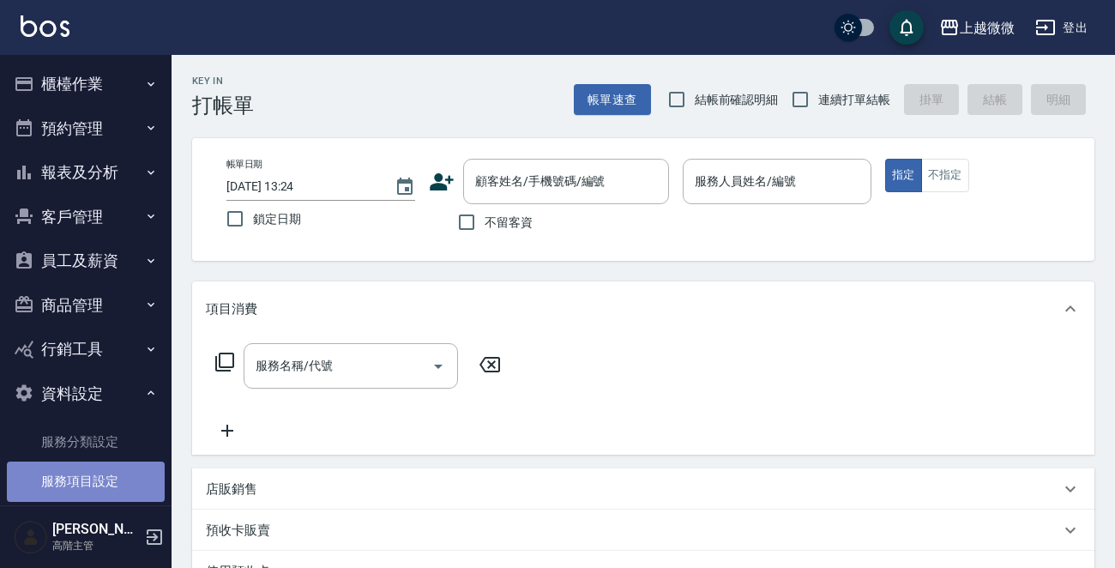
click at [96, 478] on link "服務項目設定" at bounding box center [86, 480] width 158 height 39
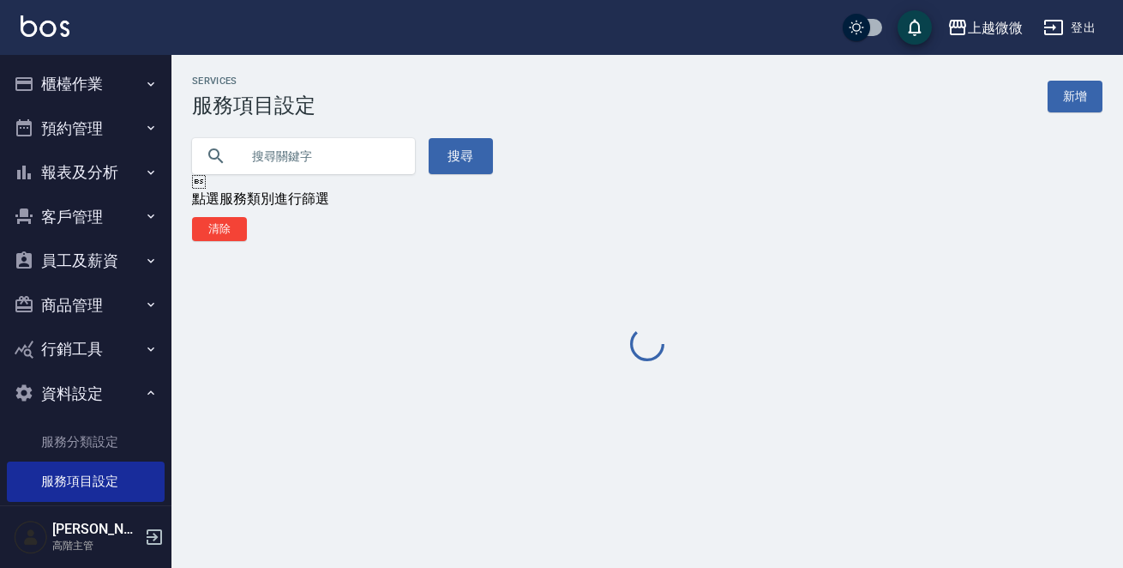
click at [316, 158] on input "text" at bounding box center [320, 156] width 161 height 46
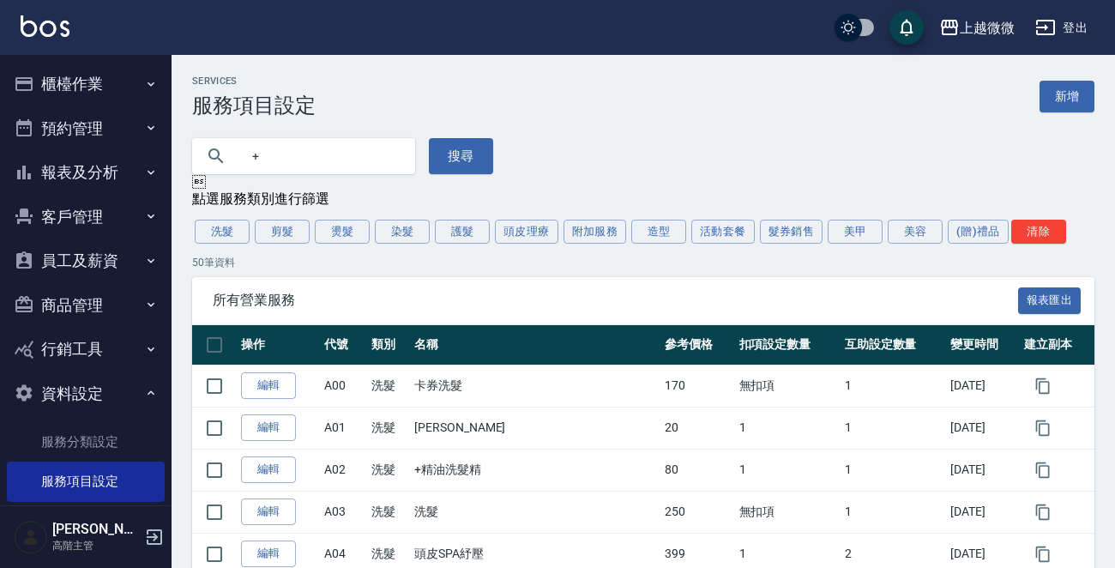
type input "+"
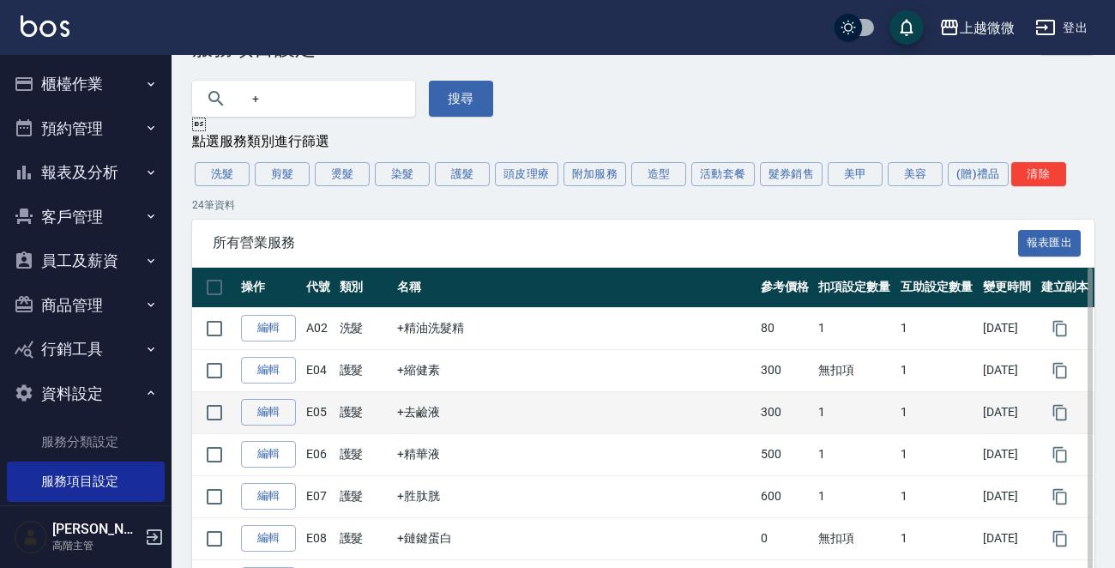
scroll to position [86, 0]
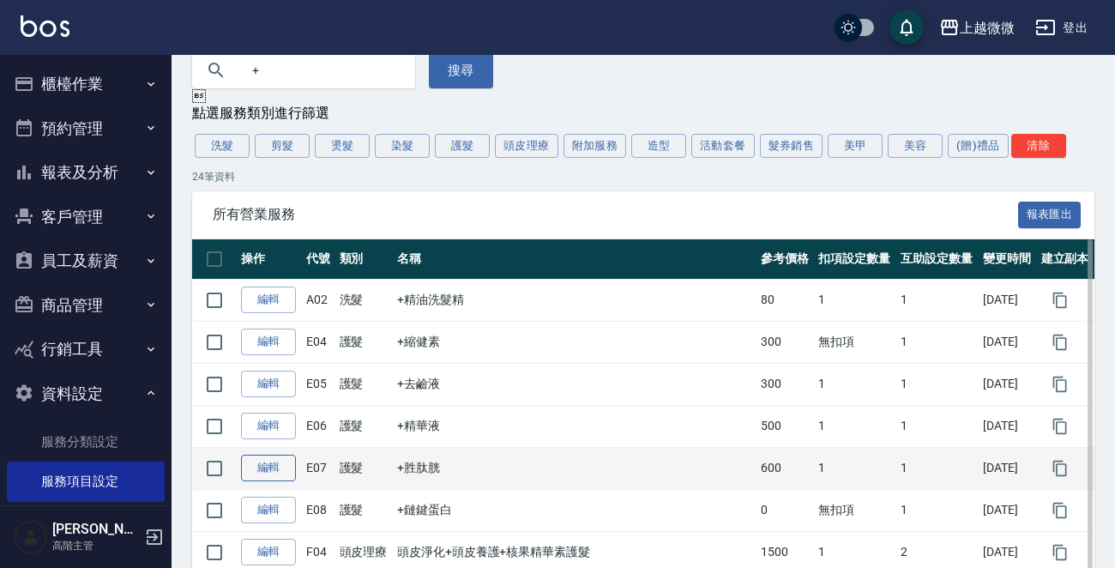
click at [274, 470] on link "編輯" at bounding box center [268, 468] width 55 height 27
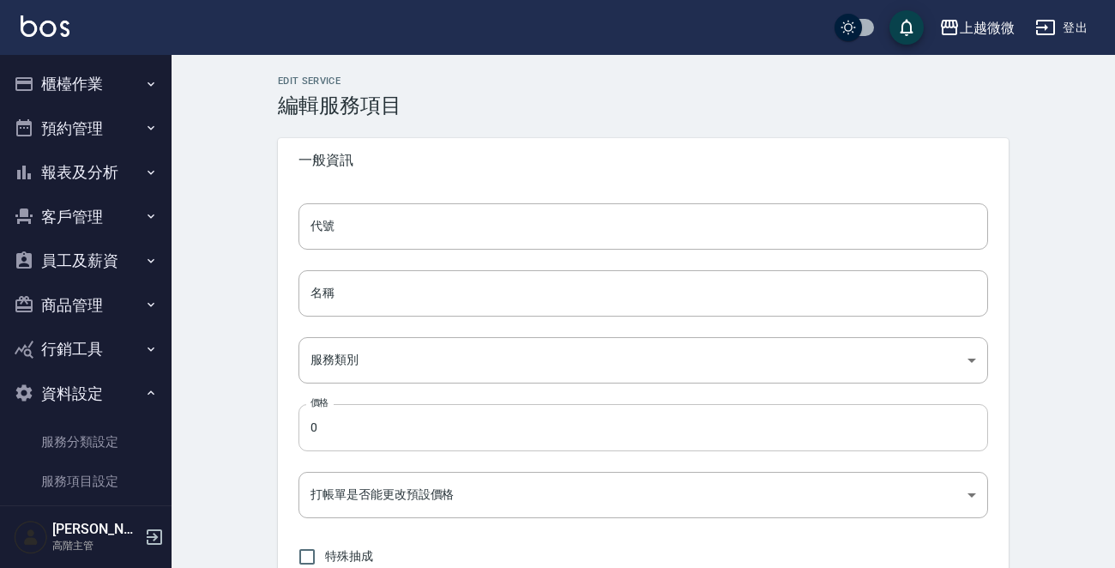
type input "E07"
type input "+胜肽胱"
type input "d1e54609-dabf-4d54-87d7-3c8ae1f163dc"
type input "600"
type input "FALSE"
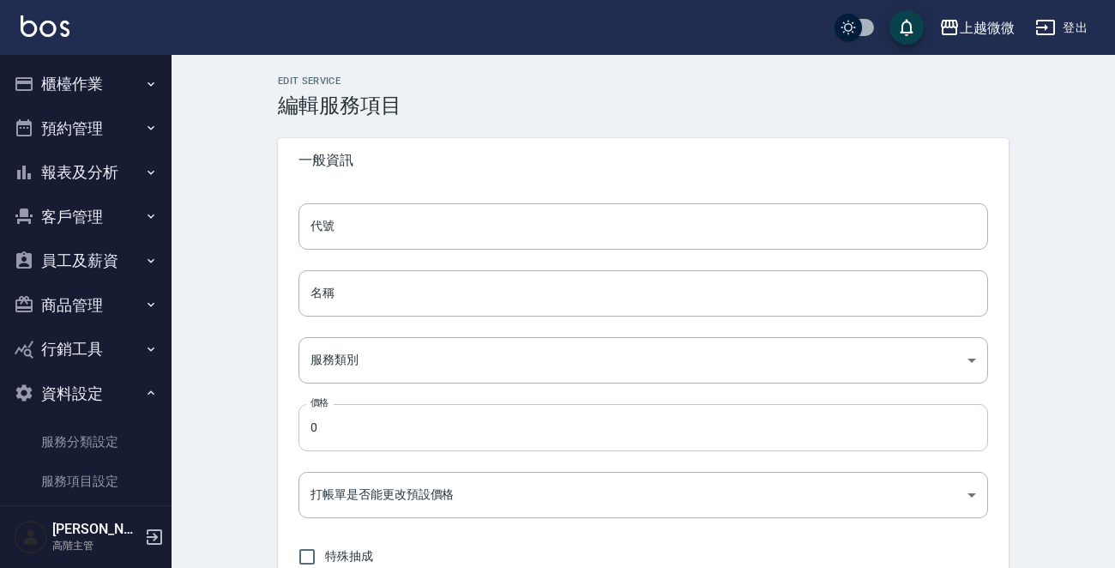
type input "none"
type input "UNSET"
type input "none"
type input "技術協助"
type input "業績%數"
